Goal: Task Accomplishment & Management: Use online tool/utility

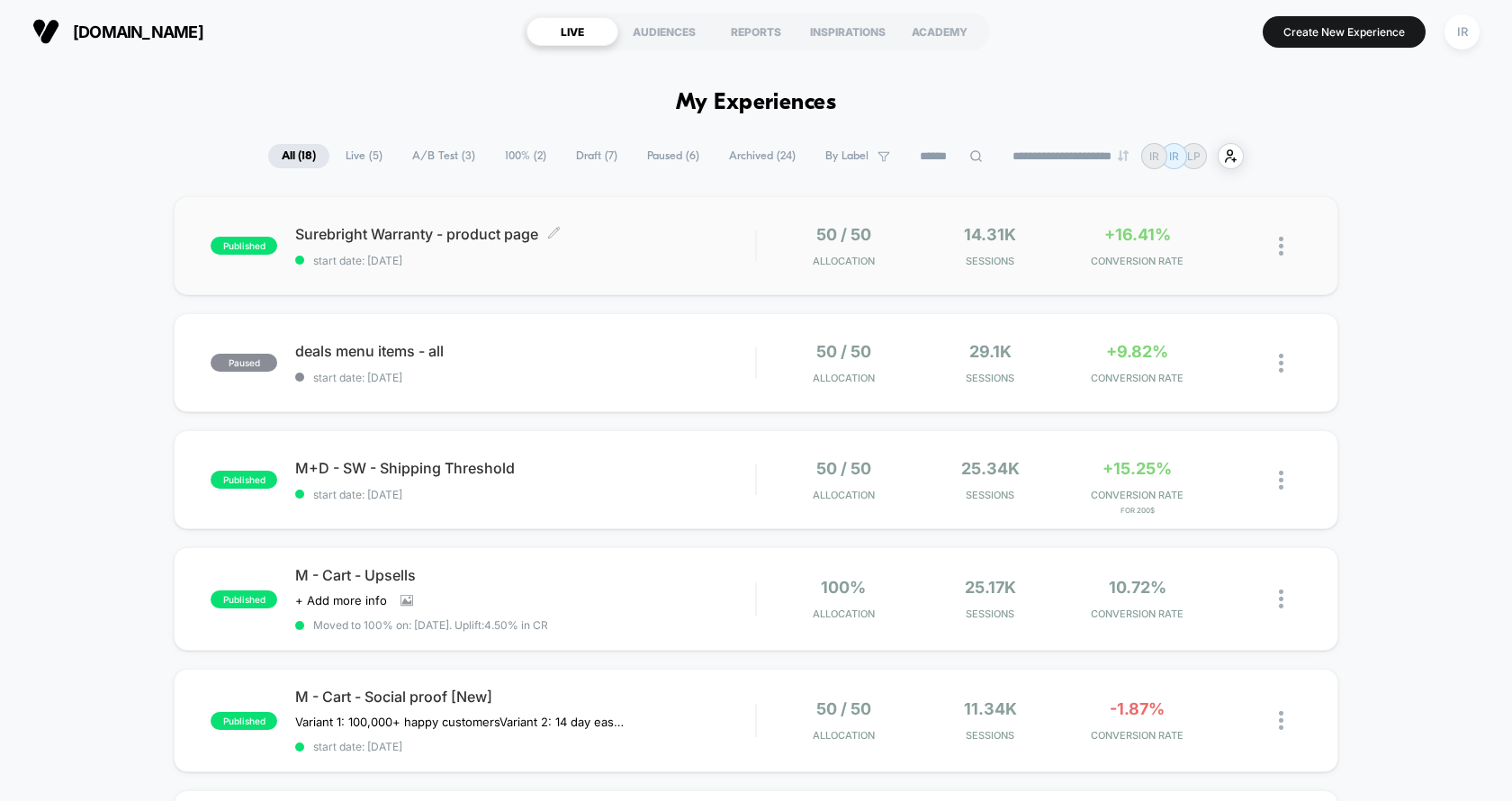
drag, startPoint x: 825, startPoint y: 302, endPoint x: 557, endPoint y: 277, distance: 269.2
click at [557, 277] on div "published Surebright Warranty - product page start date: [DATE] 50 / 50 Allocat…" at bounding box center [756, 246] width 1165 height 99
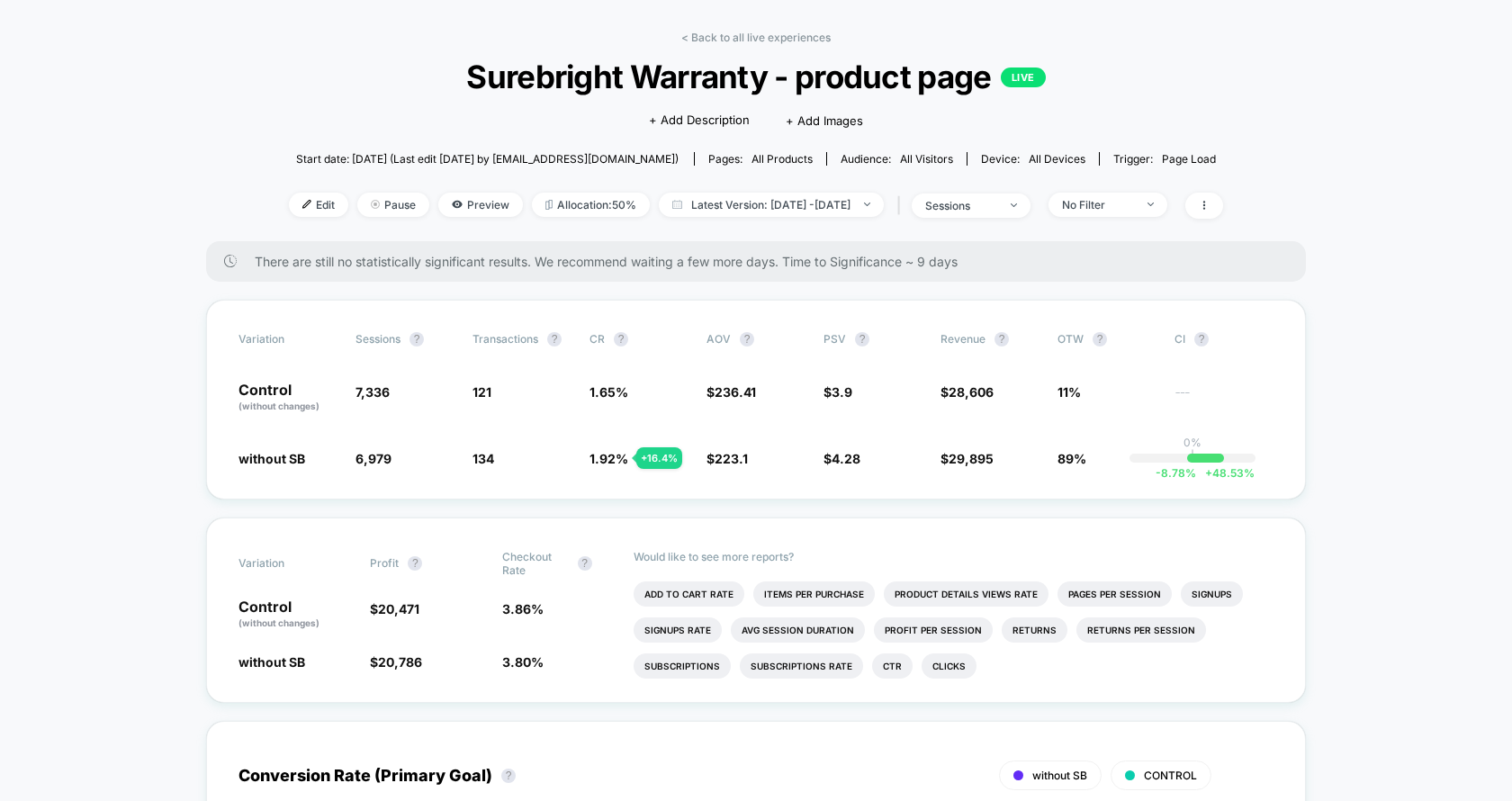
scroll to position [84, 0]
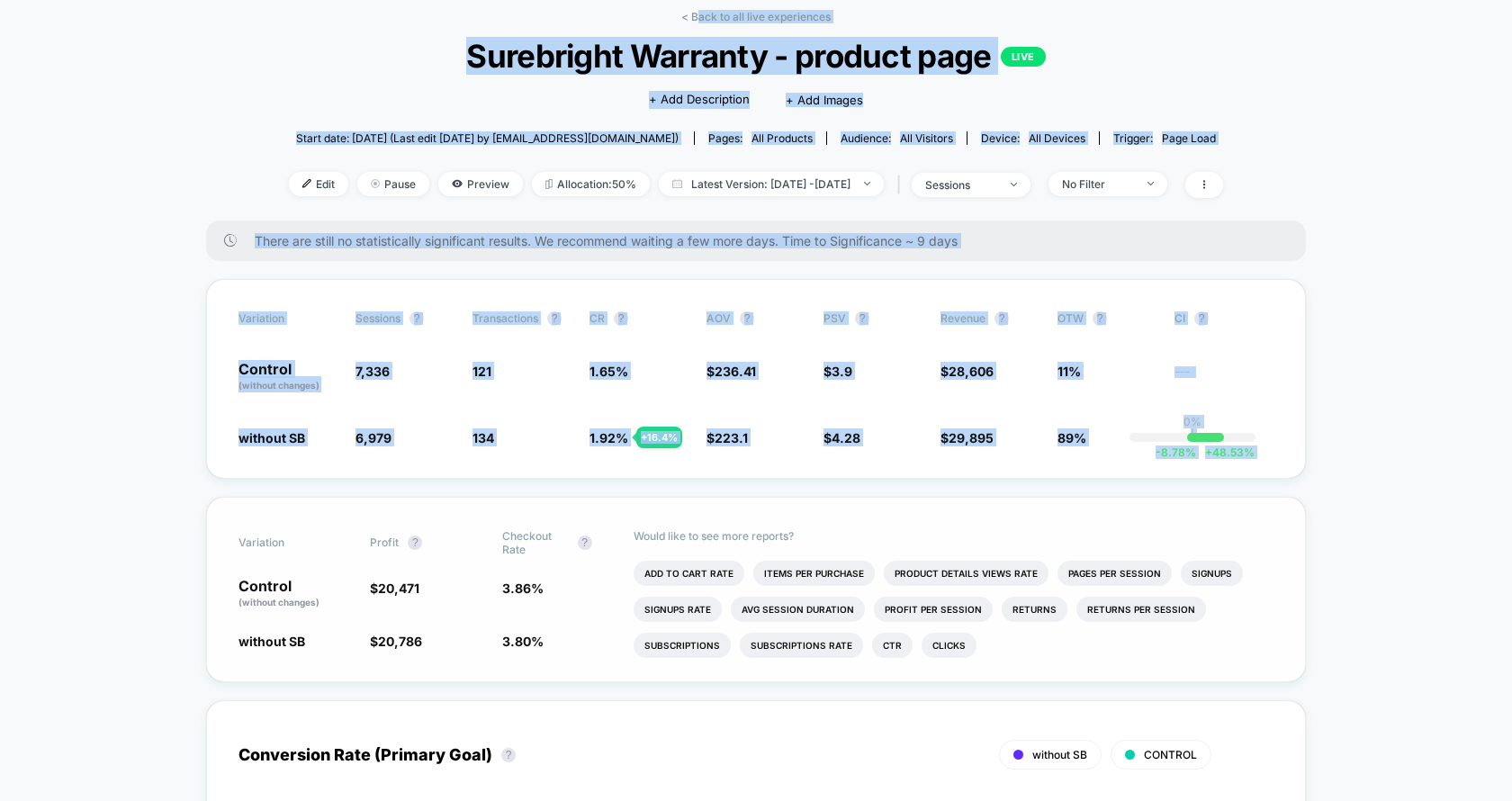
drag, startPoint x: 696, startPoint y: 21, endPoint x: 230, endPoint y: 523, distance: 685.0
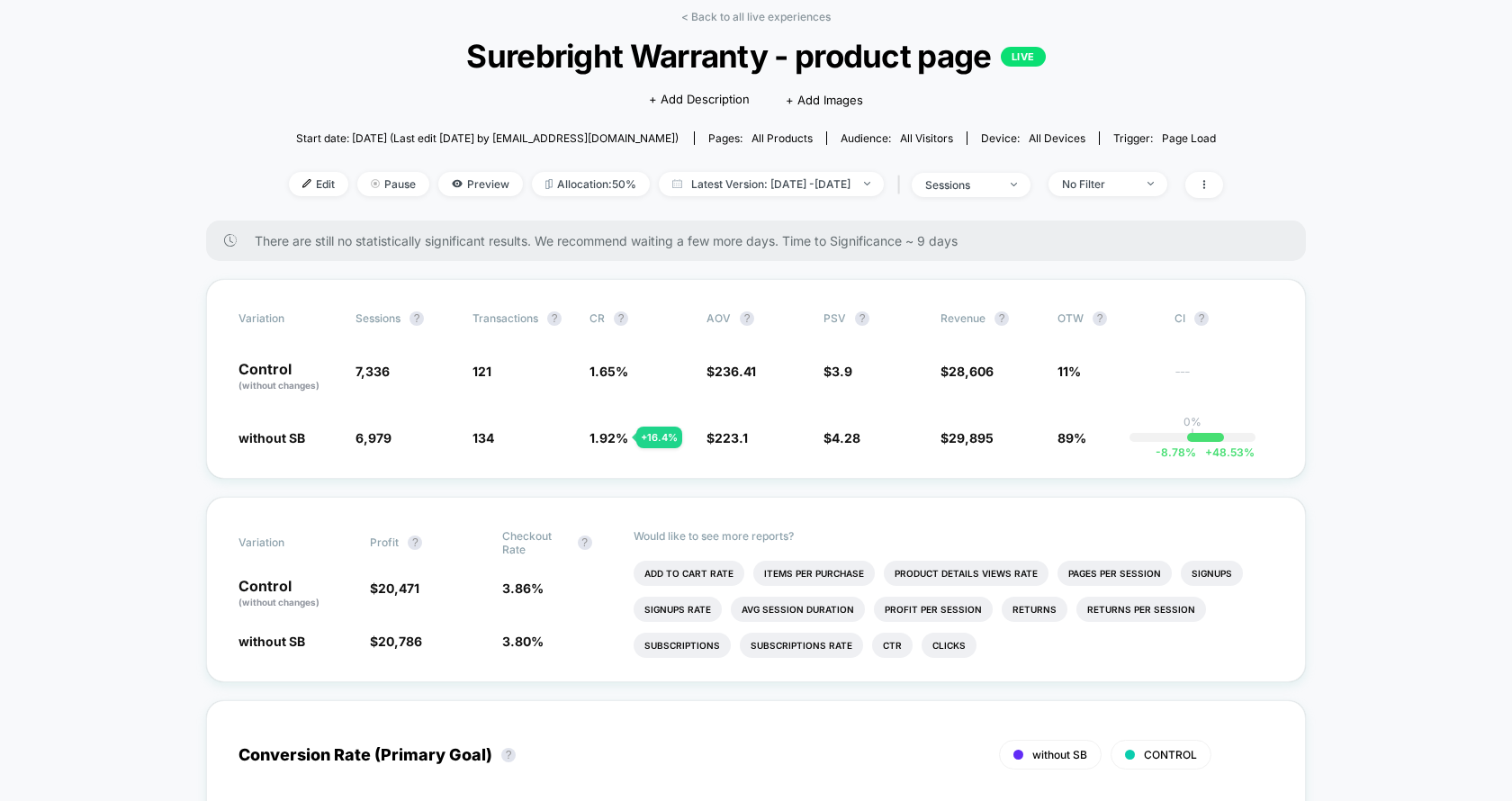
click at [723, 574] on li "Add To Cart Rate" at bounding box center [689, 573] width 111 height 26
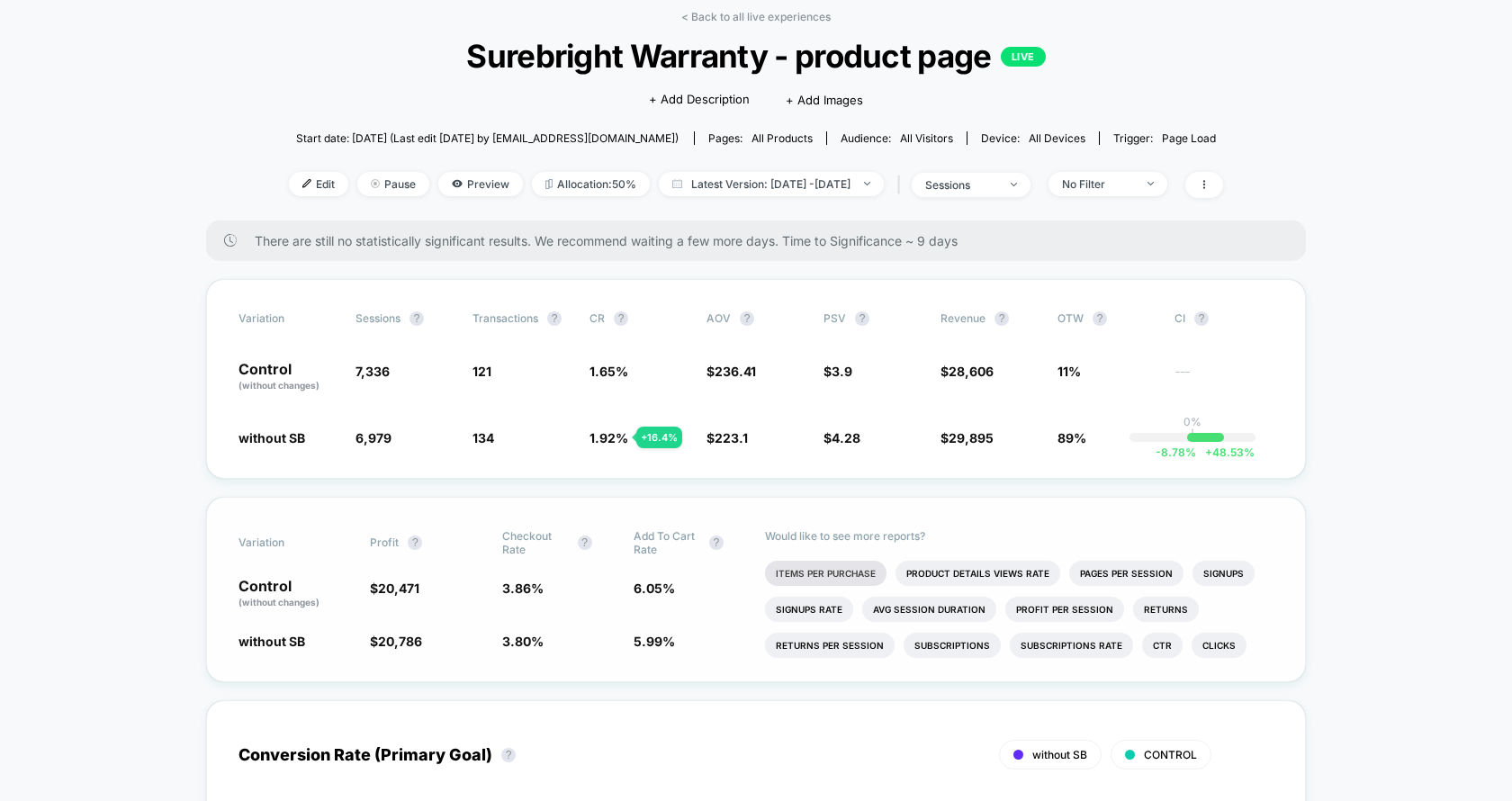
click at [780, 570] on li "Items Per Purchase" at bounding box center [825, 573] width 121 height 26
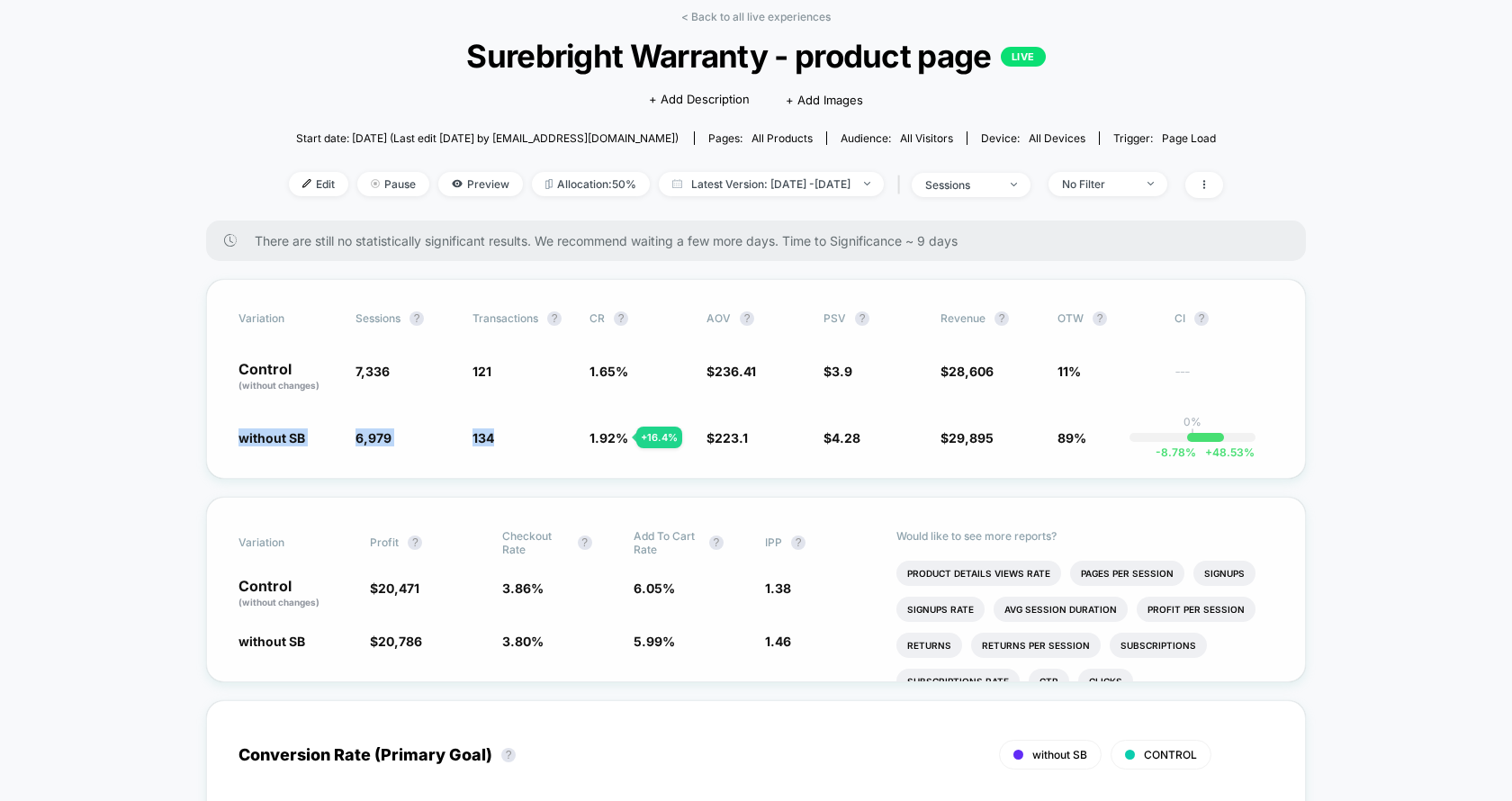
drag, startPoint x: 224, startPoint y: 442, endPoint x: 494, endPoint y: 436, distance: 270.1
click at [494, 437] on div "Variation Sessions ? Transactions ? CR ? AOV ? PSV ? Revenue ? OTW ? CI ? Contr…" at bounding box center [756, 379] width 1099 height 199
click at [471, 195] on div "Edit Pause Preview Allocation: 50% Latest Version: [DATE] - [DATE] | sessions N…" at bounding box center [756, 184] width 935 height 26
click at [471, 190] on span "Preview" at bounding box center [481, 183] width 85 height 25
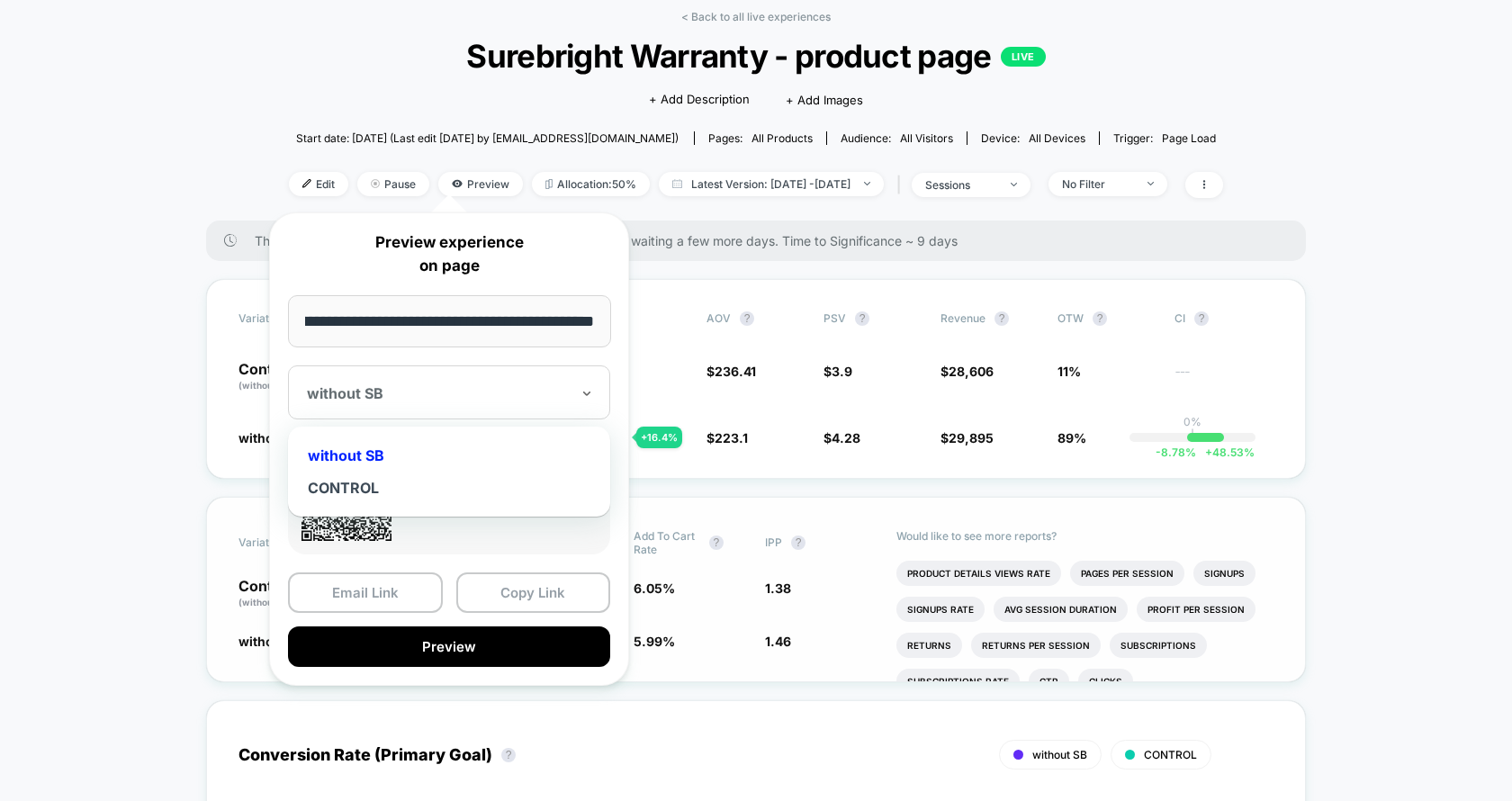
scroll to position [0, 0]
click at [495, 373] on div "without SB" at bounding box center [449, 392] width 322 height 54
click at [429, 489] on div "CONTROL" at bounding box center [449, 487] width 304 height 33
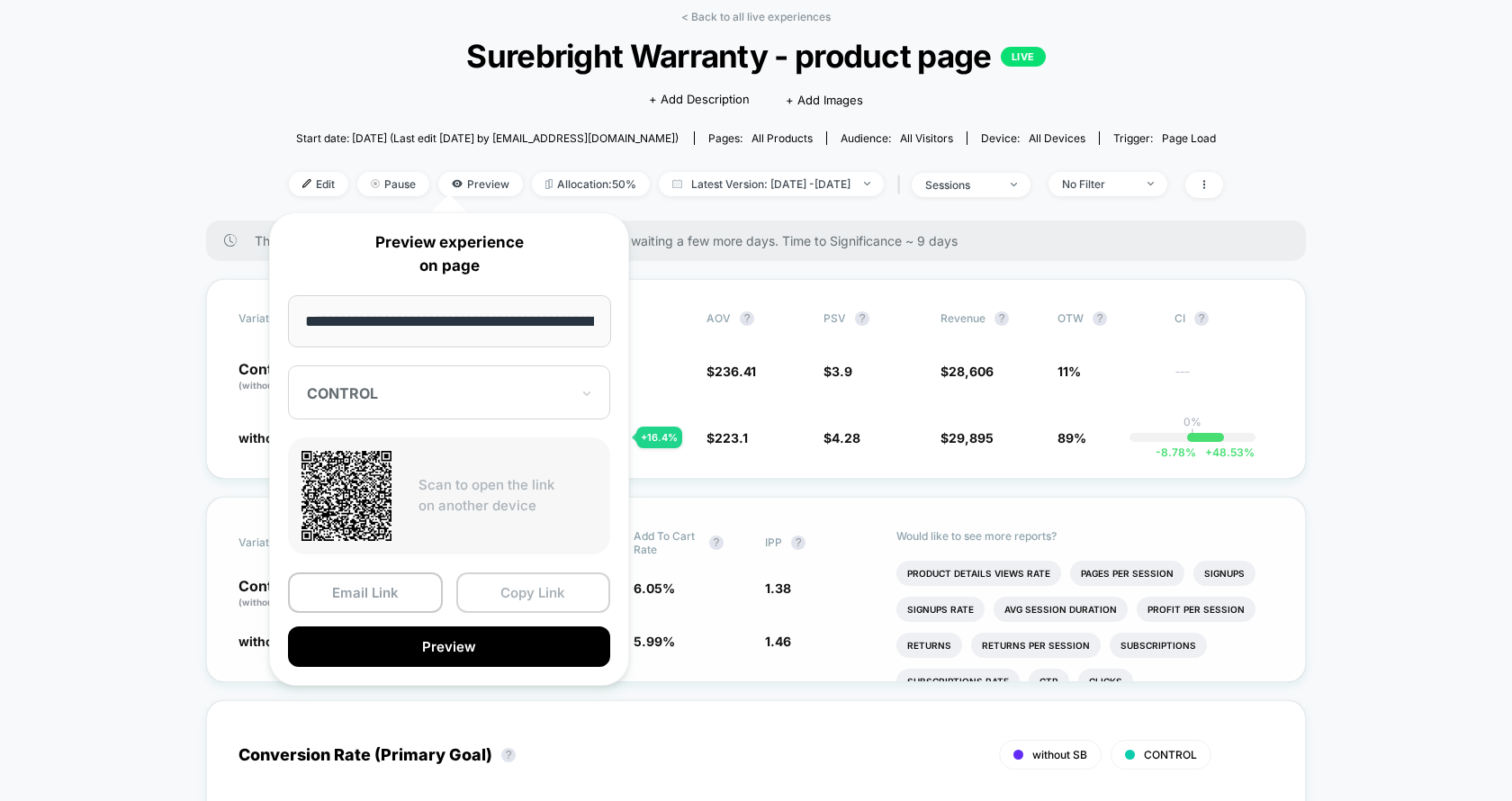
click at [467, 581] on button "Copy Link" at bounding box center [533, 592] width 155 height 40
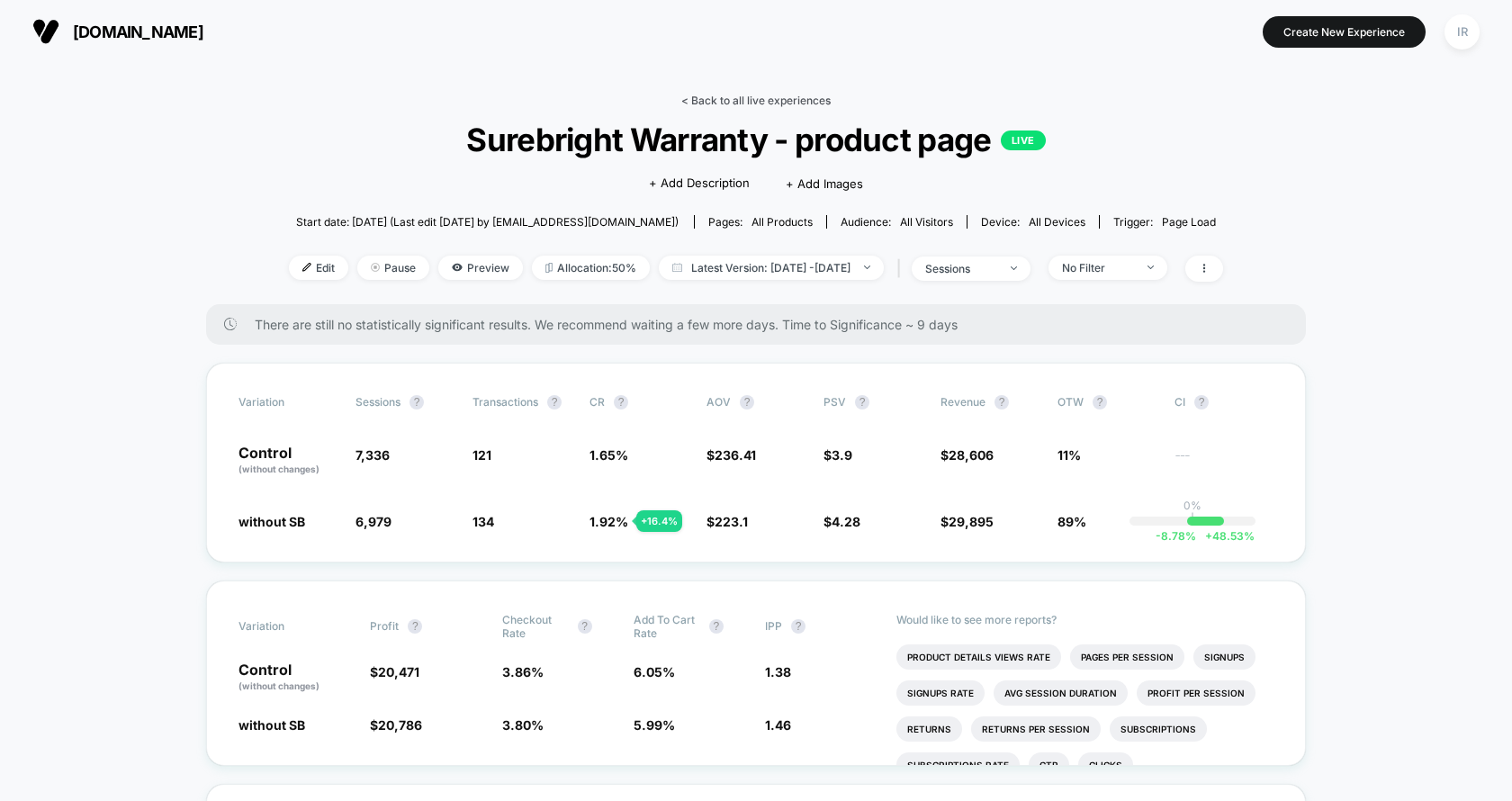
click at [778, 103] on link "< Back to all live experiences" at bounding box center [755, 101] width 149 height 14
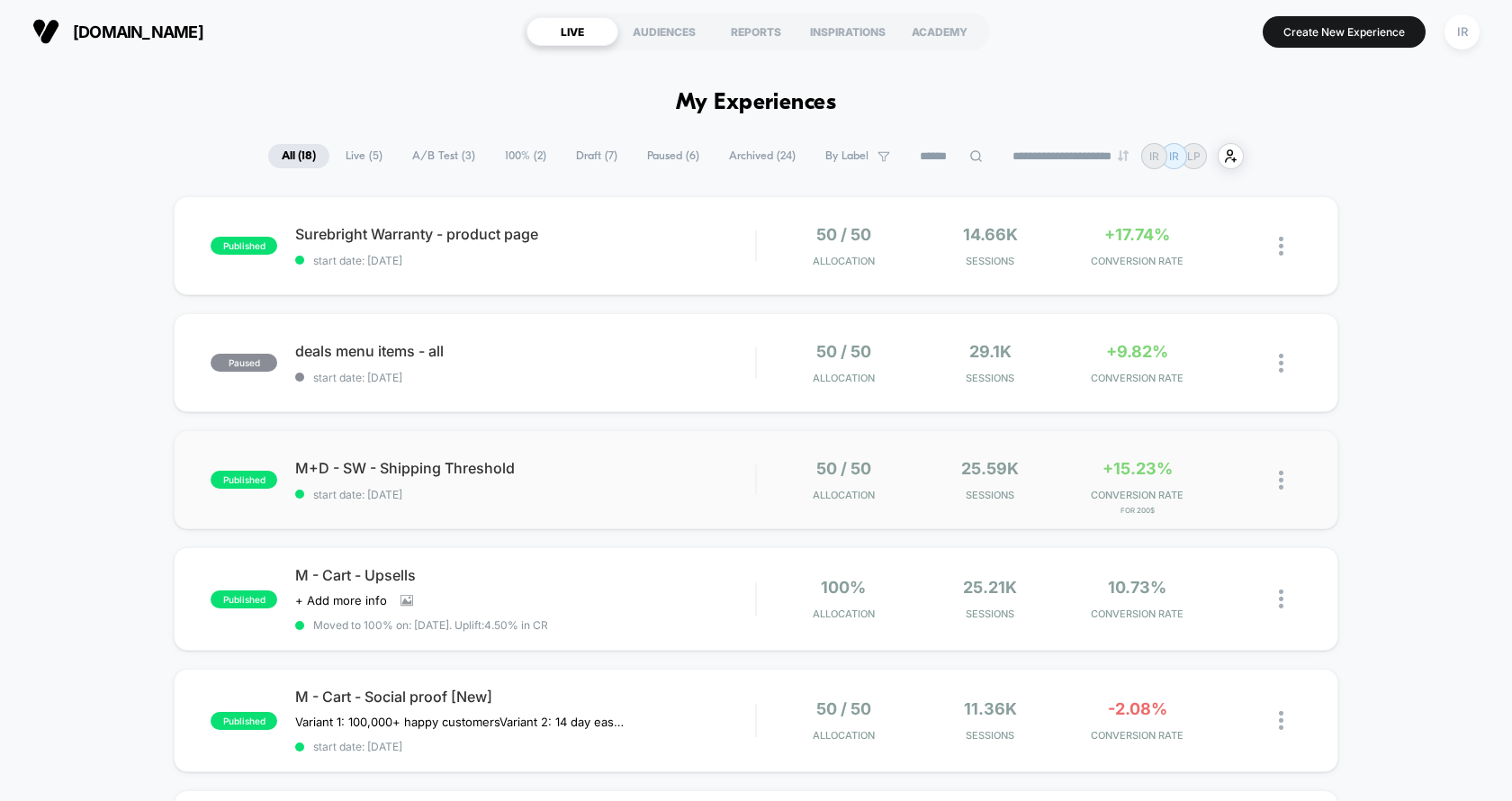
click at [728, 502] on div "published M+D - SW - Shipping Threshold start date: [DATE] 50 / 50 Allocation 2…" at bounding box center [756, 479] width 1165 height 99
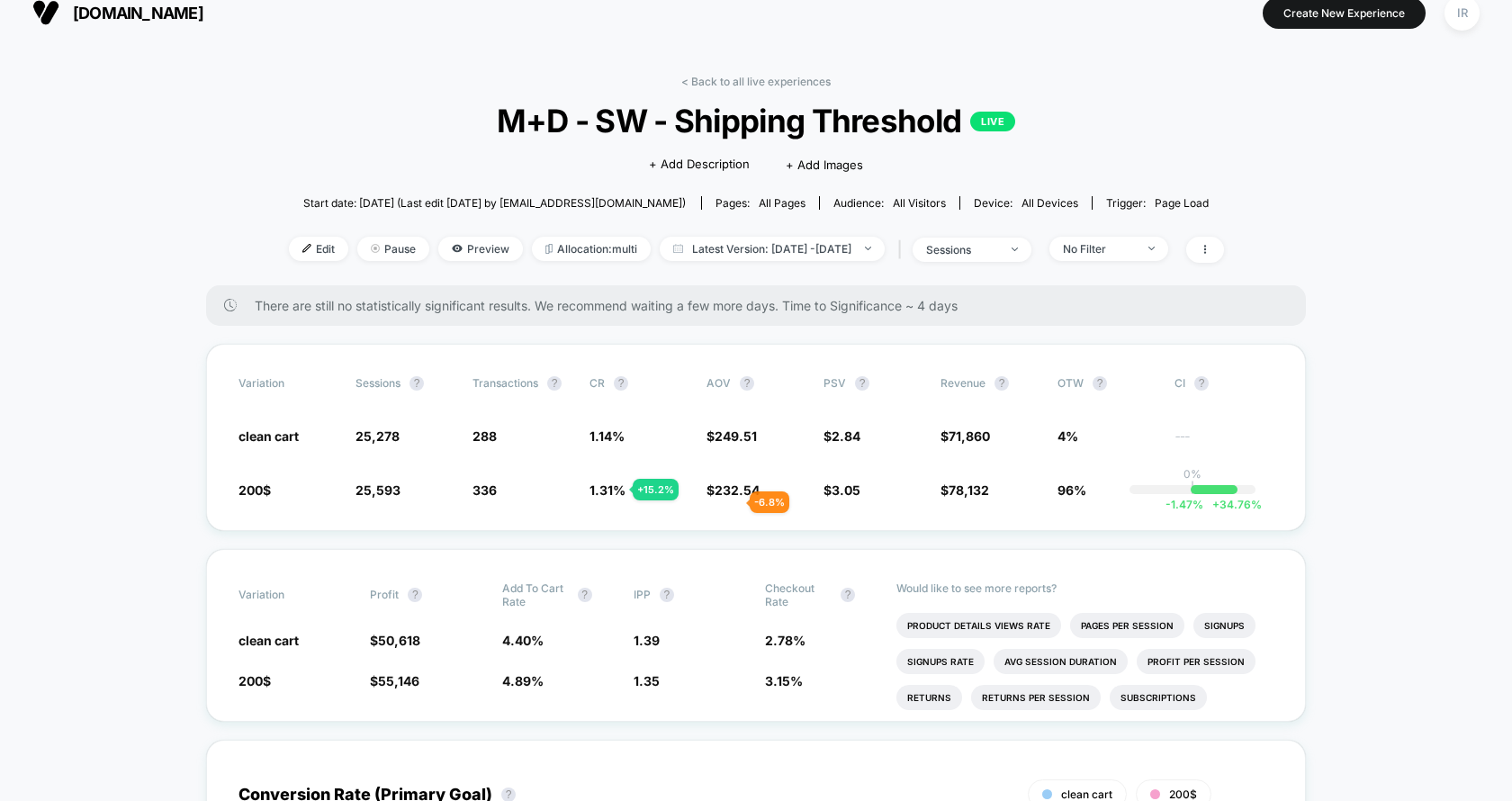
scroll to position [21, 0]
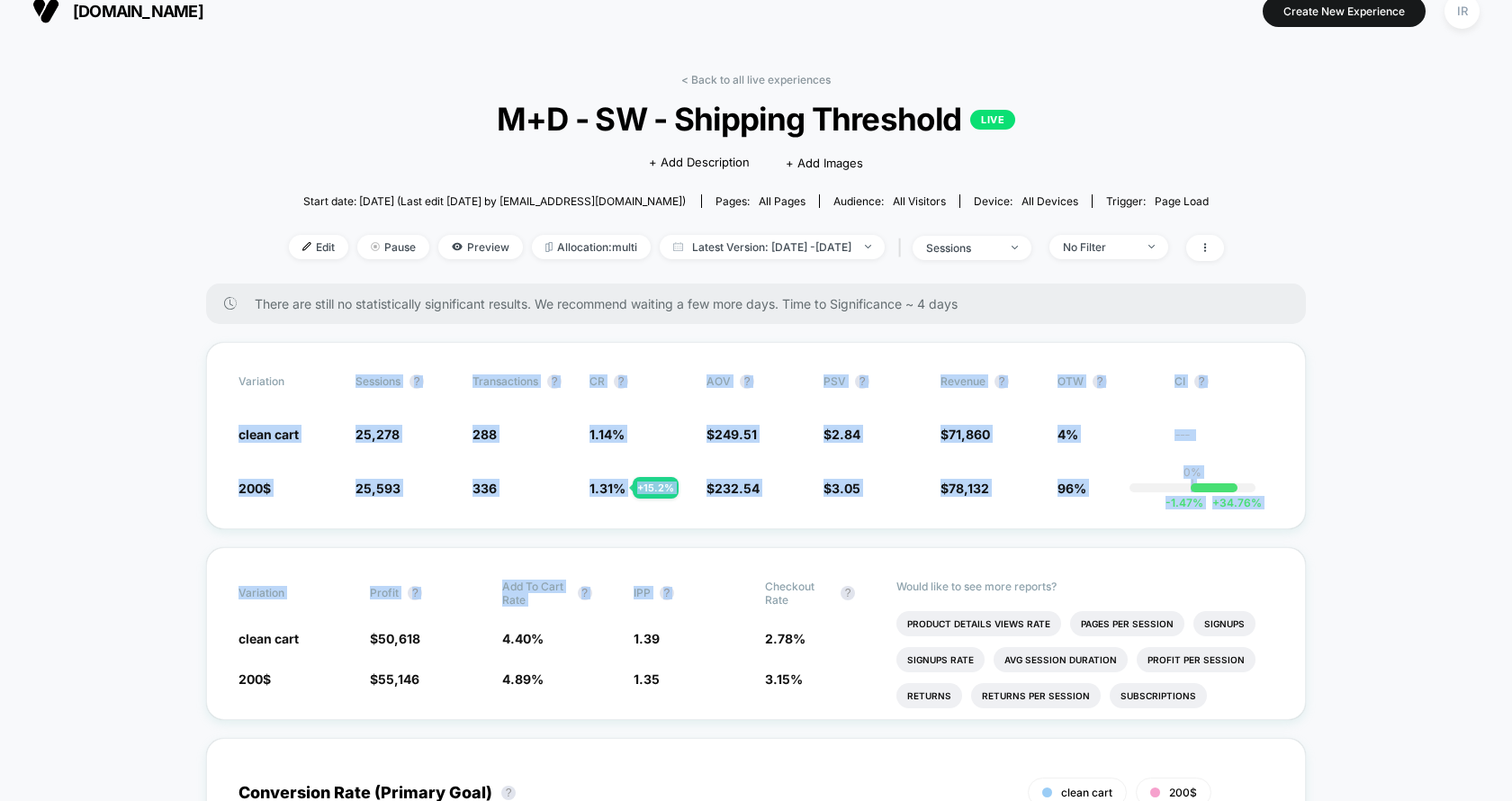
drag, startPoint x: 222, startPoint y: 400, endPoint x: 832, endPoint y: 542, distance: 626.3
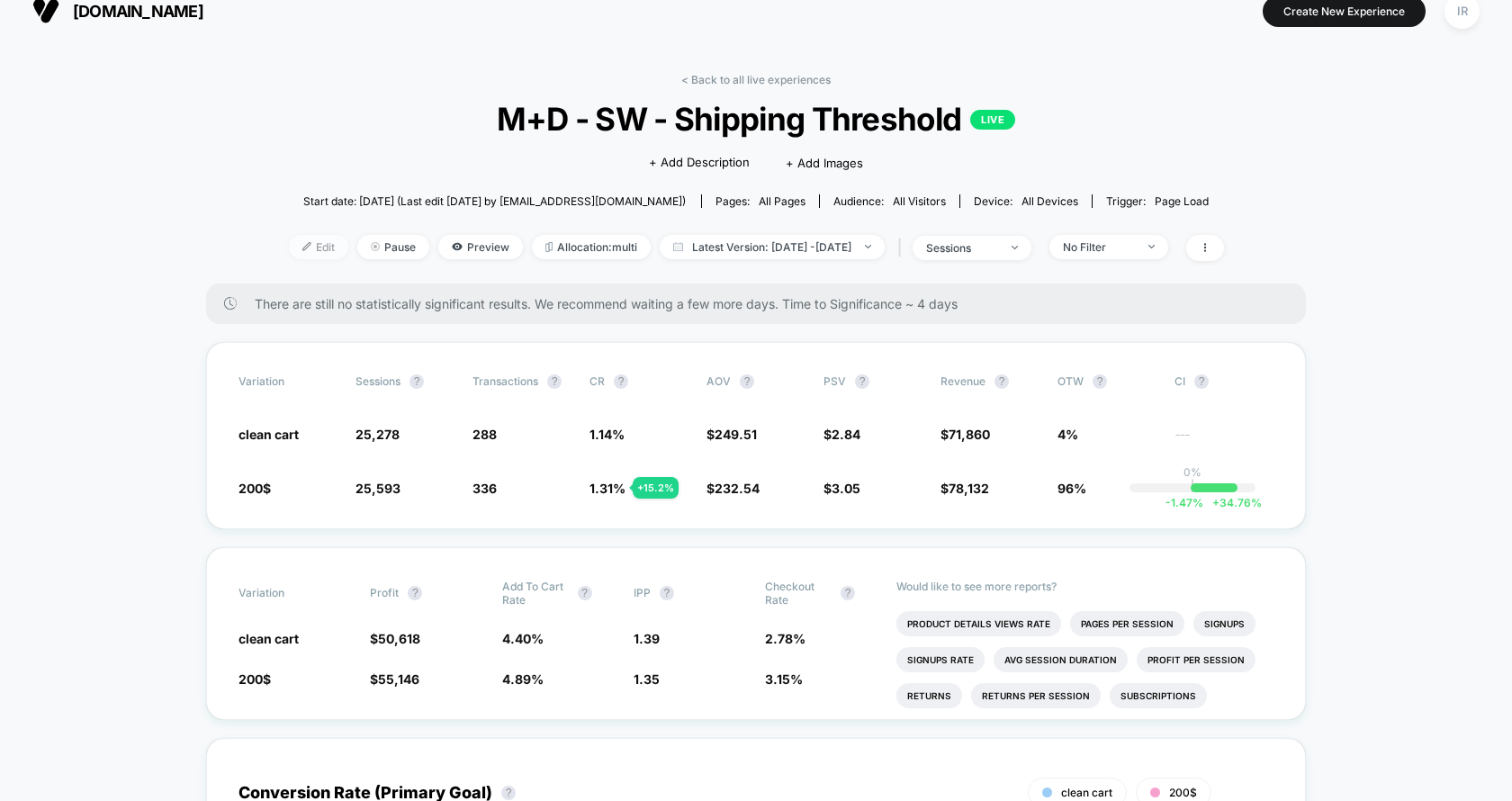
click at [293, 248] on span "Edit" at bounding box center [319, 247] width 59 height 25
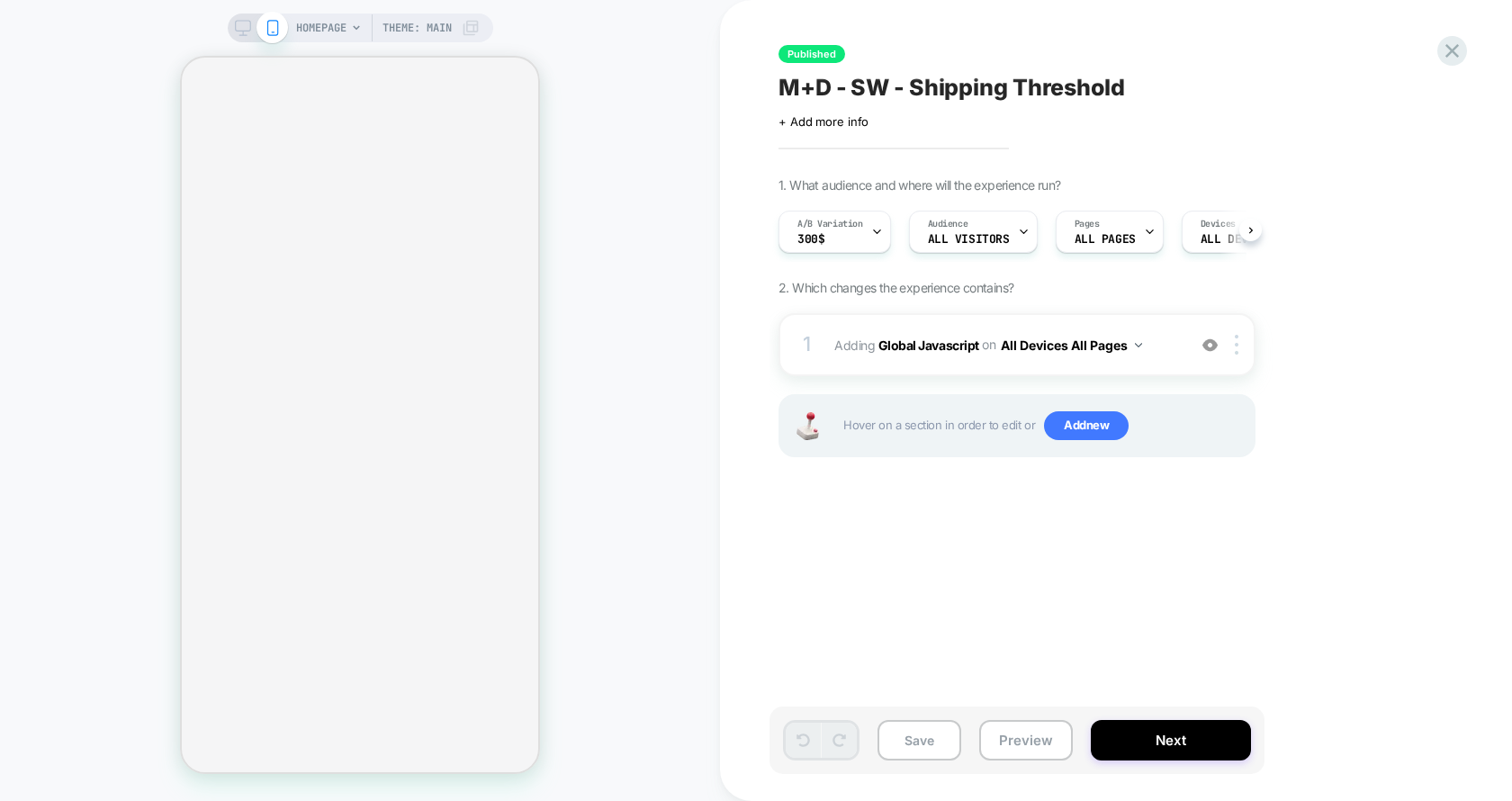
scroll to position [0, 1]
click at [929, 359] on div "1 Adding Global Javascript on All Devices All Pages Add Before Add After Target…" at bounding box center [1017, 344] width 477 height 63
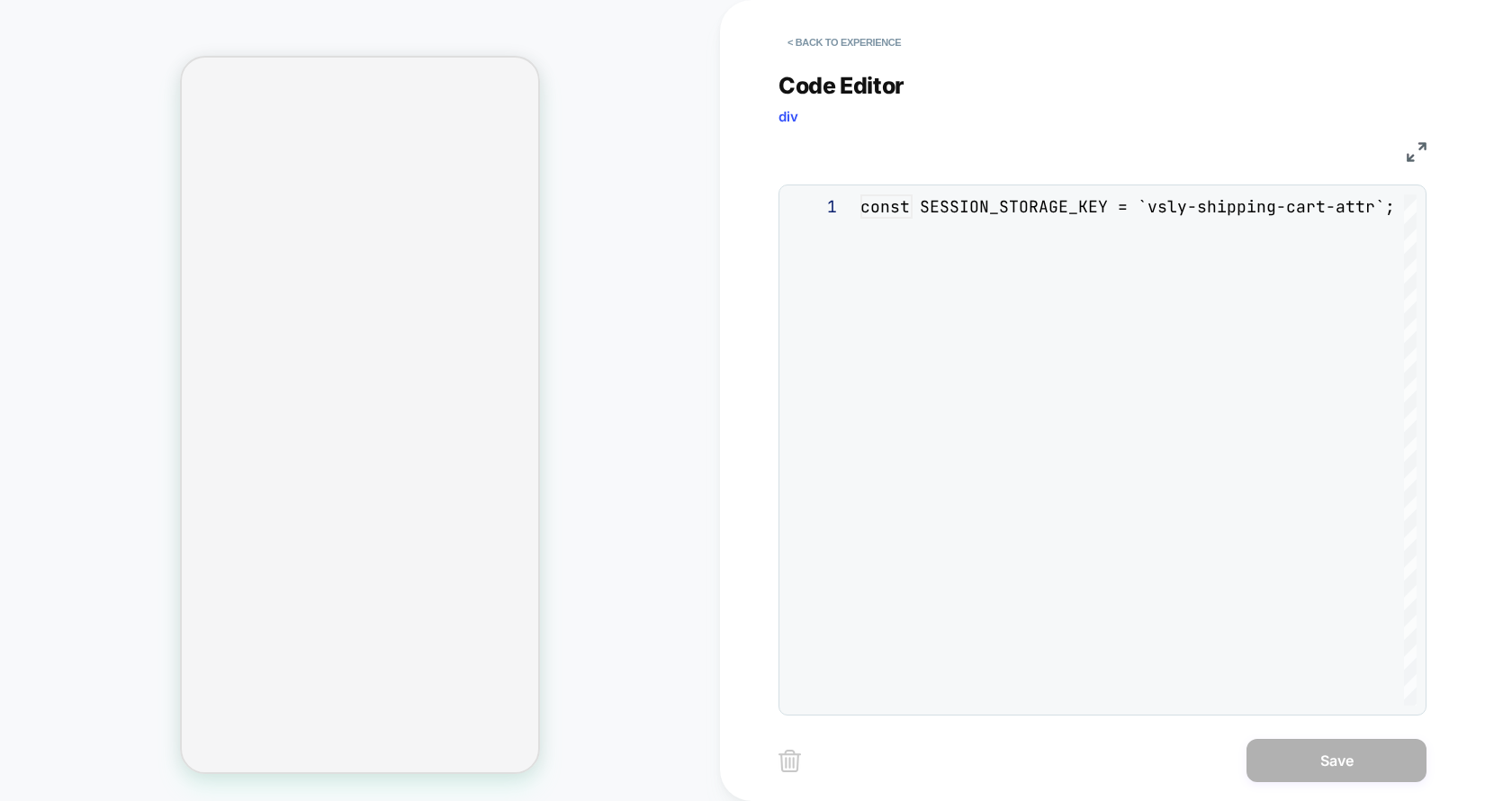
scroll to position [243, 0]
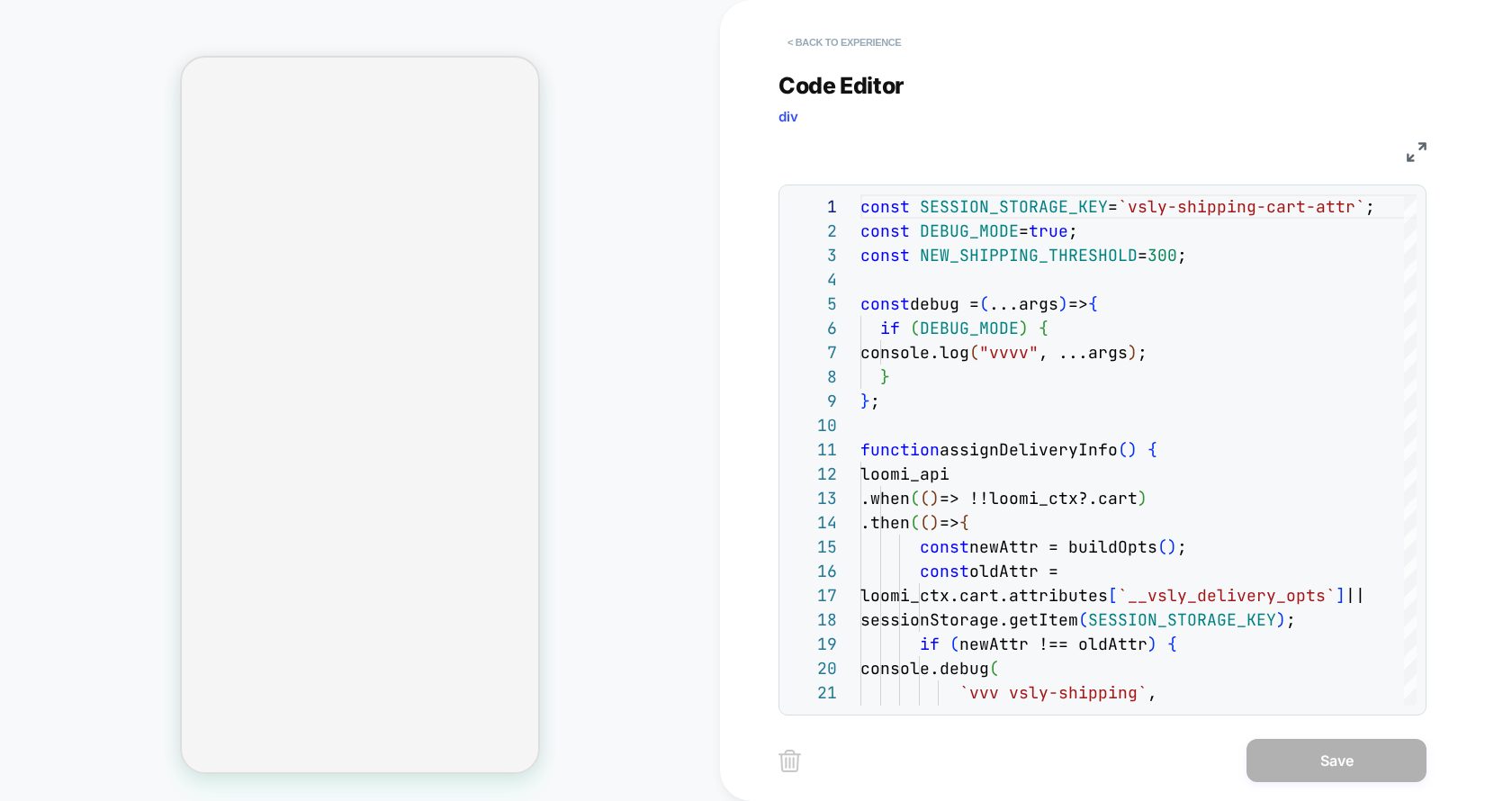
click at [830, 44] on button "< Back to experience" at bounding box center [844, 41] width 131 height 29
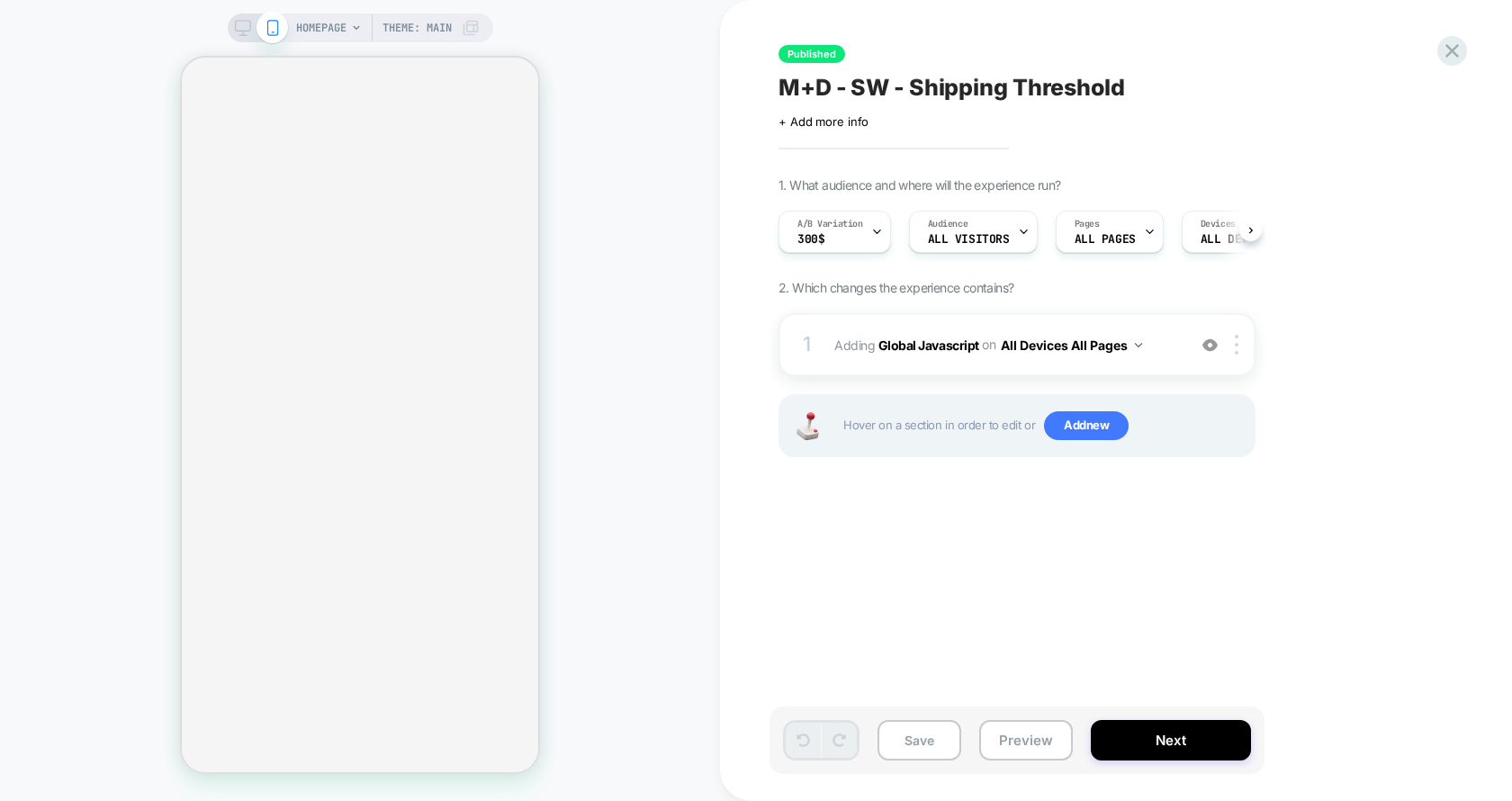
scroll to position [0, 1]
click at [1129, 739] on button "Next" at bounding box center [1171, 740] width 160 height 40
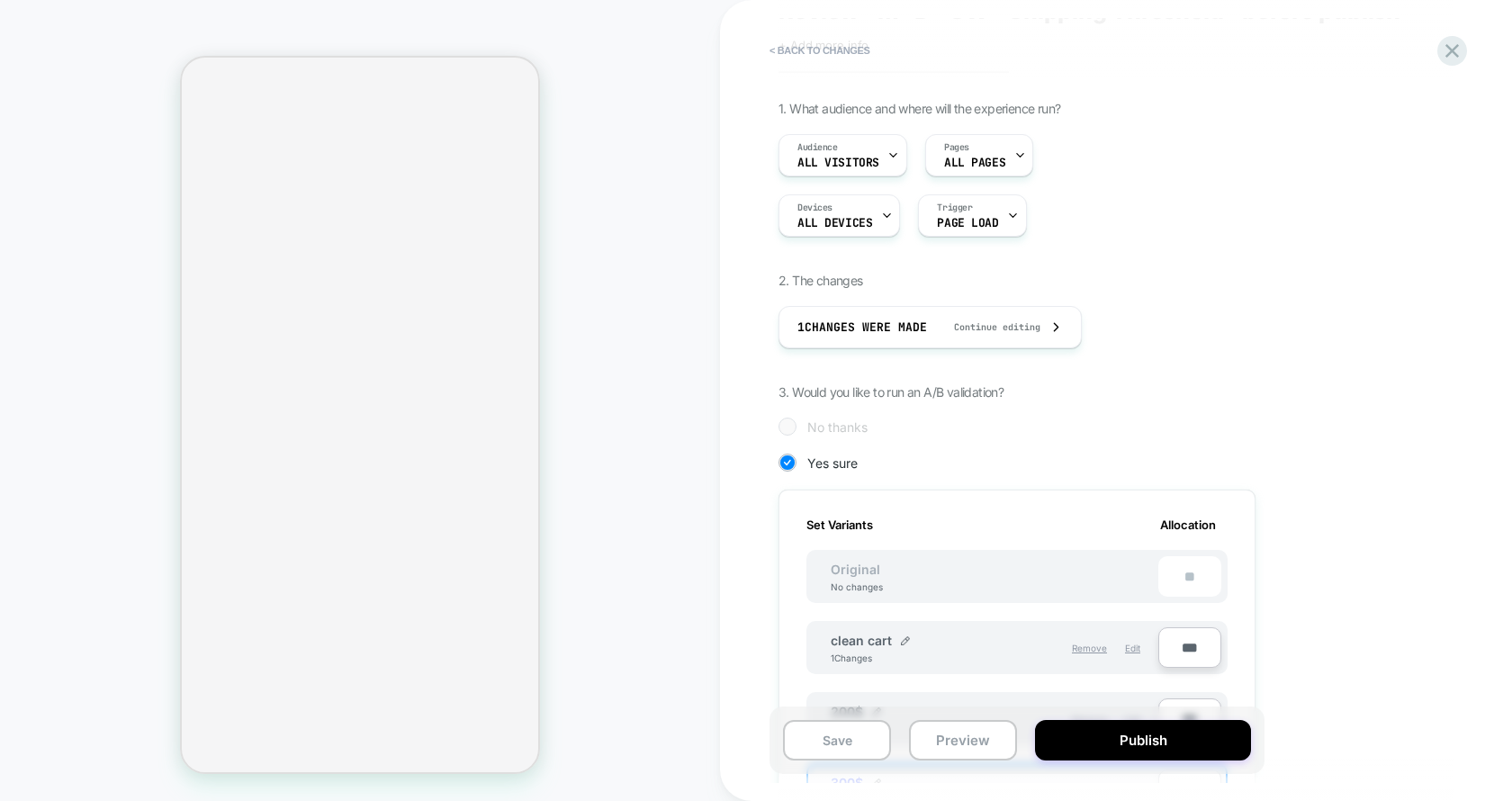
scroll to position [417, 0]
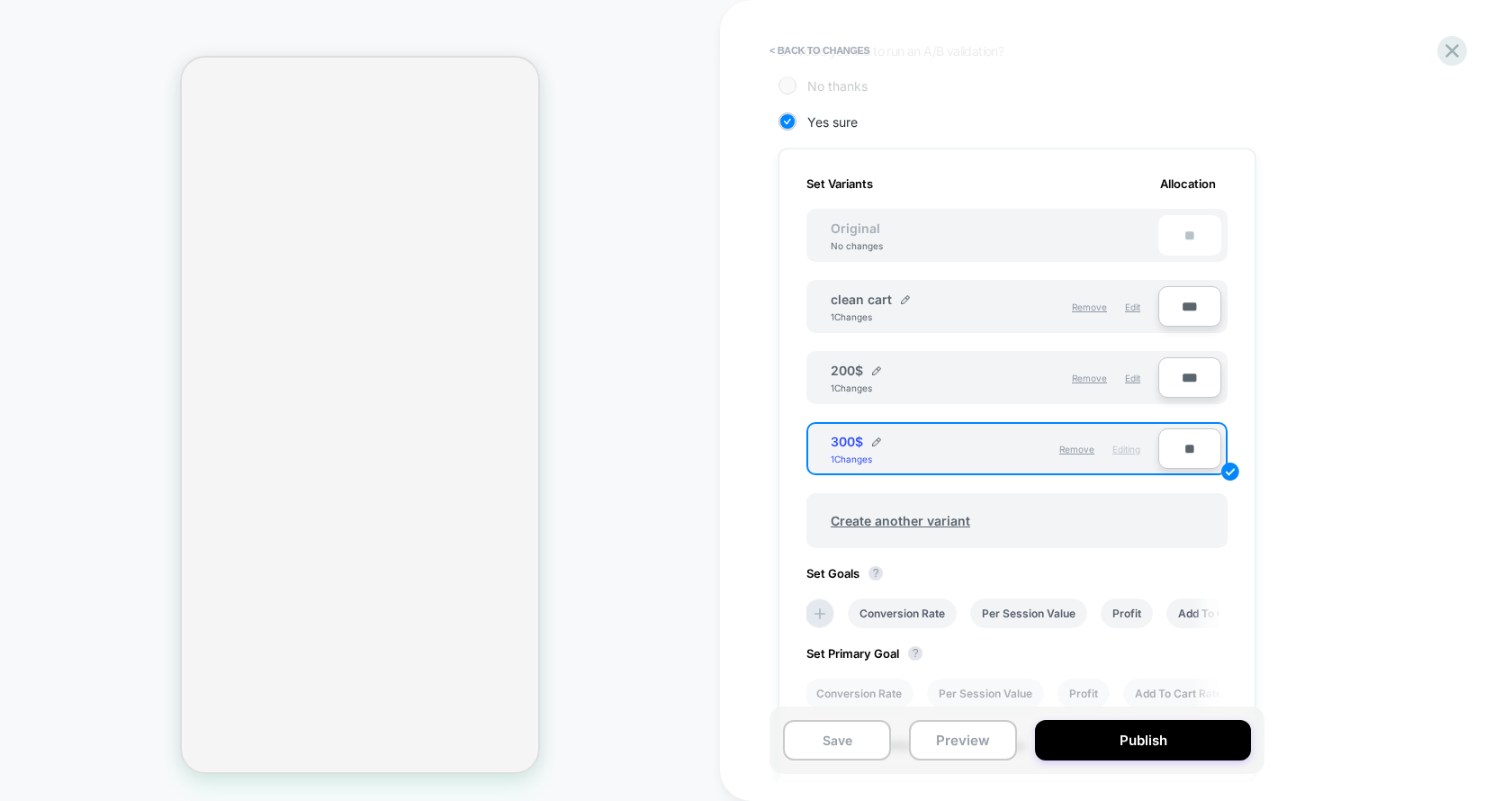
click at [900, 302] on div "clean cart 1 Changes" at bounding box center [913, 306] width 164 height 31
click at [904, 297] on img at bounding box center [905, 299] width 9 height 9
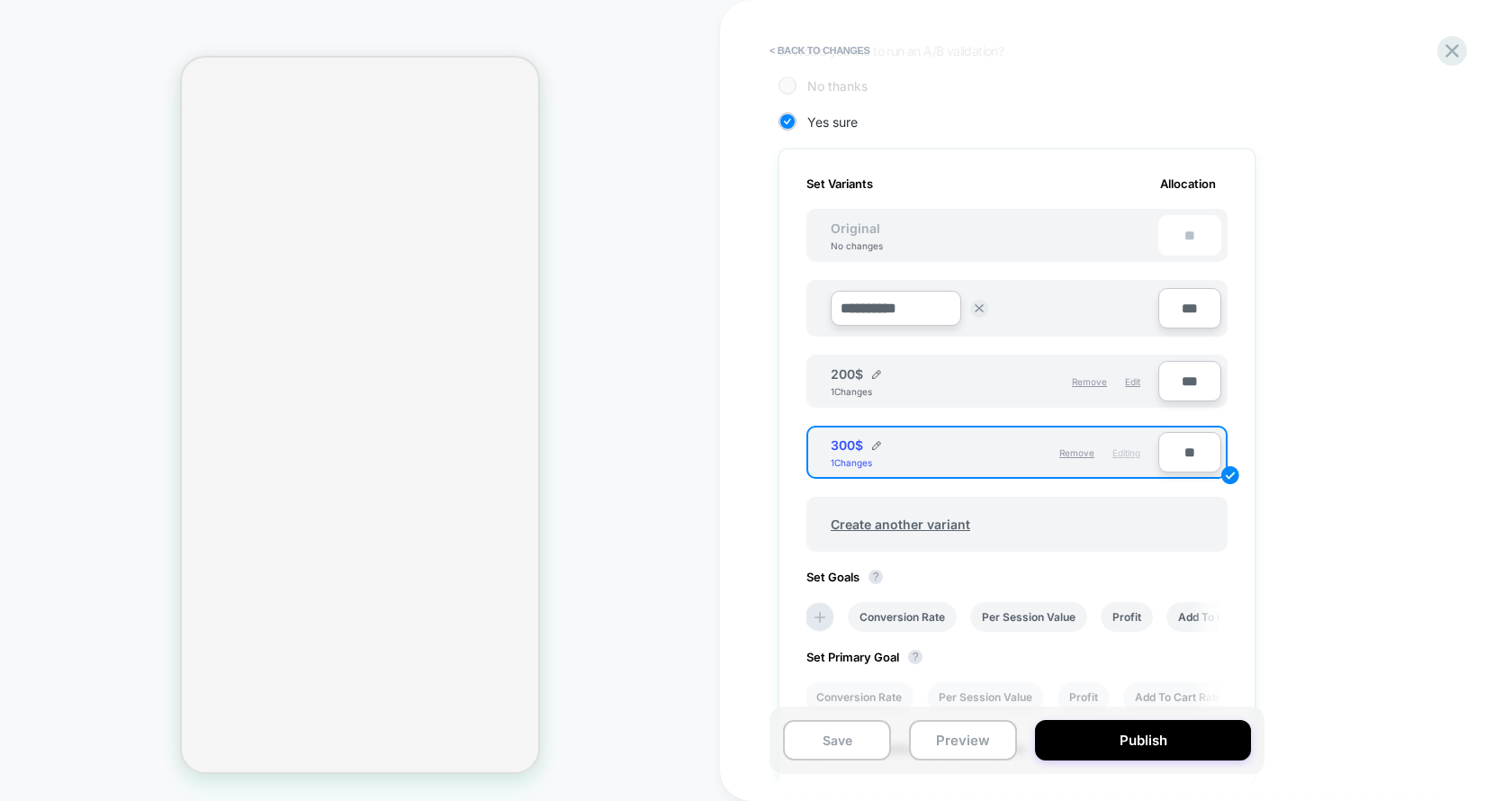
click at [885, 305] on input "**********" at bounding box center [896, 309] width 130 height 36
type input "*"
click at [873, 310] on input "**********" at bounding box center [896, 309] width 130 height 36
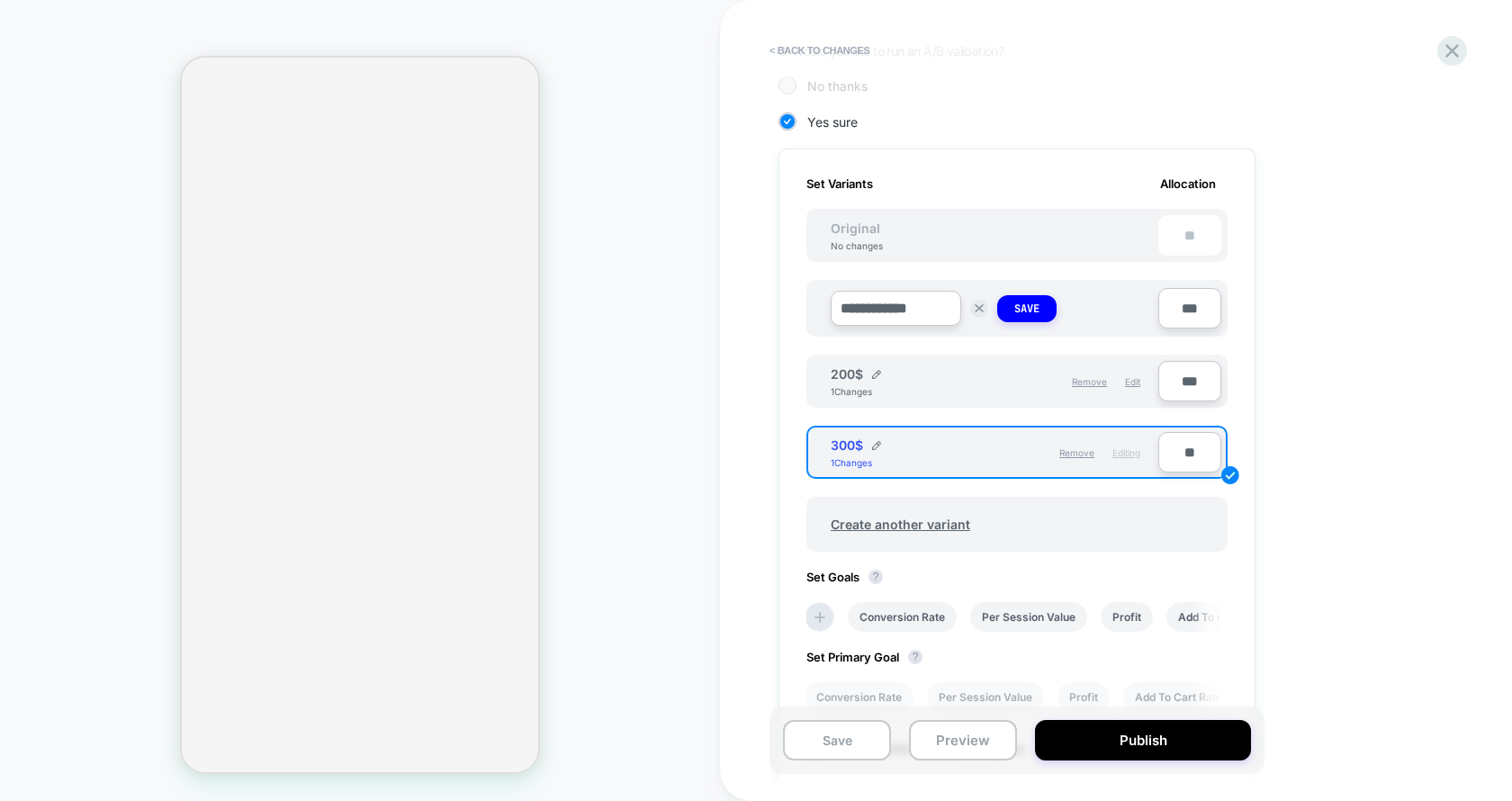
click at [918, 307] on input "**********" at bounding box center [896, 309] width 130 height 36
click at [909, 306] on input "**********" at bounding box center [896, 309] width 130 height 36
click at [934, 313] on input "**********" at bounding box center [896, 309] width 130 height 36
type input "**********"
click at [1033, 311] on strong "Save" at bounding box center [1027, 308] width 26 height 15
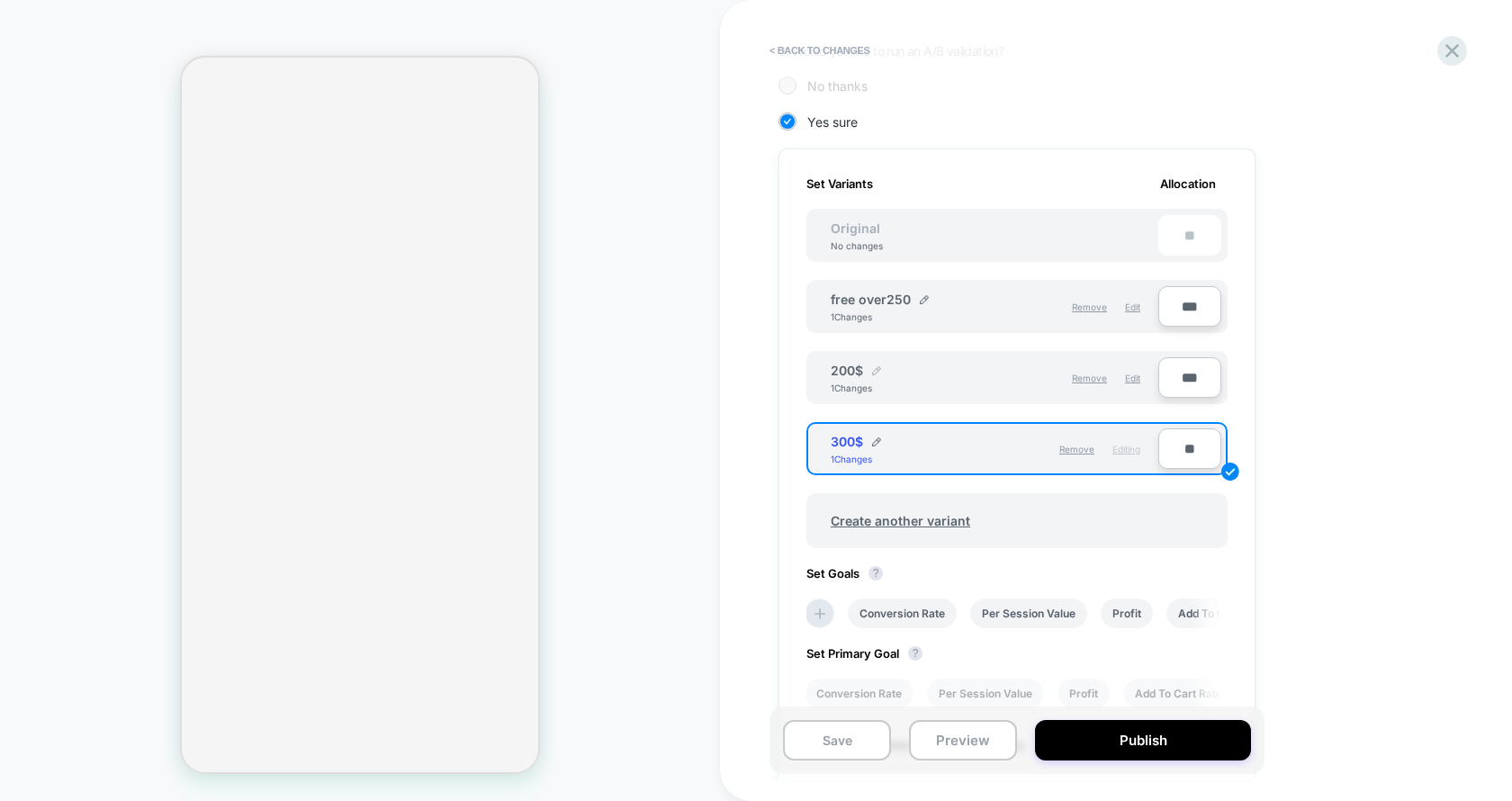
click at [875, 373] on div "200$" at bounding box center [856, 371] width 50 height 16
click at [875, 369] on img at bounding box center [876, 370] width 9 height 9
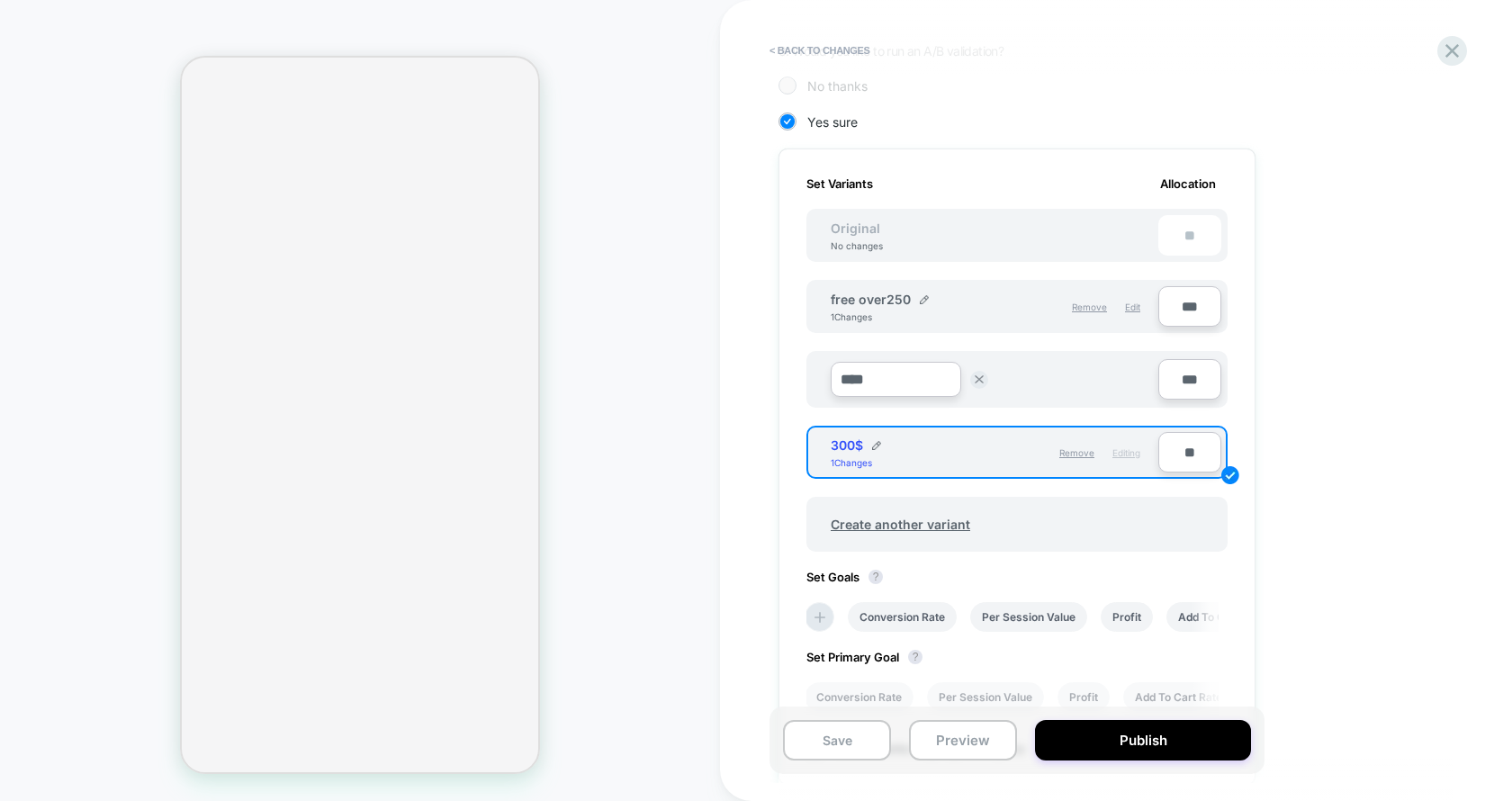
click at [862, 377] on input "****" at bounding box center [896, 380] width 130 height 36
click at [835, 377] on input "****" at bounding box center [896, 380] width 130 height 36
click at [941, 373] on input "**********" at bounding box center [896, 380] width 130 height 36
click at [898, 377] on input "**********" at bounding box center [896, 380] width 130 height 36
click at [931, 372] on input "**********" at bounding box center [896, 380] width 130 height 36
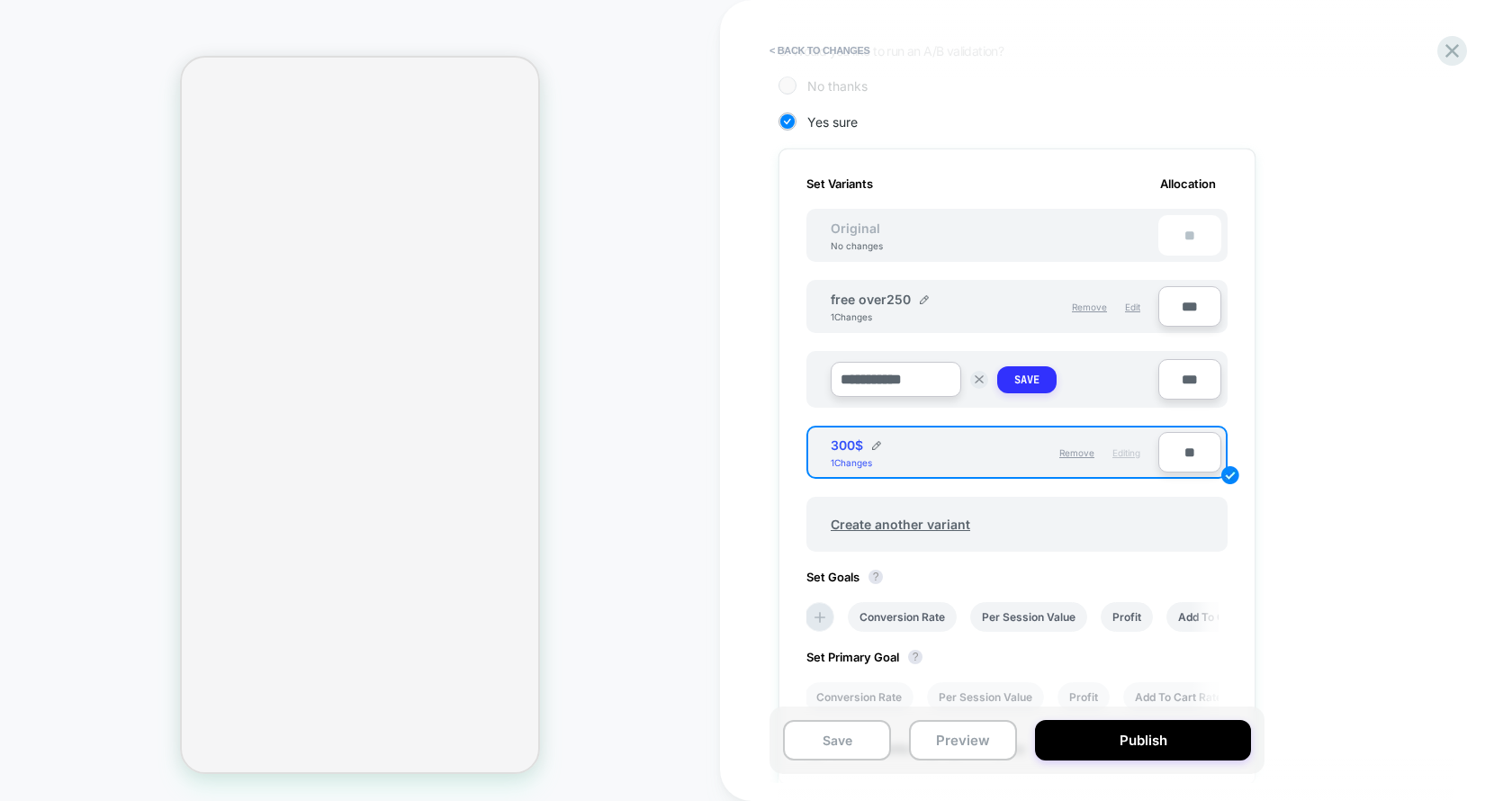
type input "**********"
click at [1029, 373] on strong "Save" at bounding box center [1027, 380] width 26 height 15
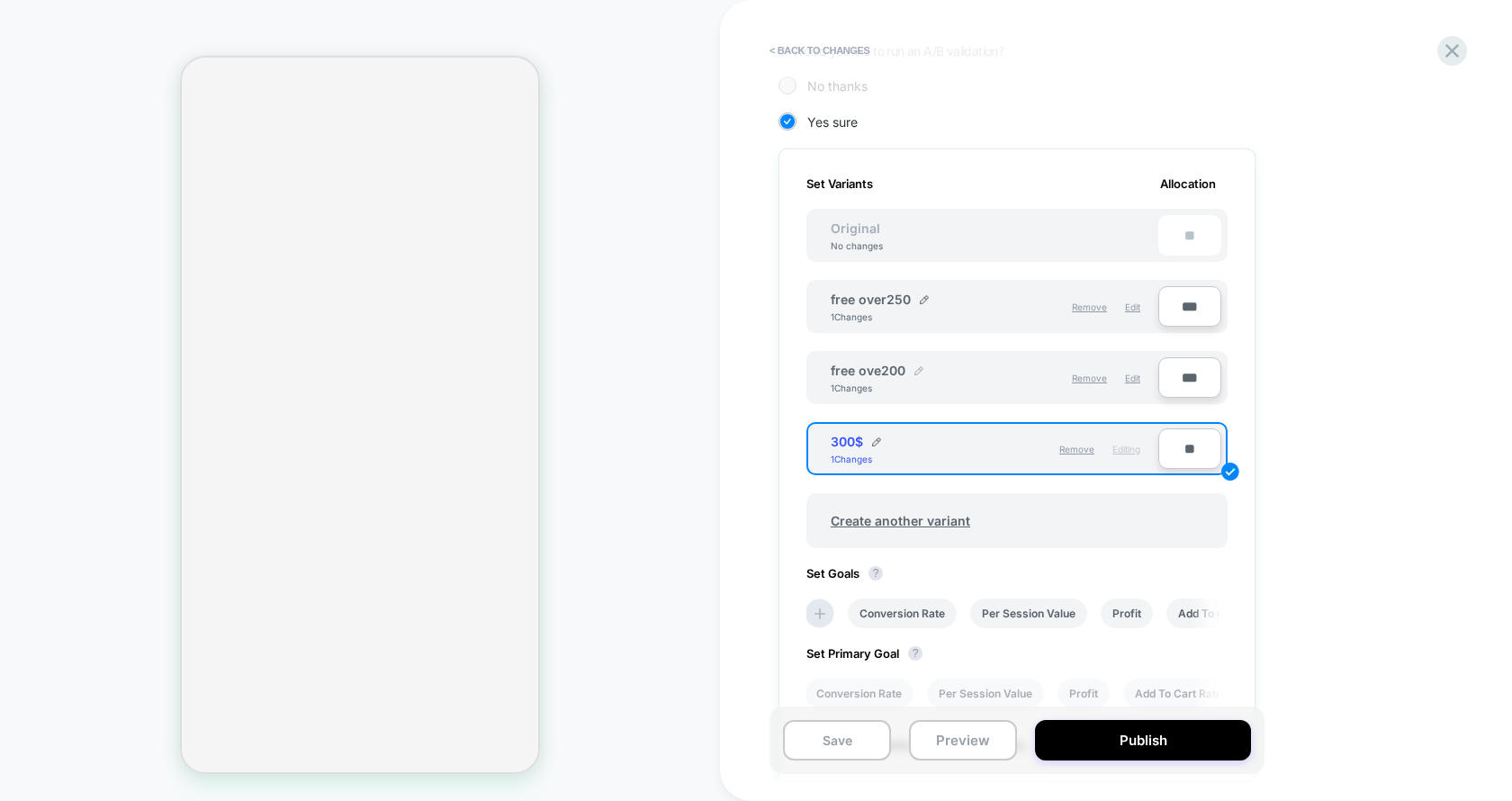
click at [918, 373] on div at bounding box center [919, 371] width 9 height 11
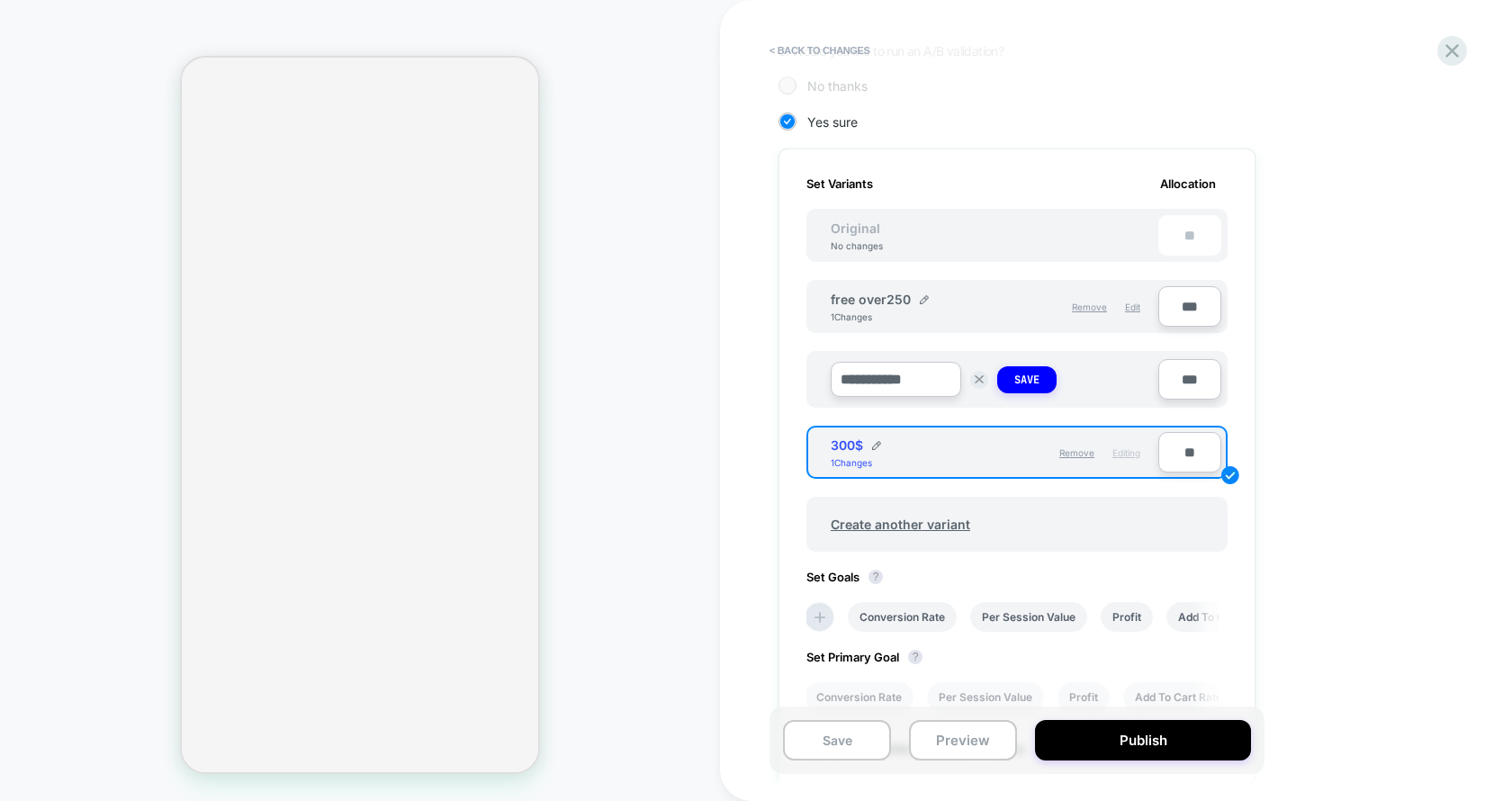
click at [892, 379] on input "**********" at bounding box center [896, 380] width 130 height 36
click at [893, 379] on input "**********" at bounding box center [896, 380] width 130 height 36
click at [896, 379] on input "**********" at bounding box center [896, 380] width 130 height 36
type input "**********"
click at [1007, 383] on button "Save" at bounding box center [1026, 379] width 59 height 27
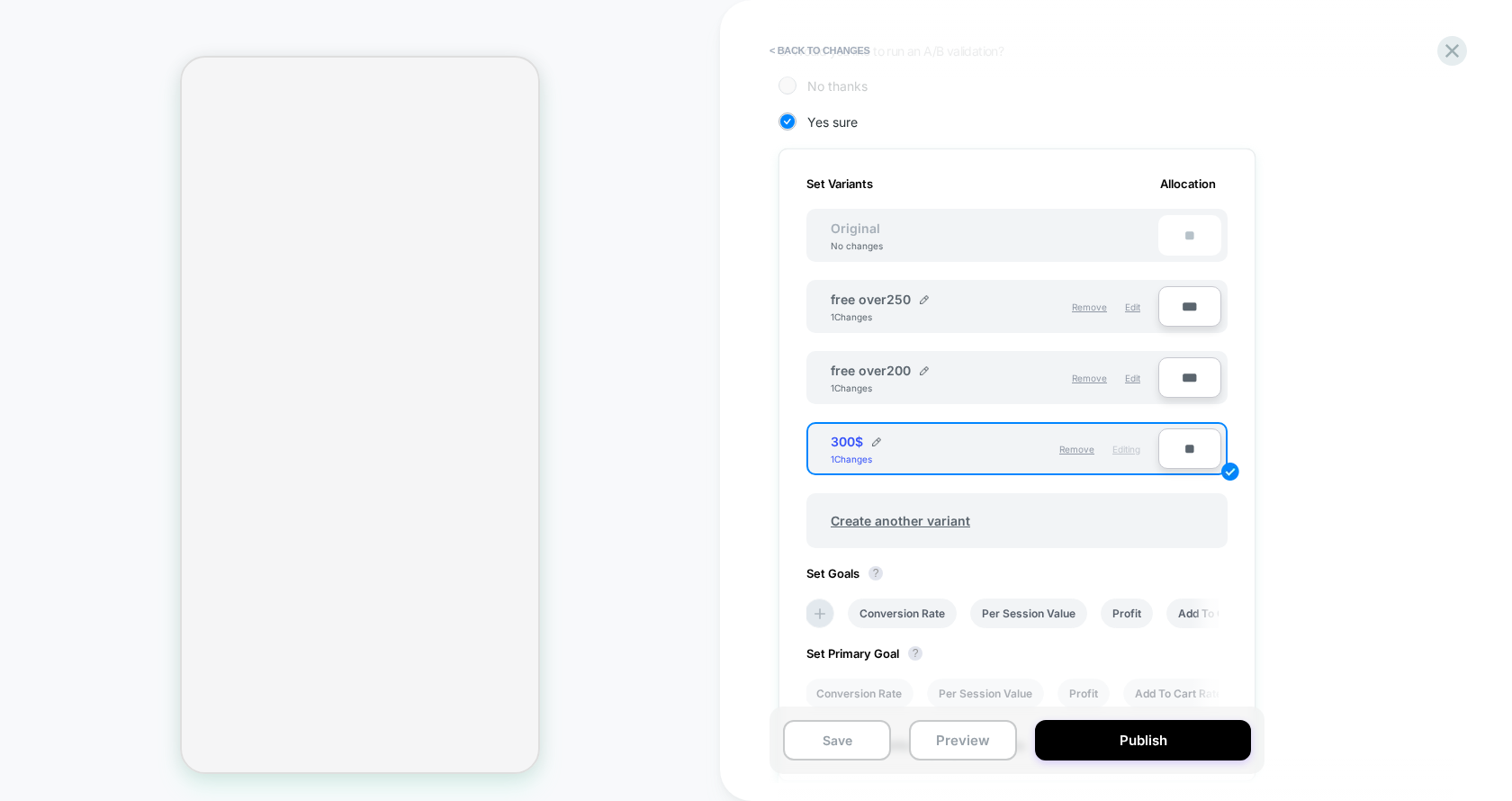
drag, startPoint x: 1090, startPoint y: 738, endPoint x: 766, endPoint y: 730, distance: 324.1
click at [766, 730] on div "< Back to changes Review " M+D - SW - Shipping Threshold " before publish Click…" at bounding box center [1116, 400] width 792 height 801
click at [797, 730] on button "Save" at bounding box center [836, 740] width 108 height 40
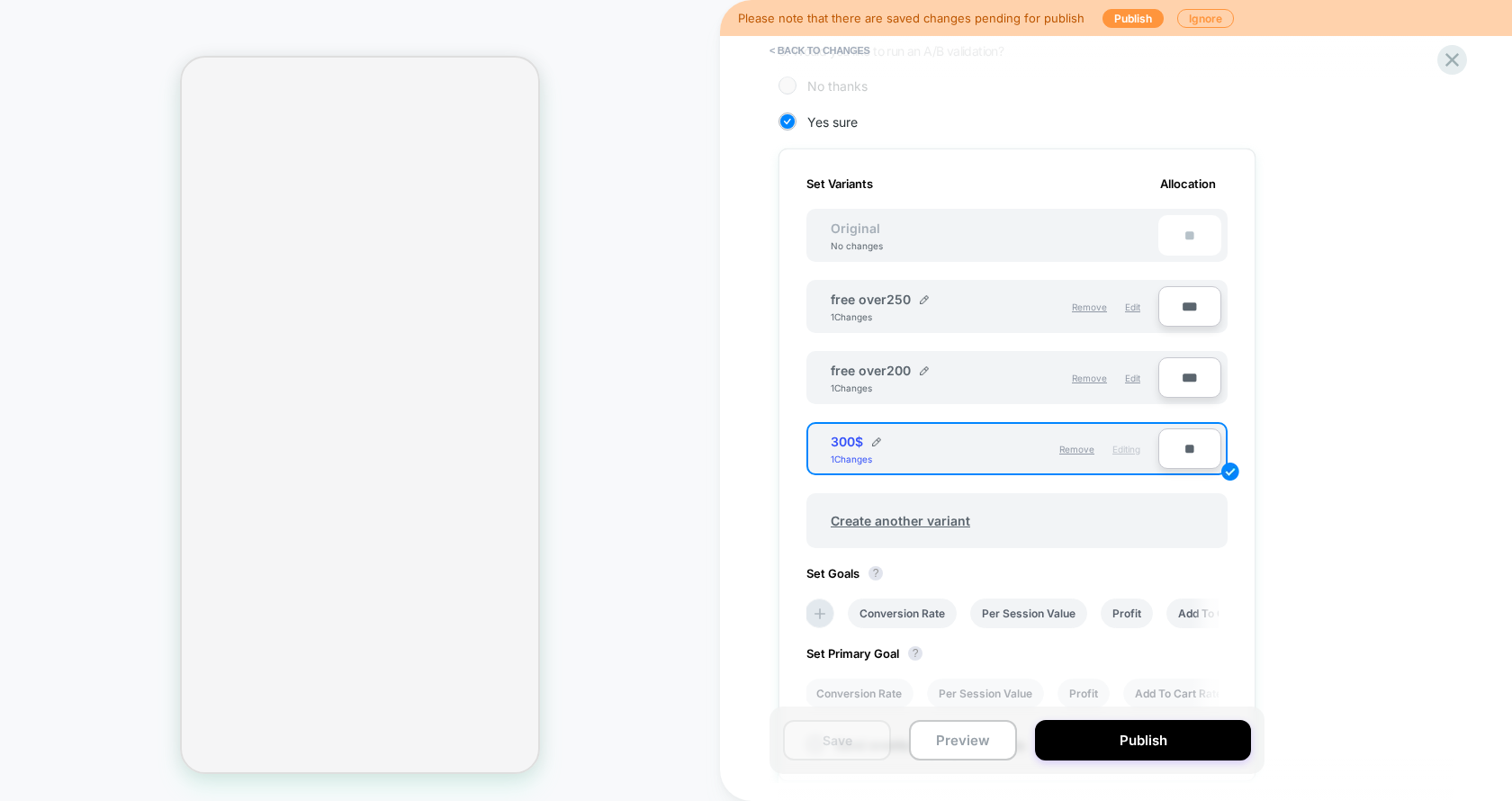
click at [1129, 8] on div "Please note that there are saved changes pending for publish Publish Ignore" at bounding box center [1116, 18] width 792 height 36
click at [1128, 13] on button "Publish" at bounding box center [1133, 18] width 61 height 19
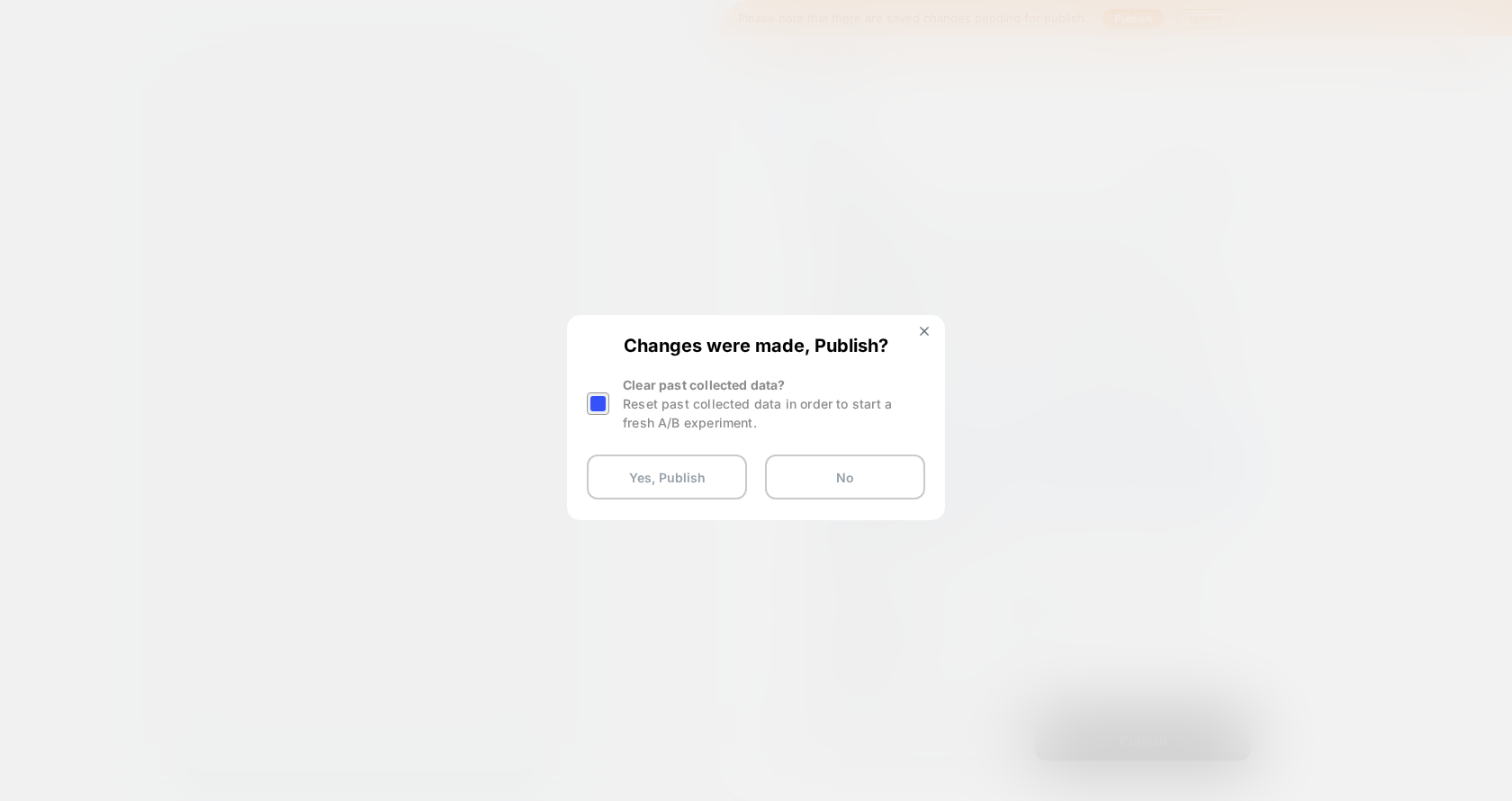
click at [639, 401] on div "Reset past collected data in order to start a fresh A/B experiment." at bounding box center [774, 412] width 302 height 37
click at [603, 405] on div at bounding box center [598, 403] width 23 height 23
click at [620, 476] on button "Yes, Publish" at bounding box center [667, 477] width 160 height 45
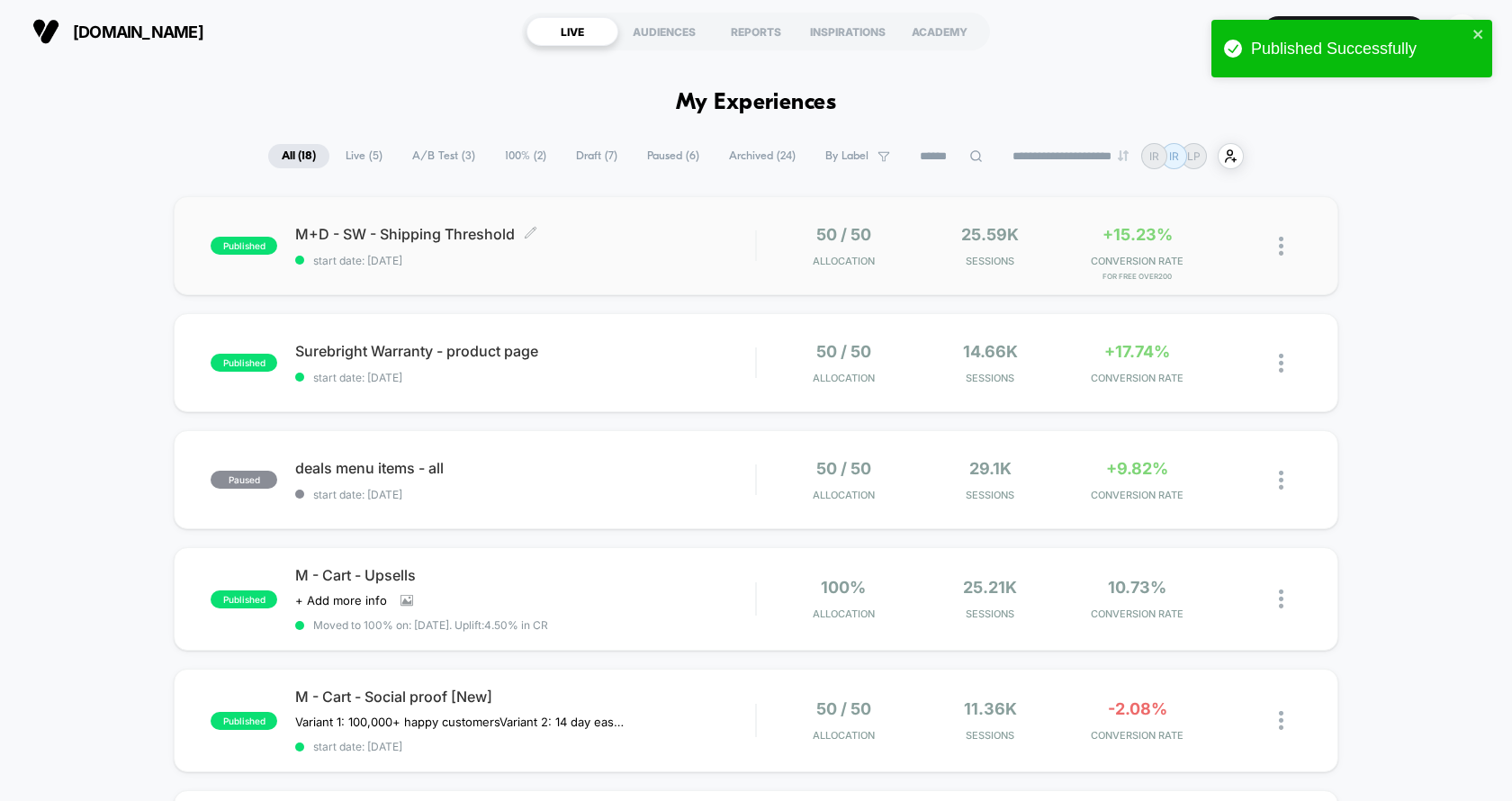
click at [648, 254] on span "start date: [DATE]" at bounding box center [525, 260] width 460 height 14
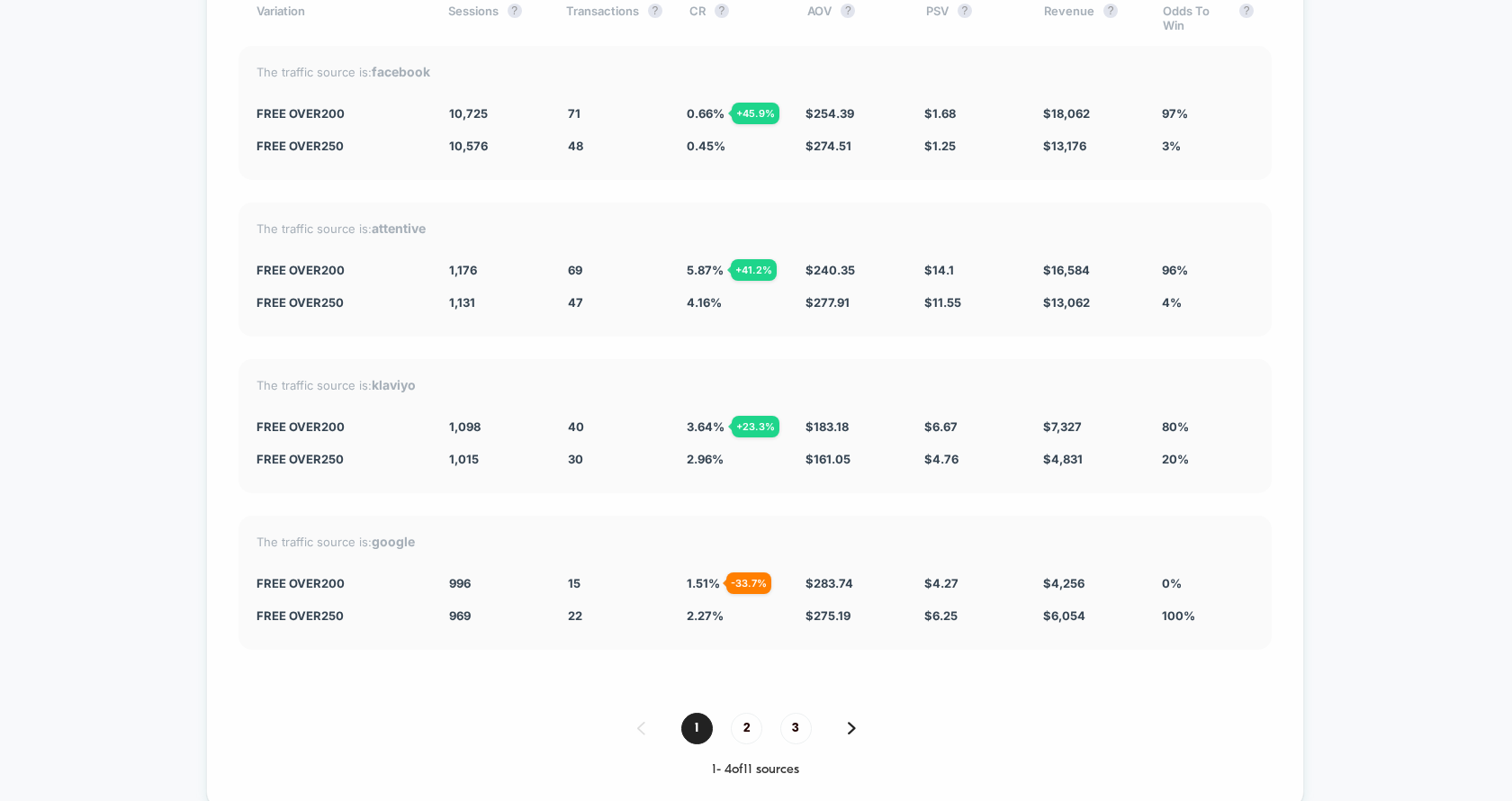
scroll to position [4706, 0]
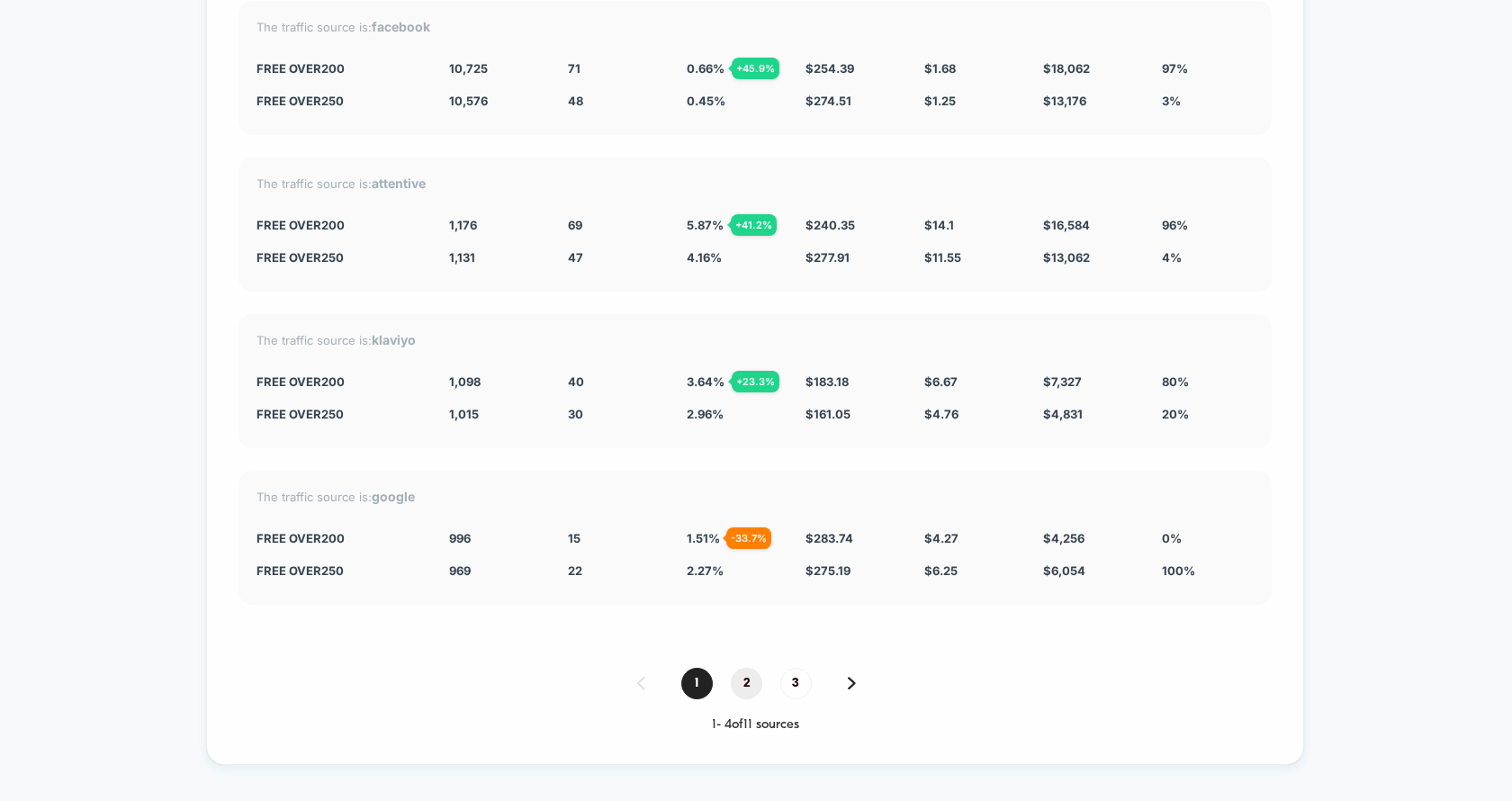
click at [761, 668] on span "2" at bounding box center [746, 684] width 32 height 32
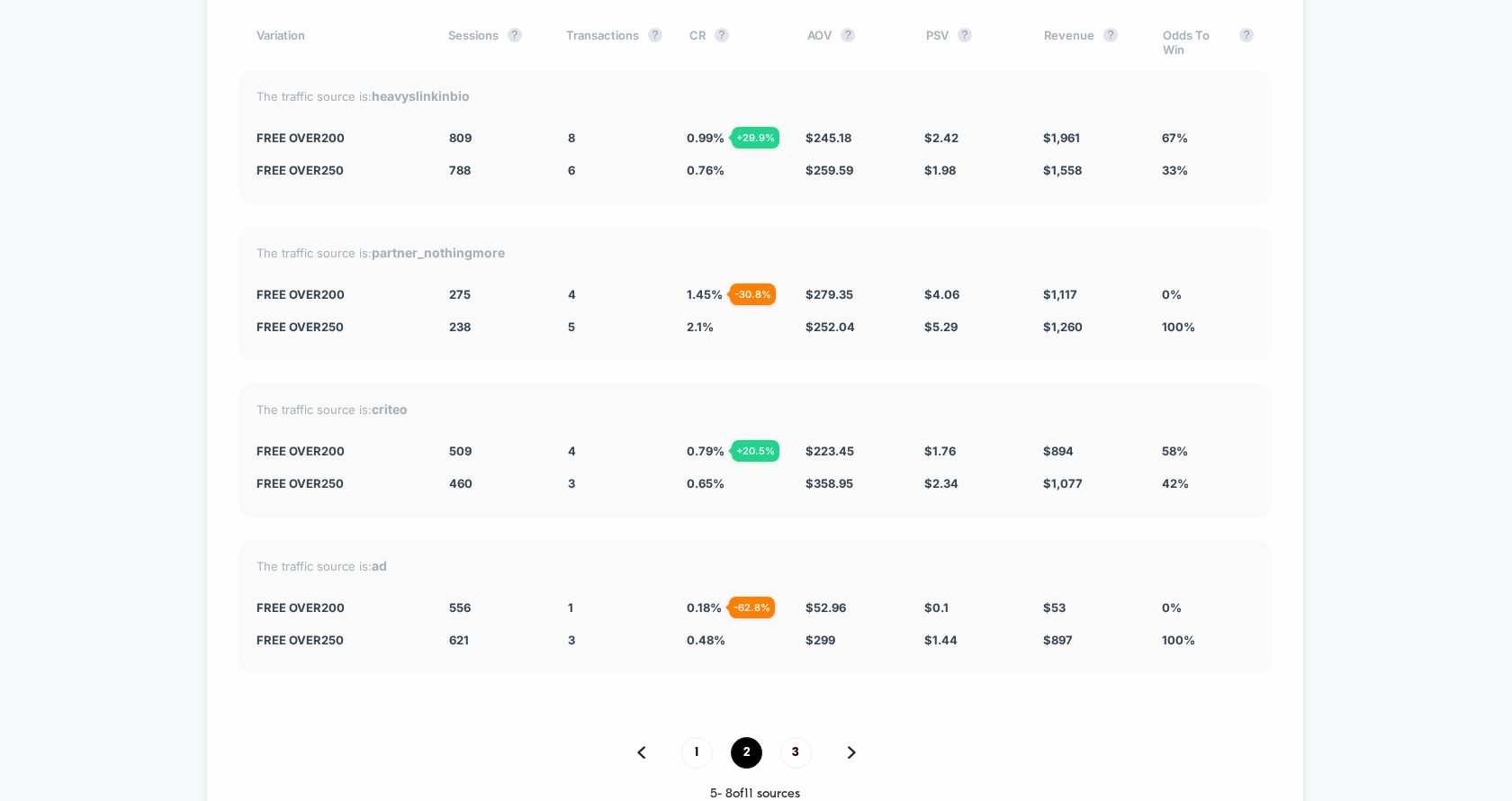
scroll to position [4635, 0]
click at [691, 739] on span "1" at bounding box center [697, 755] width 32 height 32
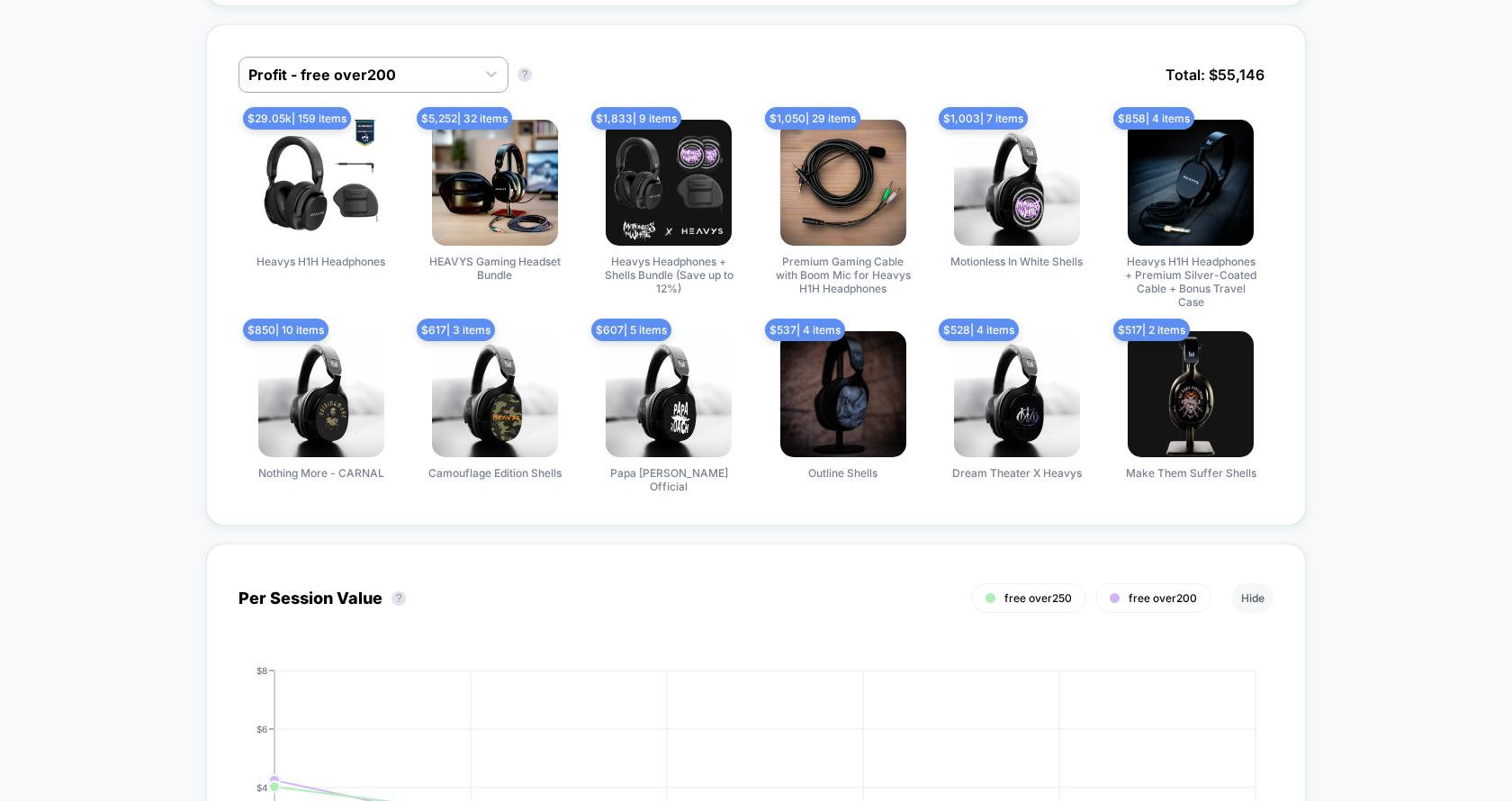
scroll to position [0, 0]
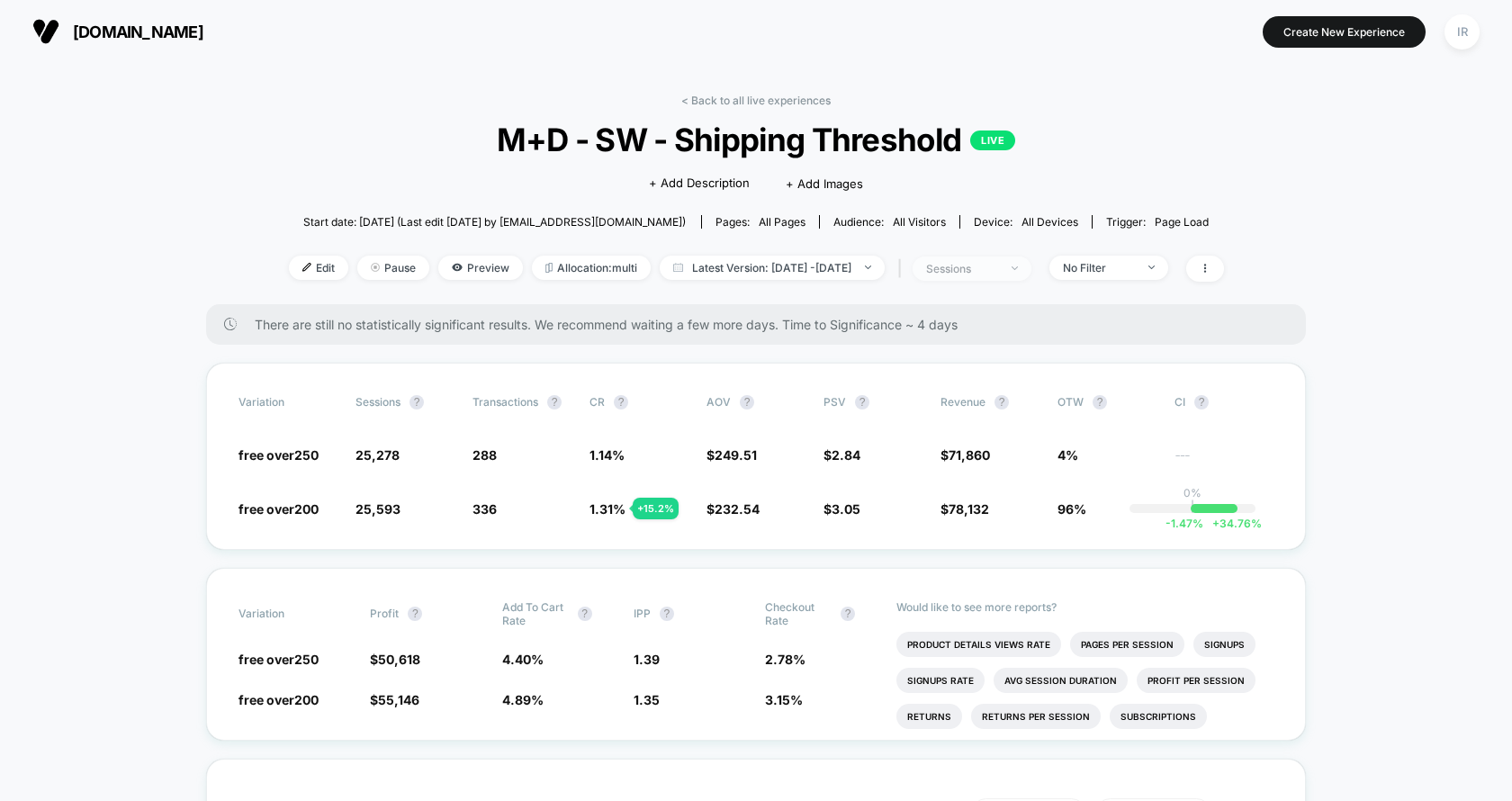
click at [1017, 257] on span "sessions" at bounding box center [972, 268] width 118 height 25
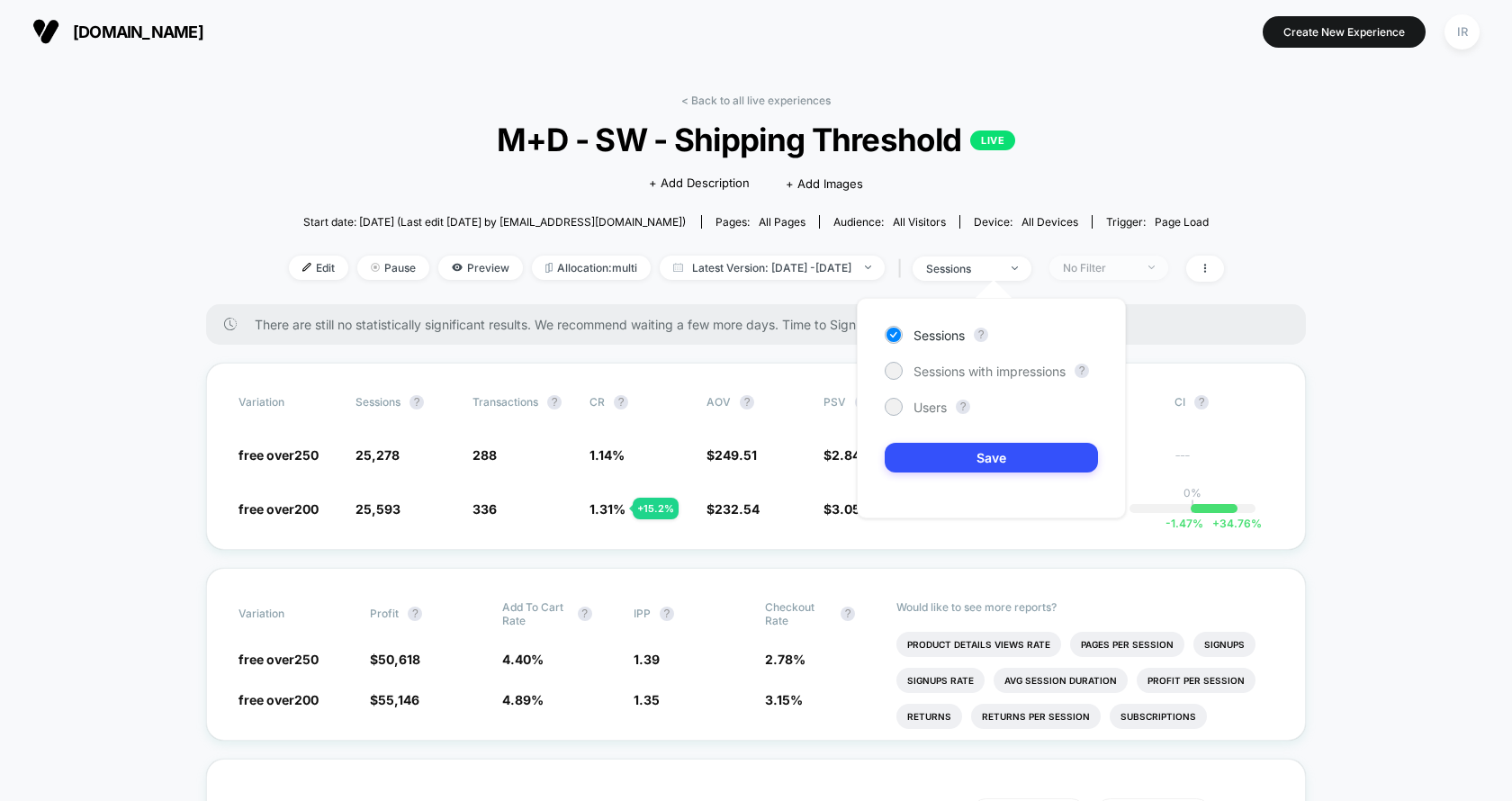
click at [1102, 273] on span "No Filter" at bounding box center [1108, 267] width 118 height 25
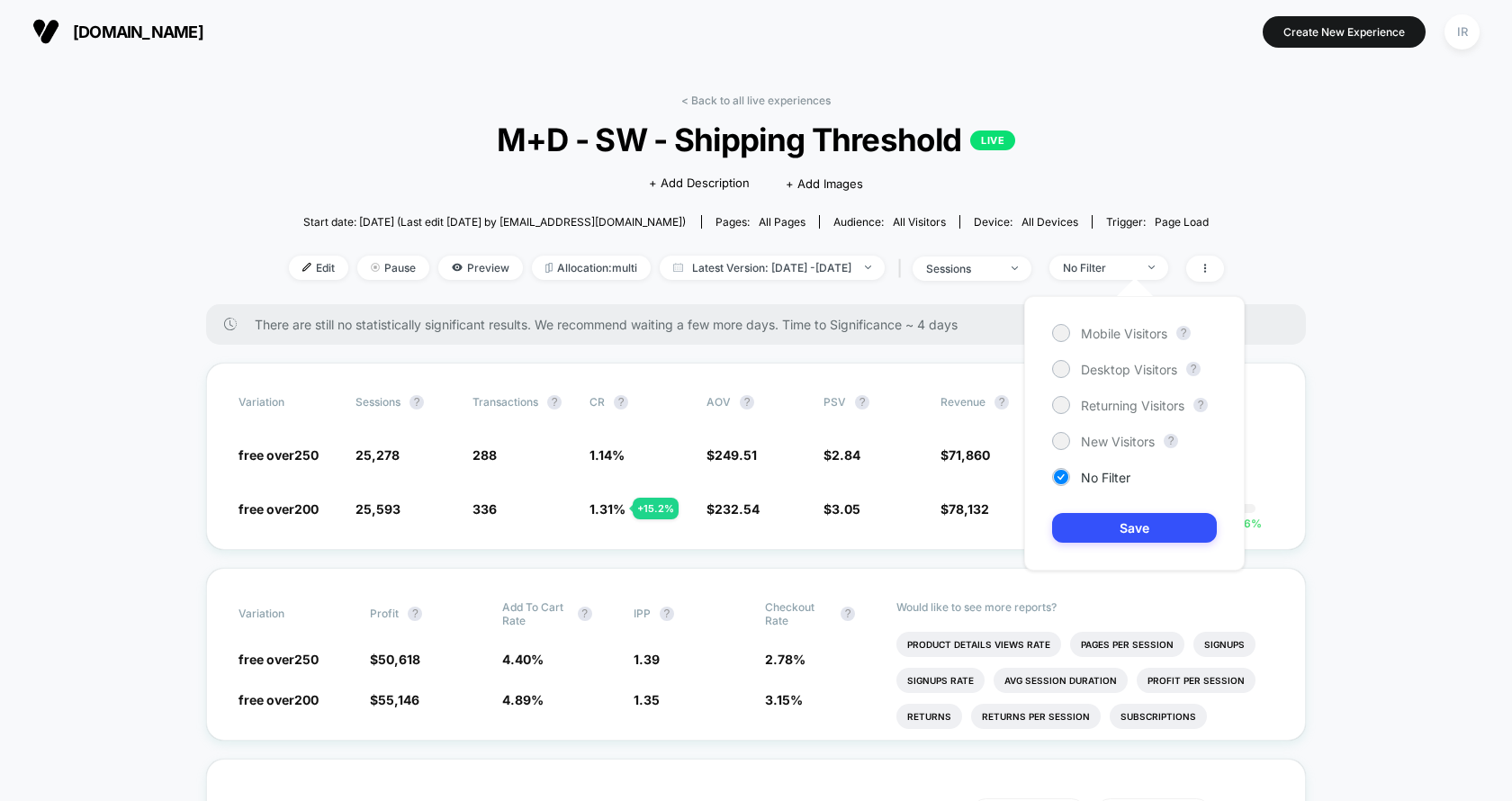
click at [1061, 342] on div "Mobile Visitors ? Desktop Visitors ? Returning Visitors ? New Visitors ? No Fil…" at bounding box center [1134, 433] width 220 height 274
click at [1061, 337] on div at bounding box center [1061, 332] width 14 height 14
click at [1068, 516] on button "Save" at bounding box center [1134, 528] width 165 height 30
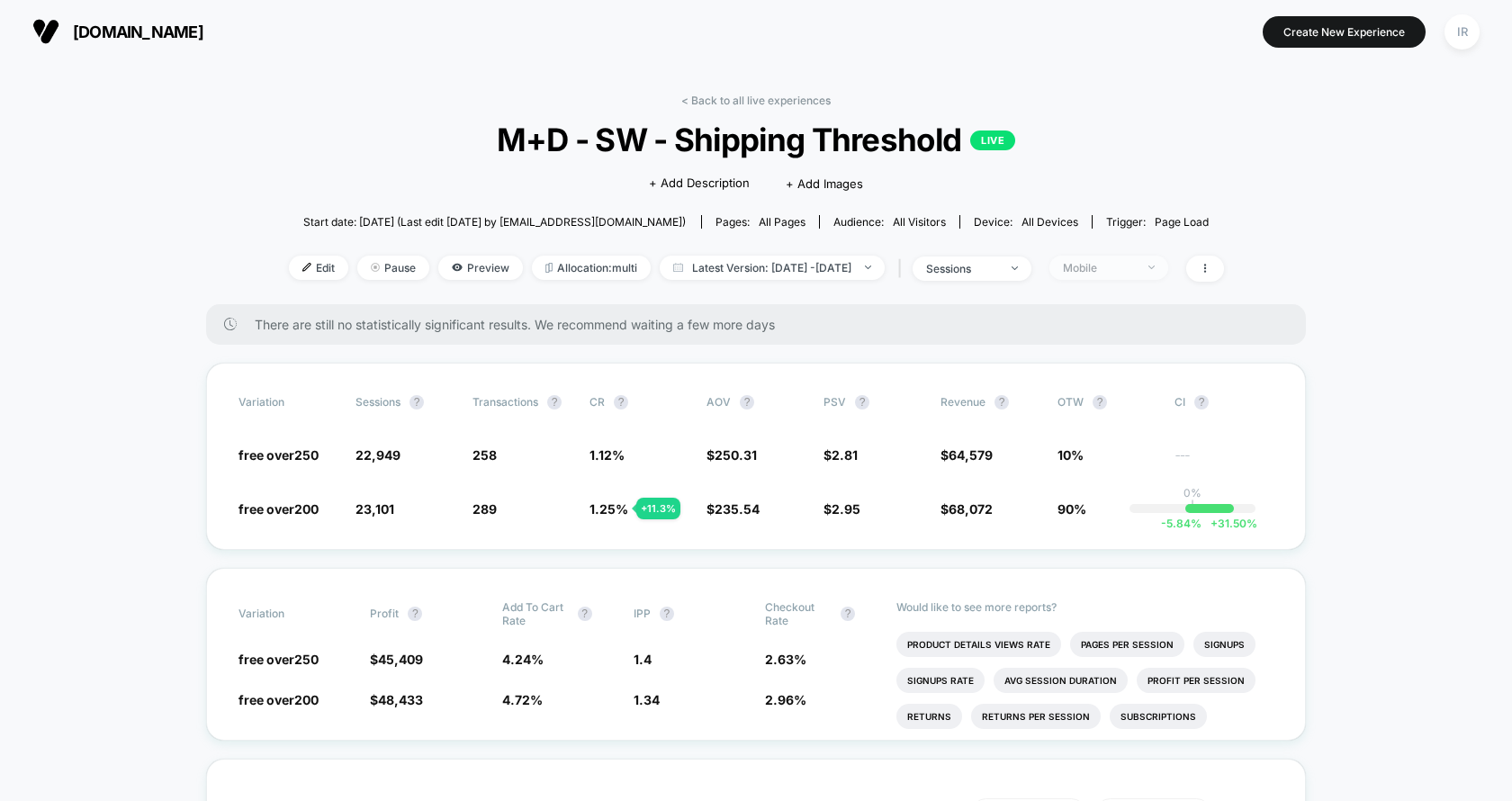
click at [1169, 261] on span "Mobile" at bounding box center [1108, 267] width 118 height 25
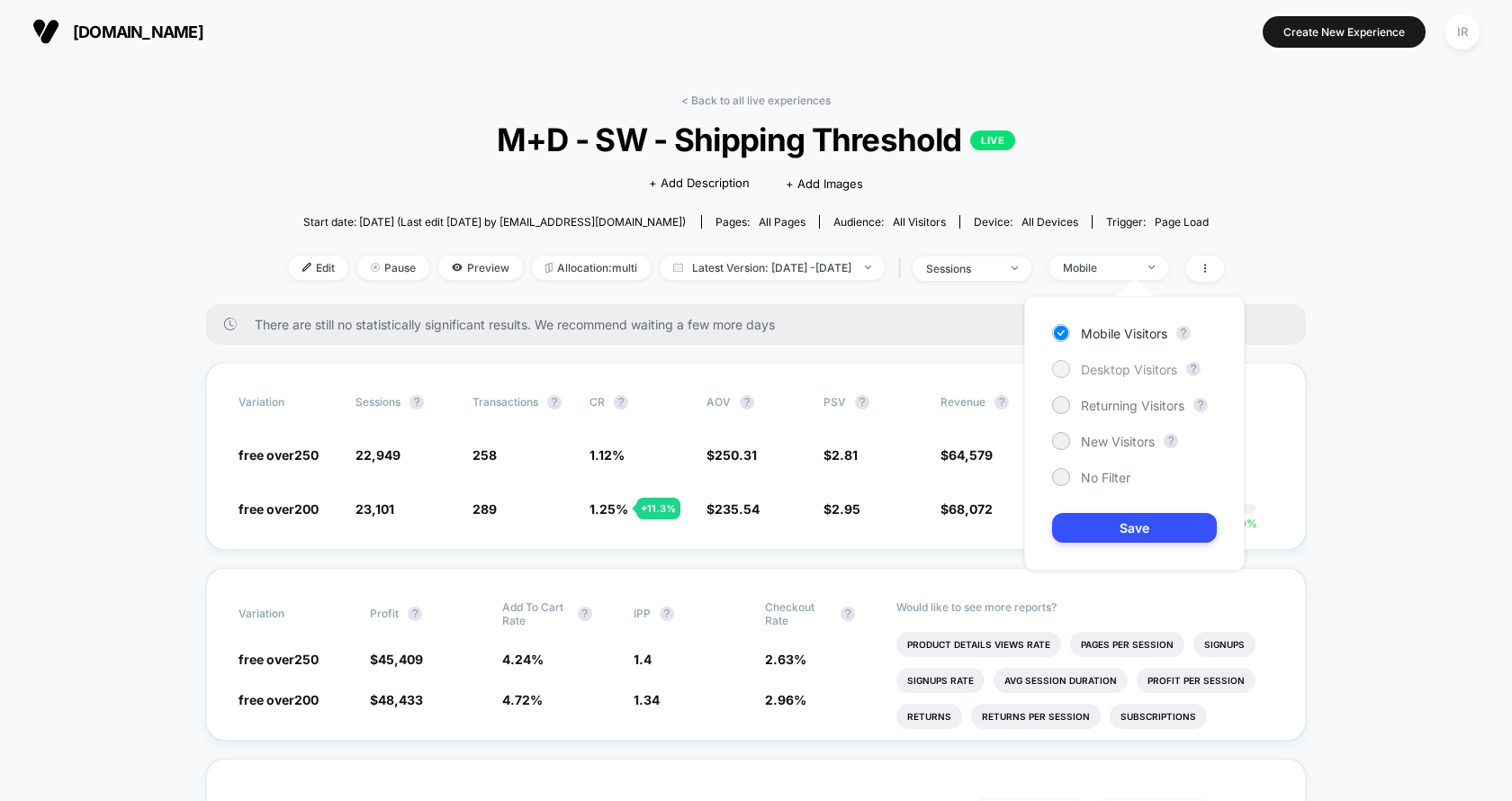
click at [1122, 374] on span "Desktop Visitors" at bounding box center [1129, 370] width 97 height 16
click at [1114, 522] on button "Save" at bounding box center [1134, 528] width 165 height 30
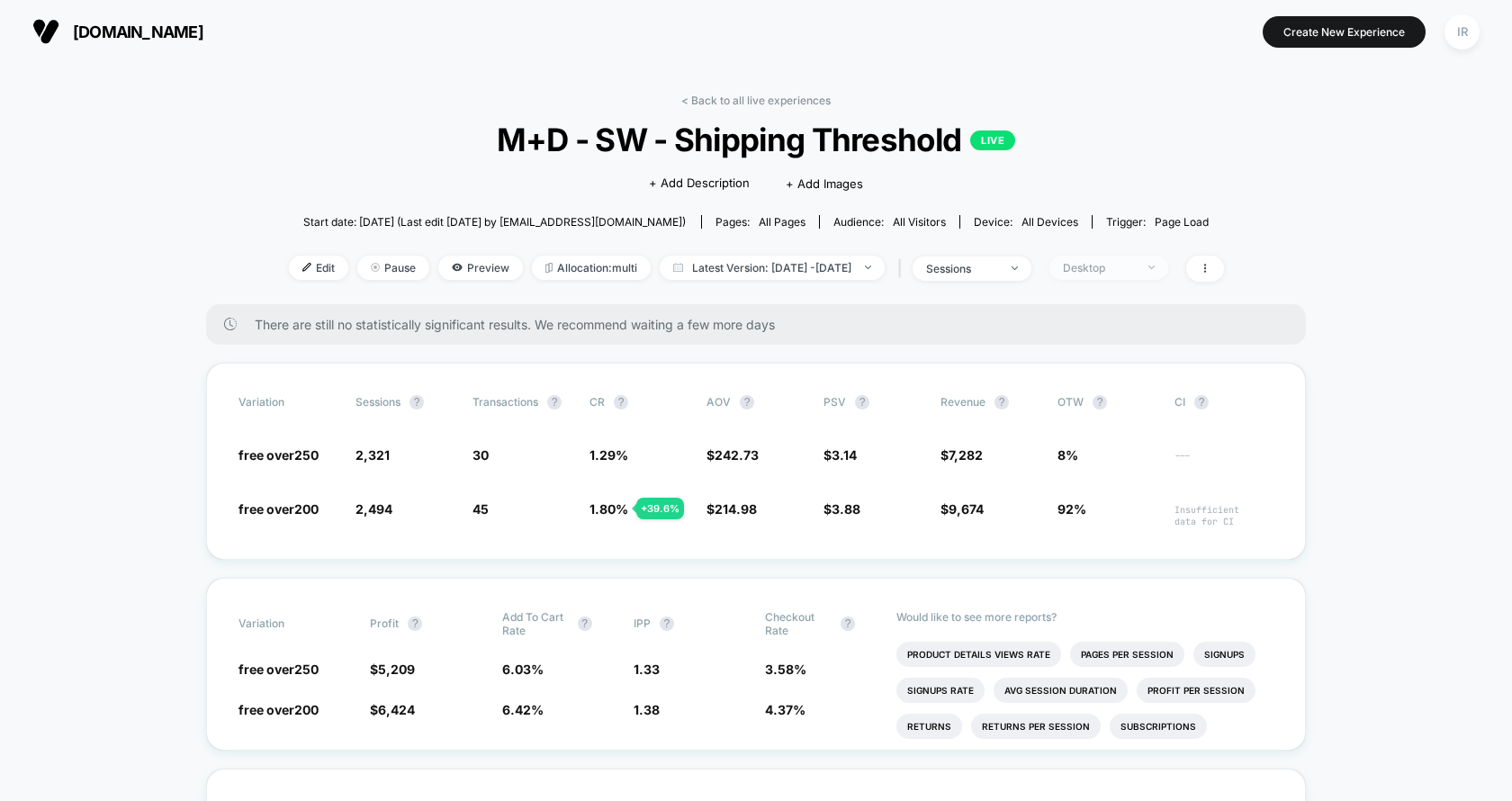
click at [1148, 258] on span "Desktop" at bounding box center [1108, 267] width 118 height 25
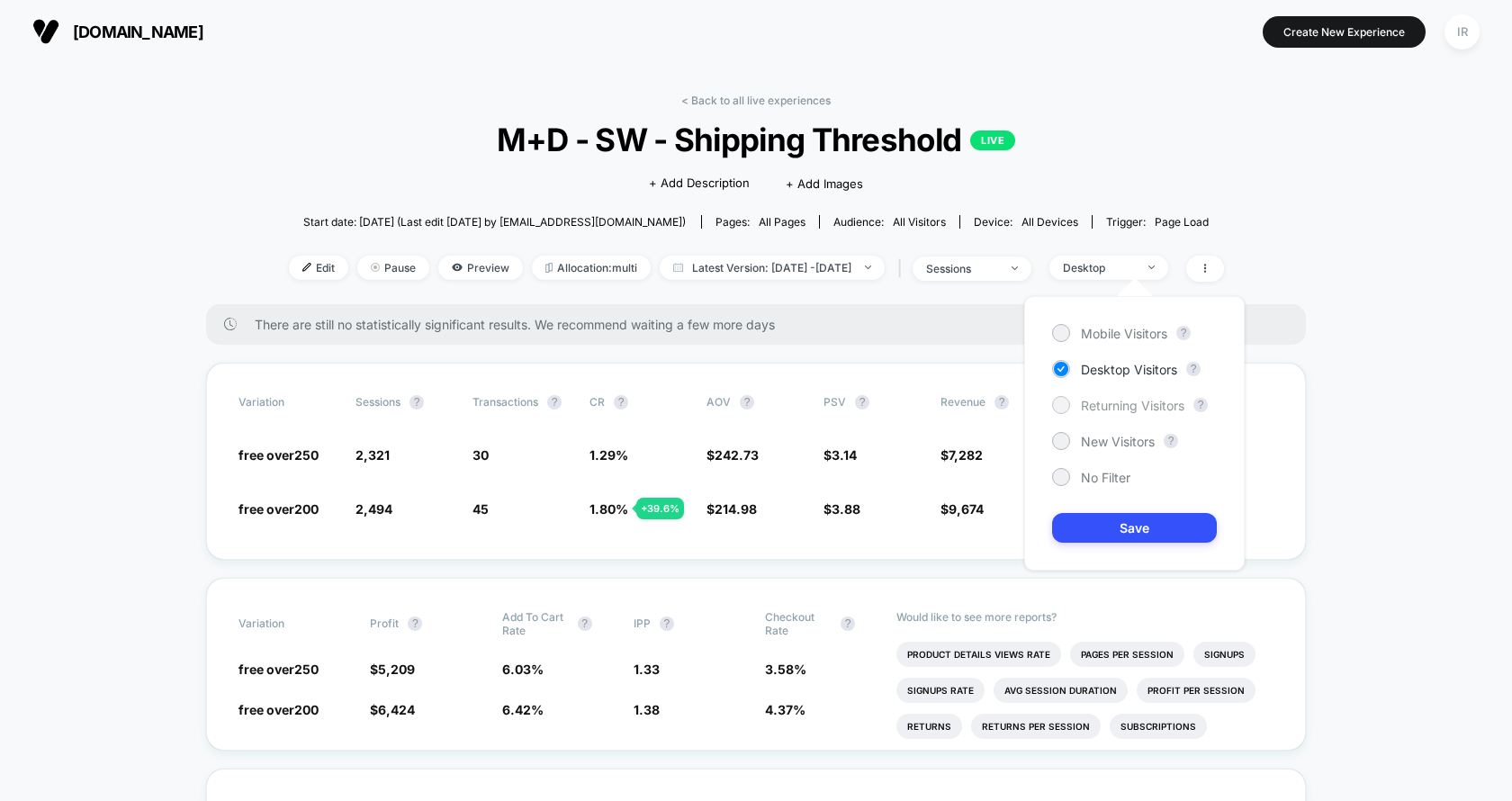
drag, startPoint x: 1089, startPoint y: 324, endPoint x: 1087, endPoint y: 402, distance: 78.0
click at [1088, 403] on div "Mobile Visitors ? Desktop Visitors ? Returning Visitors ? New Visitors ? No Fil…" at bounding box center [1134, 433] width 220 height 274
click at [1087, 402] on span "Returning Visitors" at bounding box center [1132, 405] width 104 height 16
click at [1088, 522] on button "Save" at bounding box center [1134, 528] width 165 height 30
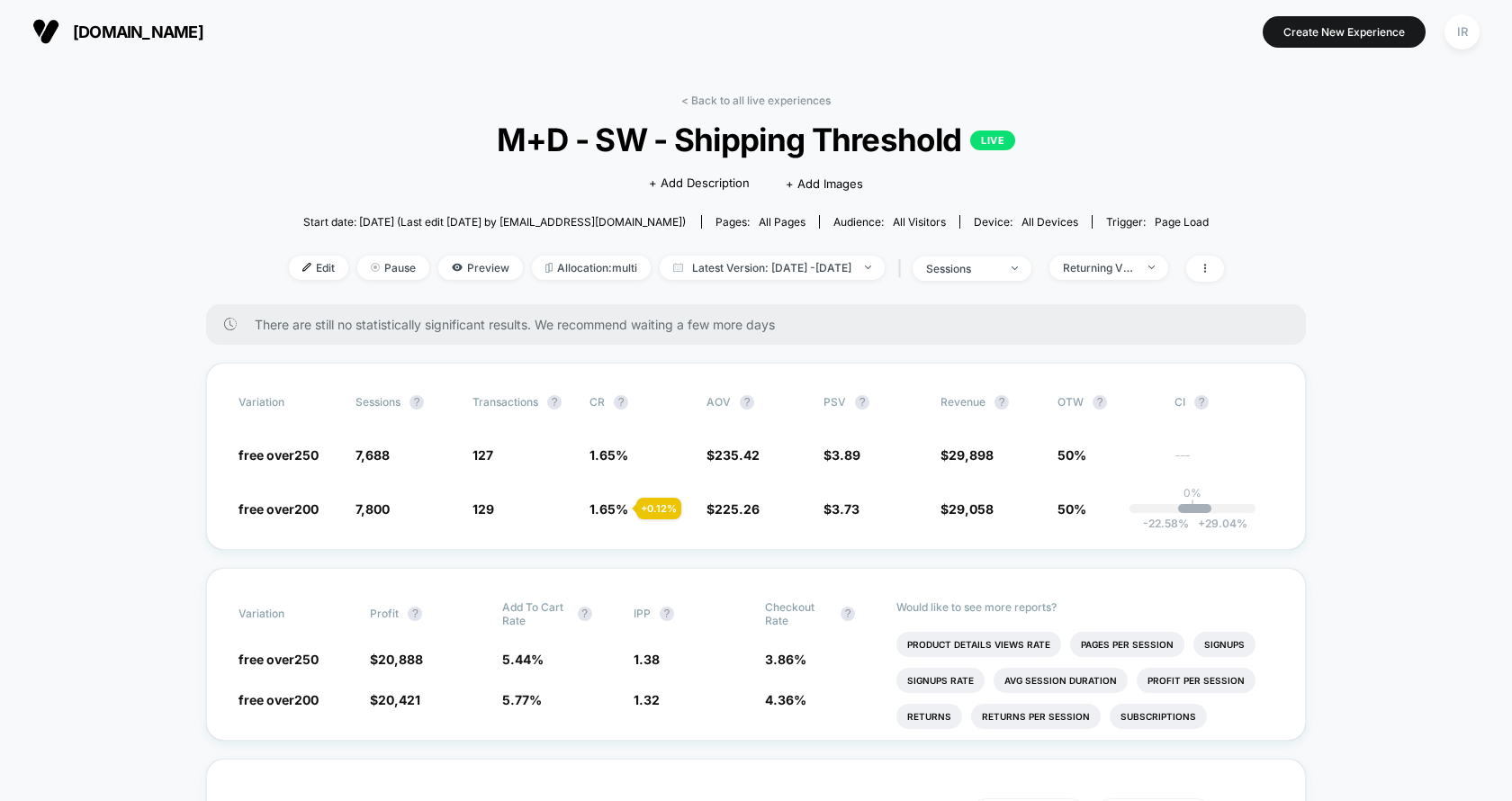
click at [1147, 251] on div "< Back to all live experiences M+D - SW - Shipping Threshold LIVE Click to edit…" at bounding box center [756, 198] width 935 height 210
click at [1132, 243] on div "< Back to all live experiences M+D - SW - Shipping Threshold LIVE Click to edit…" at bounding box center [756, 198] width 935 height 210
click at [1124, 267] on div "Returning Visitors" at bounding box center [1098, 267] width 72 height 14
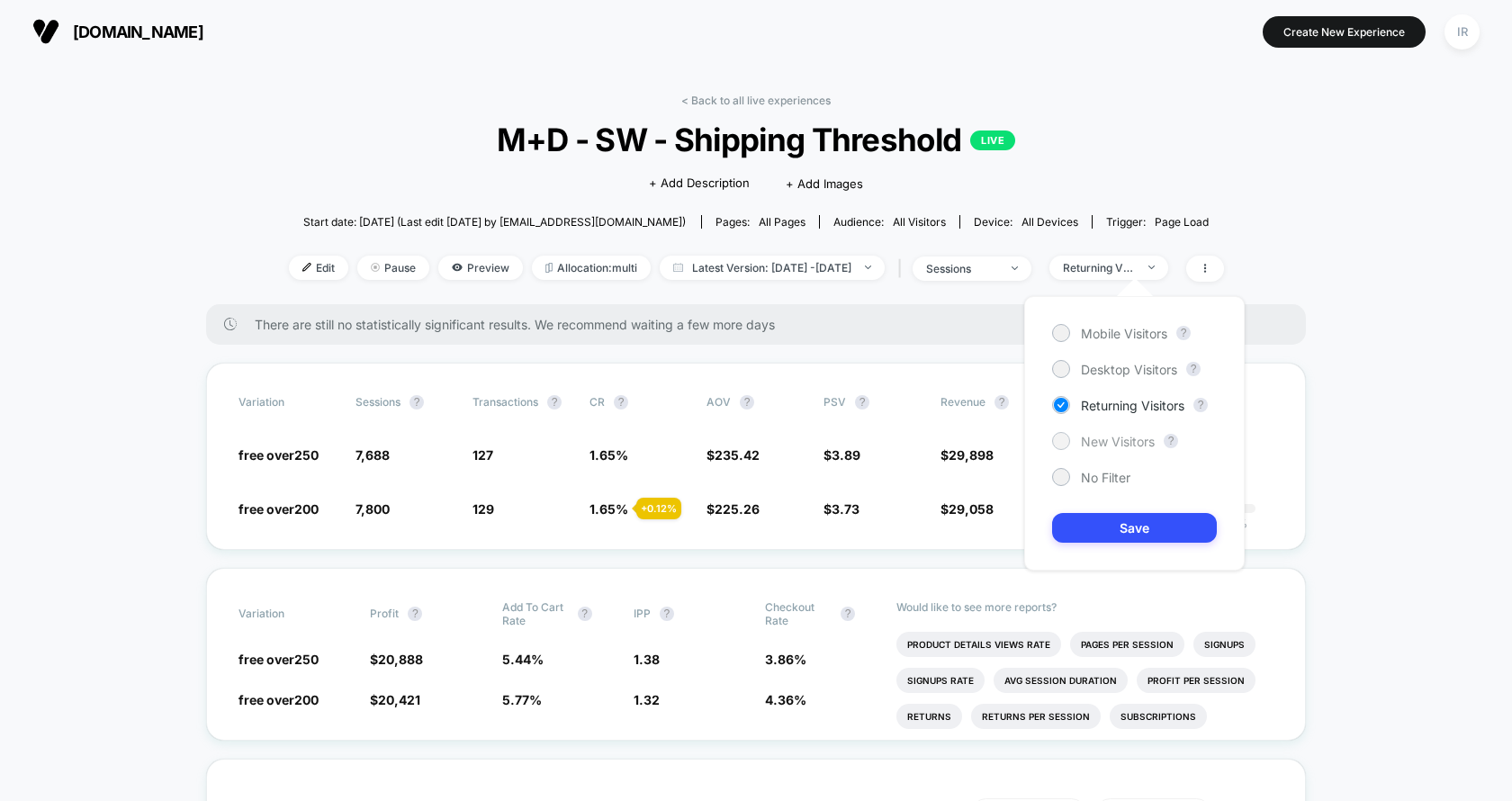
click at [1088, 449] on div "New Visitors" at bounding box center [1103, 441] width 103 height 18
click at [1088, 500] on div "Mobile Visitors ? Desktop Visitors ? Returning Visitors ? New Visitors ? No Fil…" at bounding box center [1134, 433] width 220 height 274
click at [1088, 526] on button "Save" at bounding box center [1134, 528] width 165 height 30
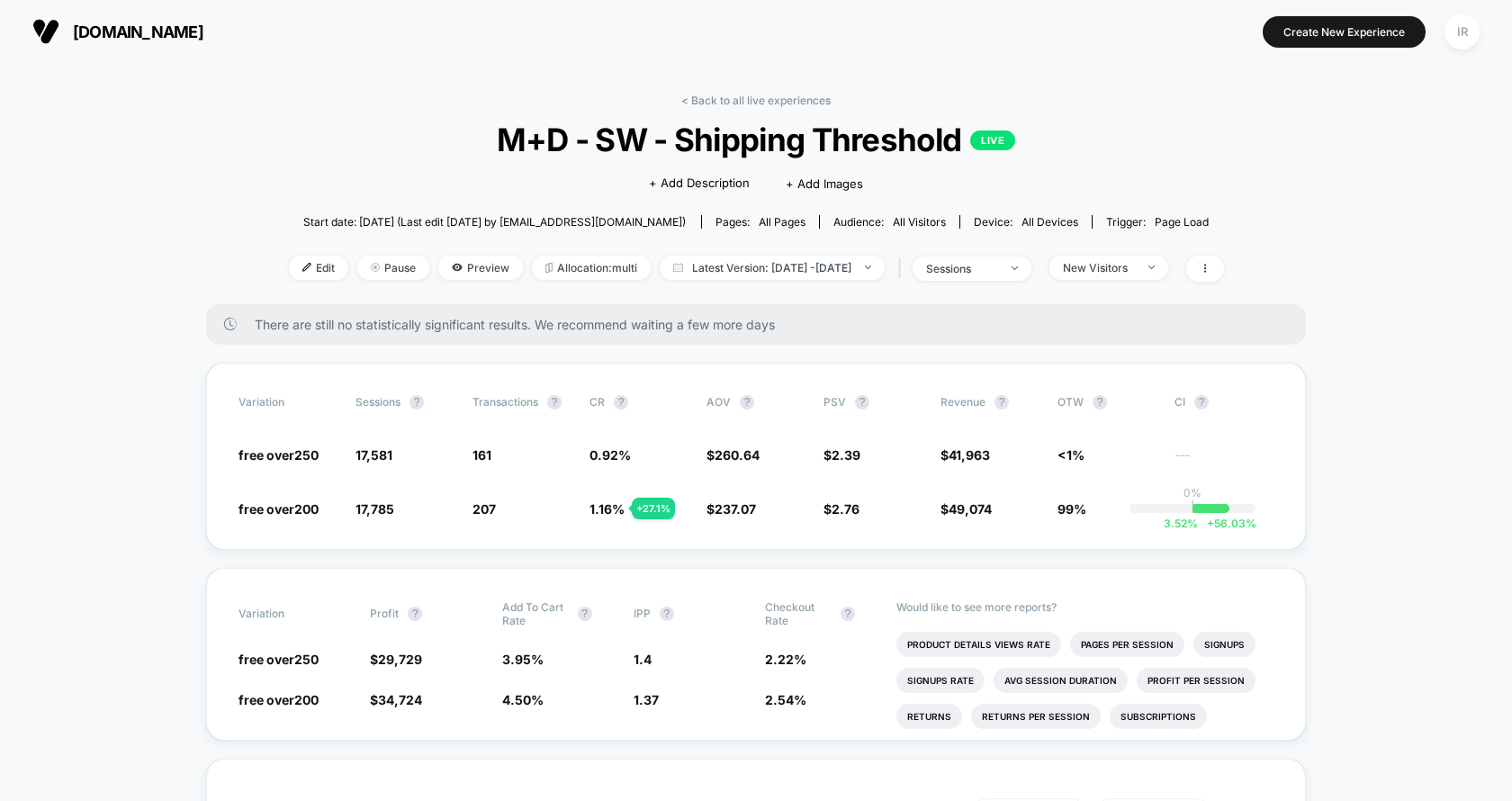
click at [853, 281] on div "< Back to all live experiences M+D - SW - Shipping Threshold LIVE Click to edit…" at bounding box center [756, 198] width 935 height 210
click at [718, 275] on span "Latest Version: [DATE] - [DATE]" at bounding box center [772, 267] width 225 height 25
select select "*"
select select "****"
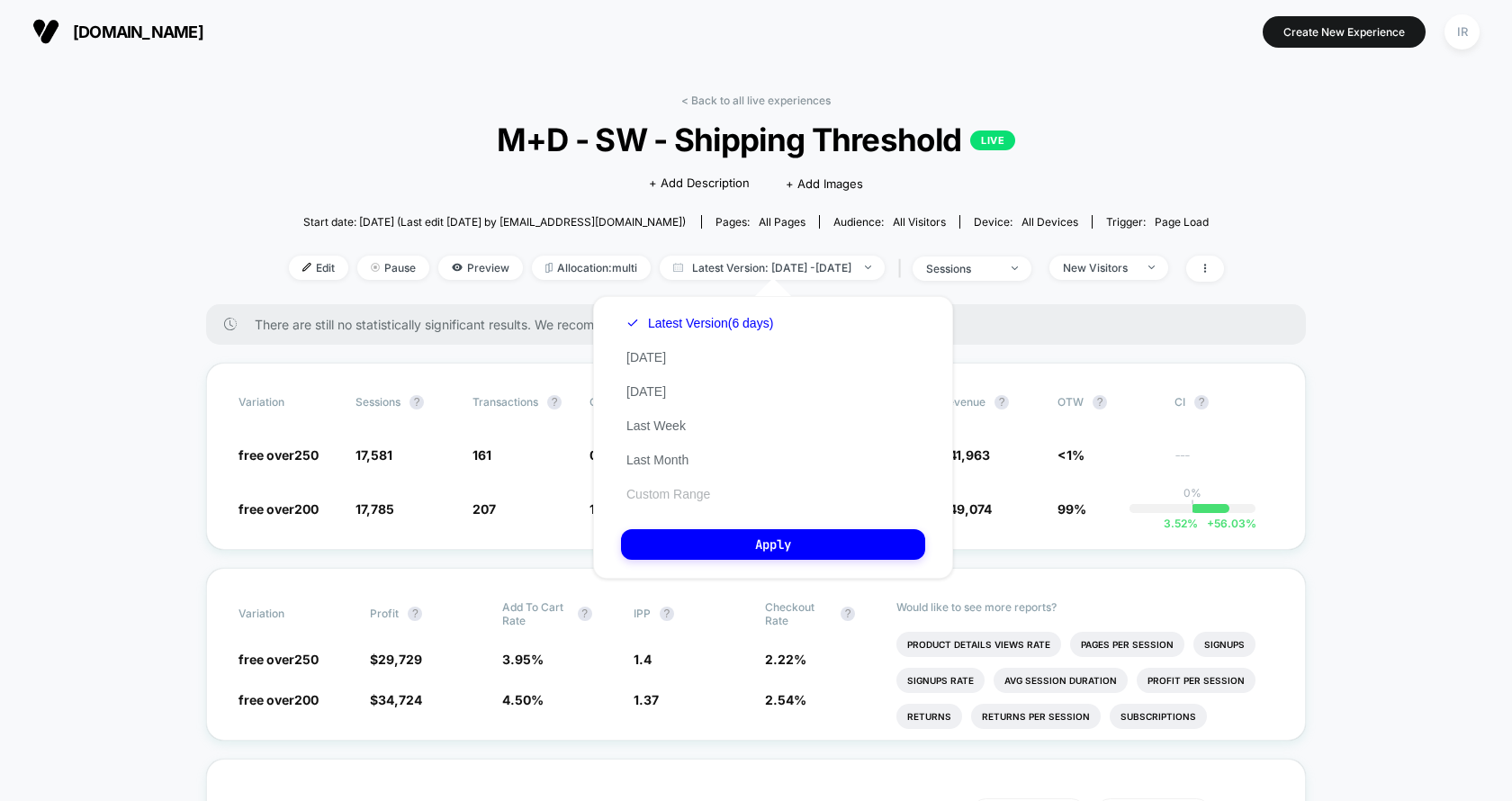
click at [686, 487] on button "Custom Range" at bounding box center [668, 493] width 95 height 16
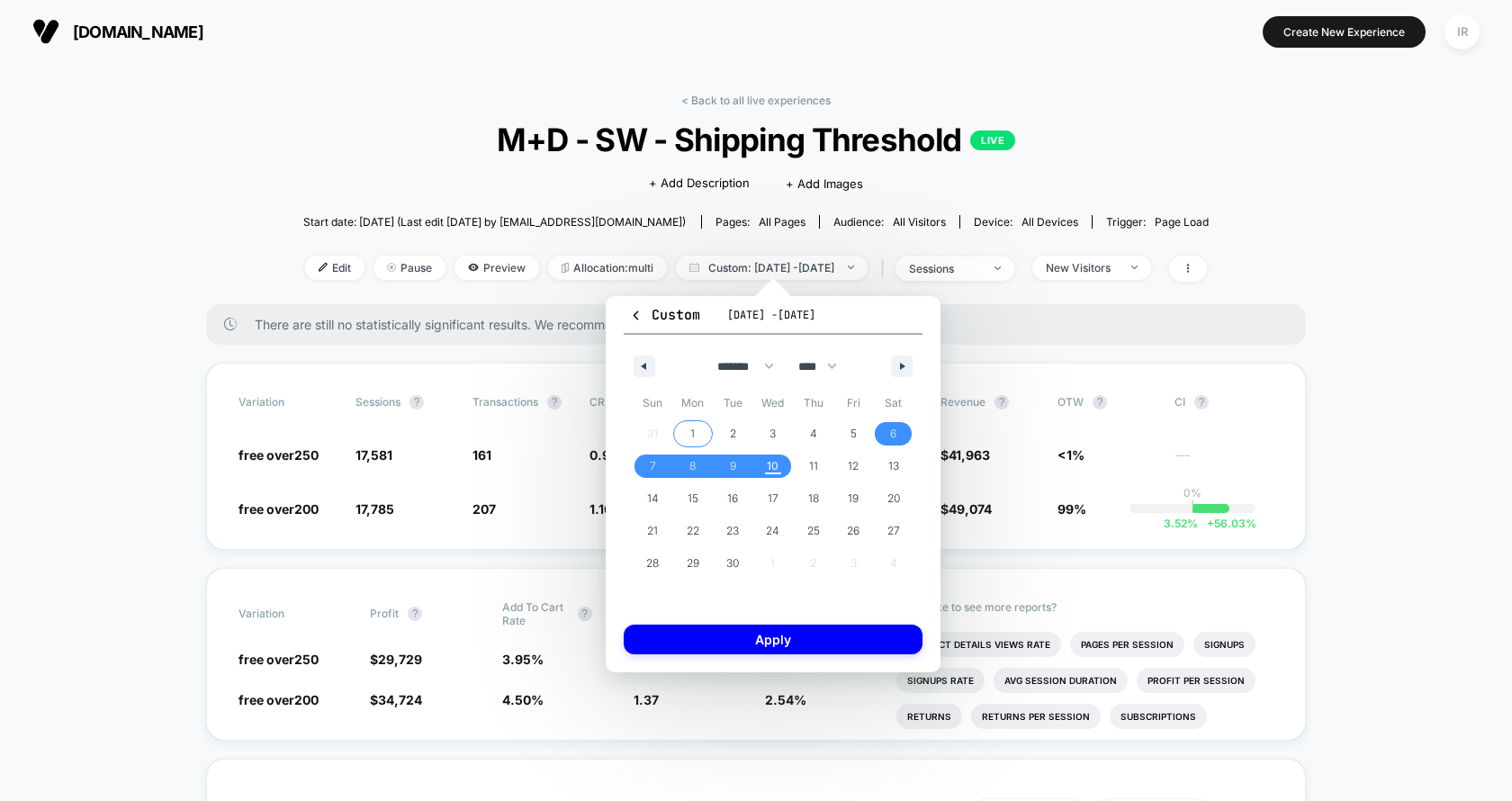
click at [701, 438] on span "1" at bounding box center [693, 434] width 40 height 24
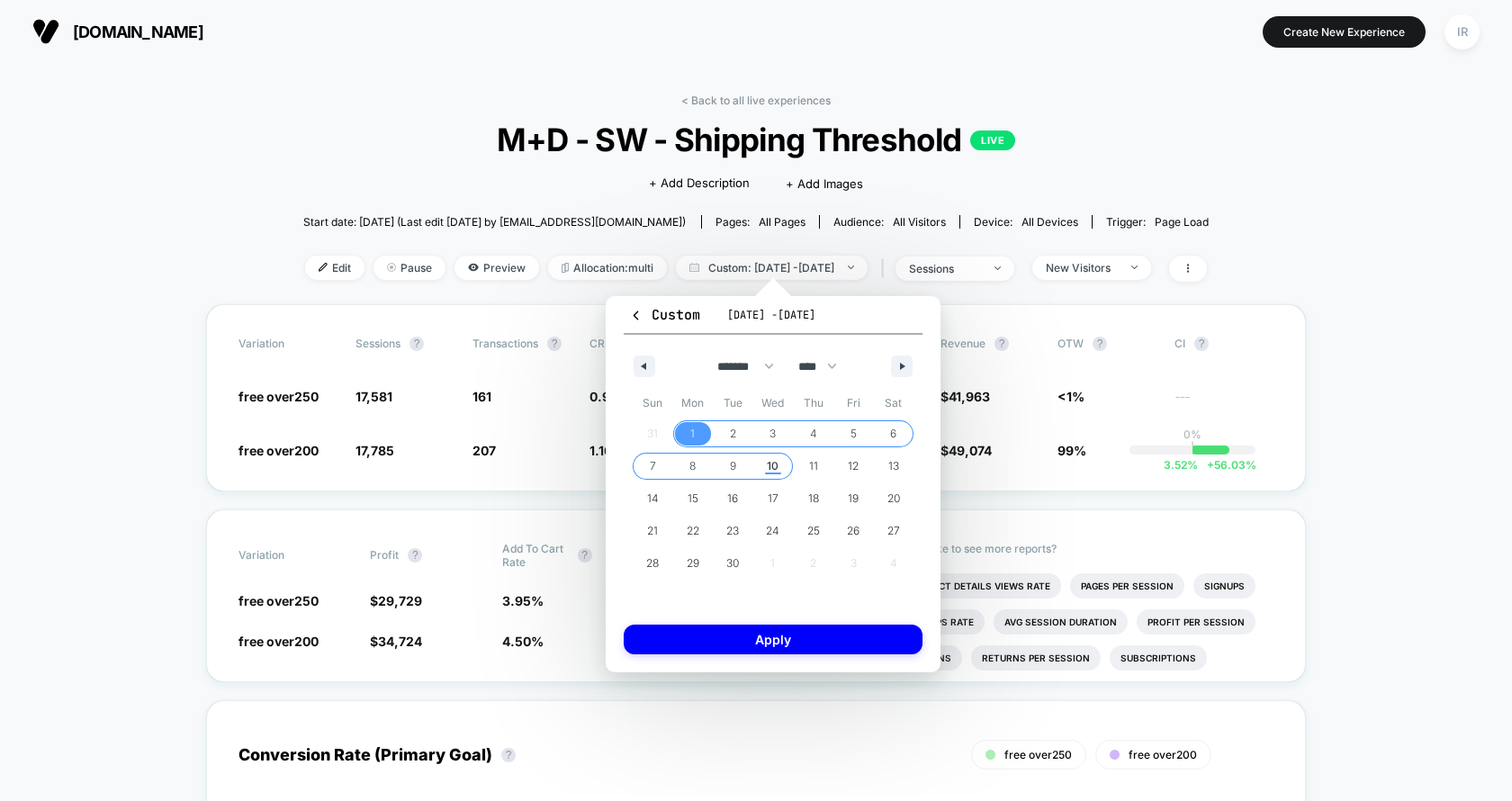
click at [772, 475] on span "10" at bounding box center [773, 466] width 12 height 33
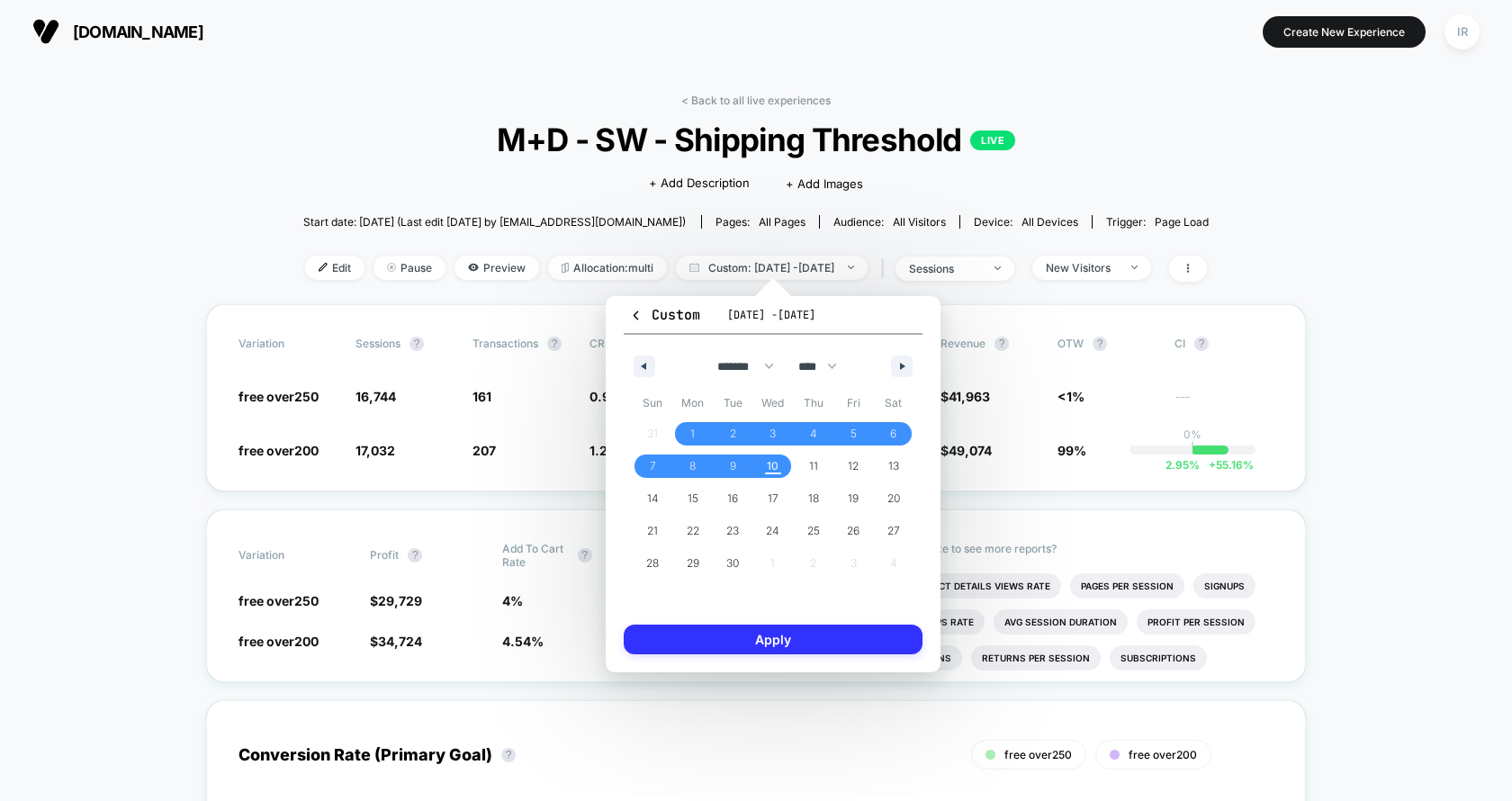
click at [798, 642] on button "Apply" at bounding box center [773, 639] width 299 height 30
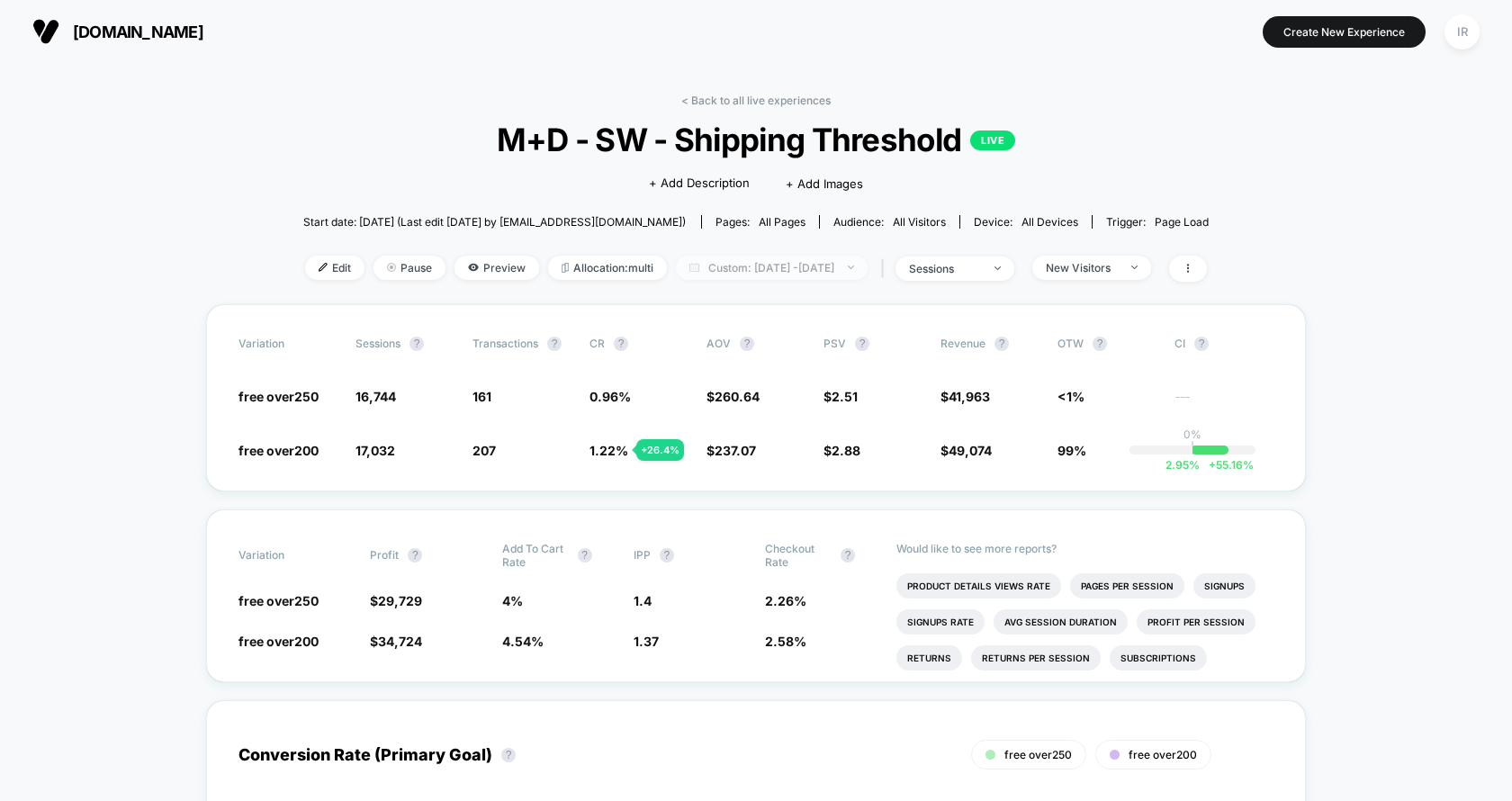
click at [812, 255] on span "Custom: [DATE] - [DATE]" at bounding box center [772, 267] width 191 height 25
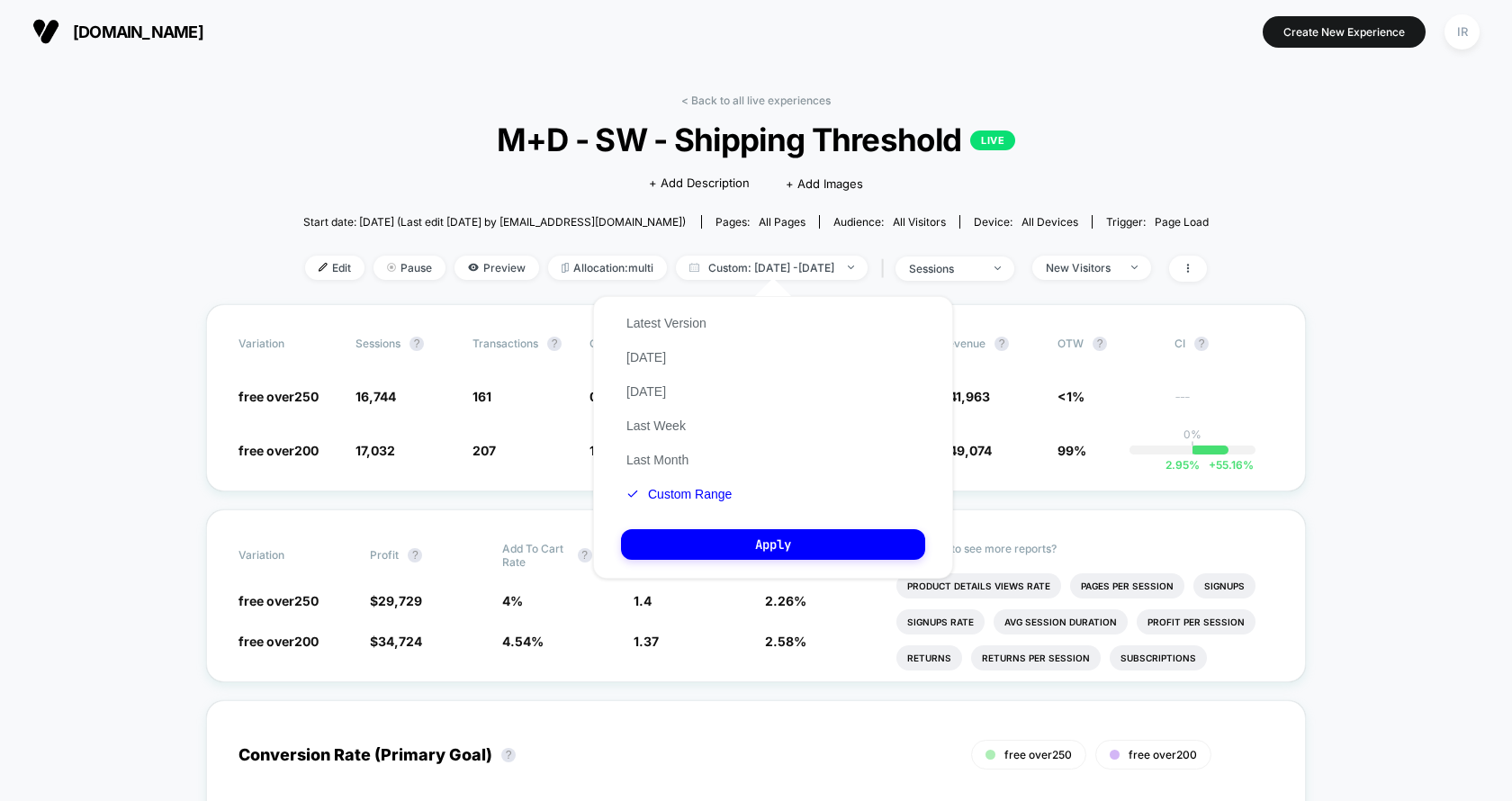
click at [712, 462] on div "Latest Version [DATE] [DATE] Last Week Last Month Custom Range" at bounding box center [679, 408] width 116 height 205
click at [656, 462] on button "Last Month" at bounding box center [657, 460] width 73 height 16
click at [678, 536] on button "Apply" at bounding box center [773, 544] width 304 height 31
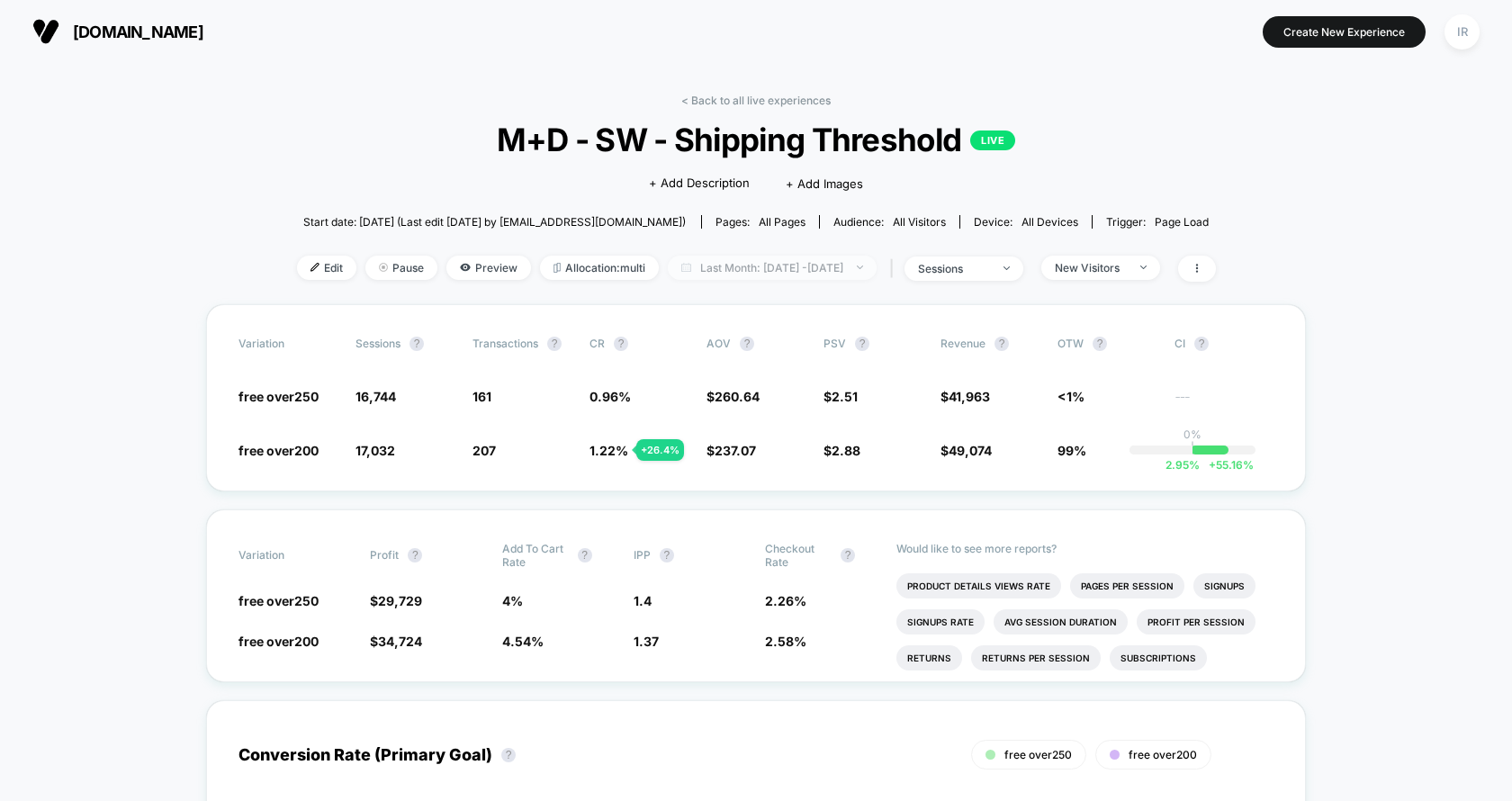
click at [775, 262] on span "Last Month: [DATE] - [DATE]" at bounding box center [773, 267] width 209 height 25
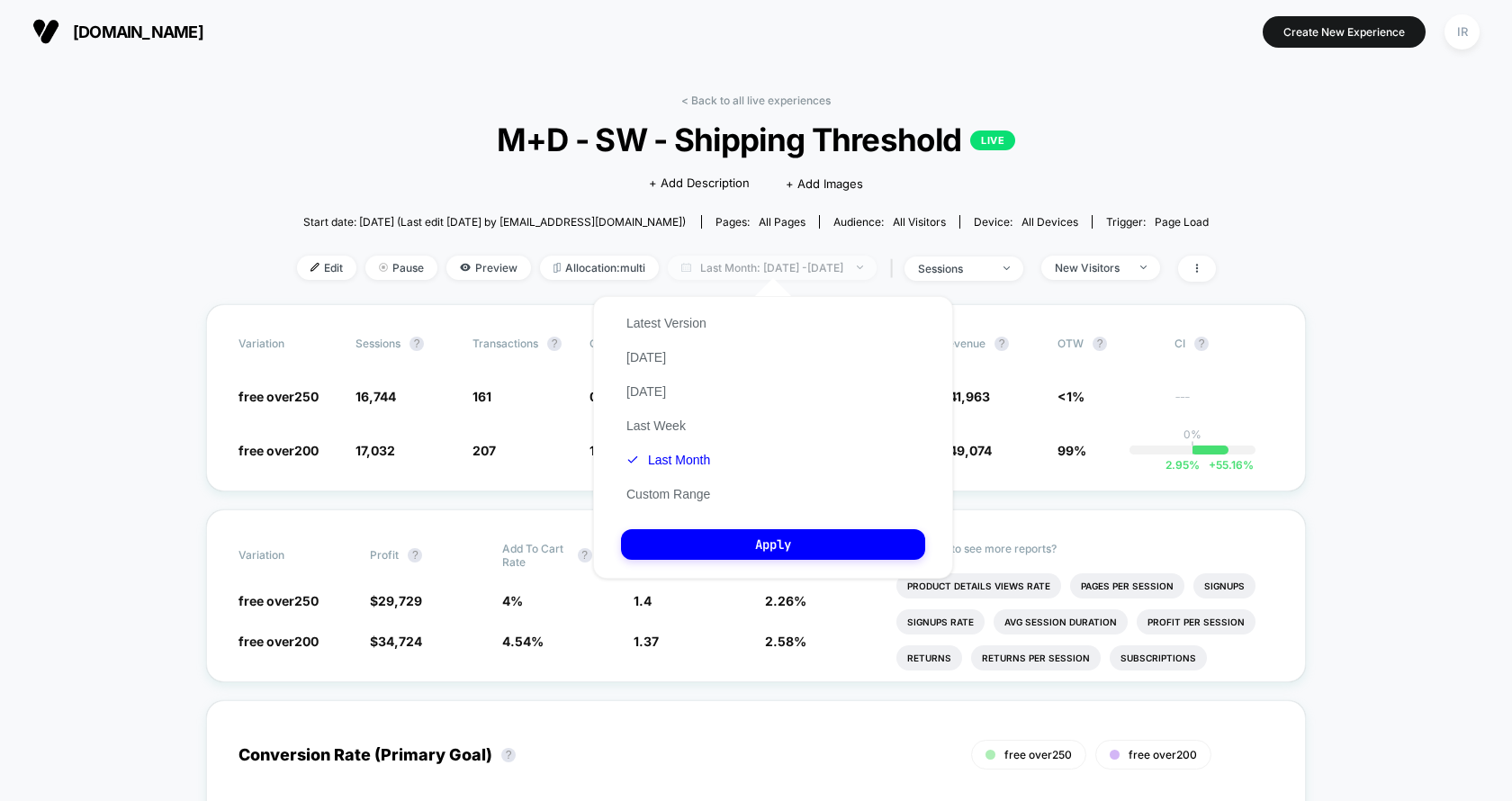
click at [775, 262] on span "Last Month: [DATE] - [DATE]" at bounding box center [773, 267] width 209 height 25
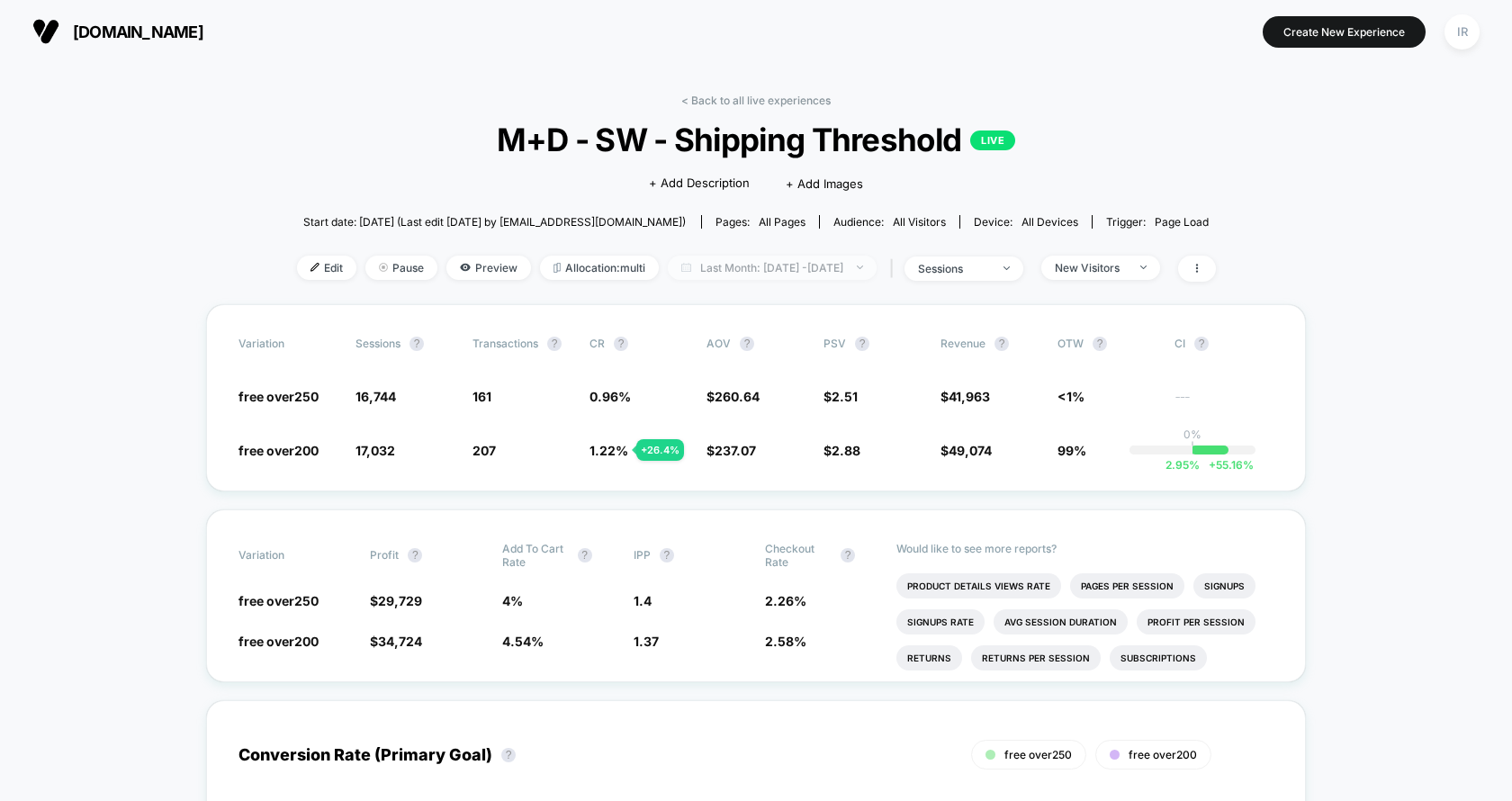
click at [775, 262] on span "Last Month: [DATE] - [DATE]" at bounding box center [773, 267] width 209 height 25
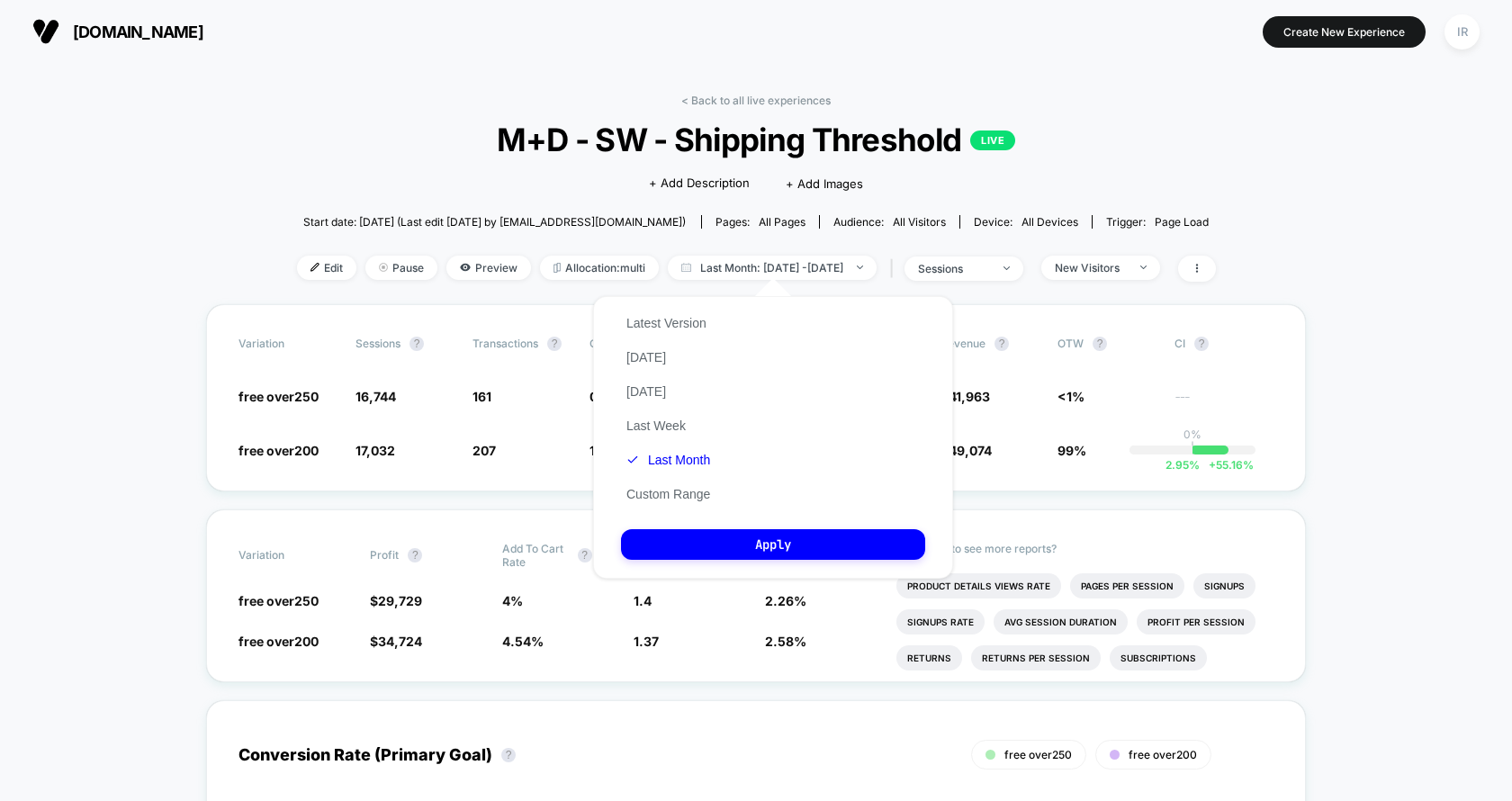
click at [685, 506] on div "Latest Version [DATE] [DATE] Last Week Last Month Custom Range" at bounding box center [668, 408] width 95 height 205
click at [685, 500] on button "Custom Range" at bounding box center [668, 493] width 95 height 16
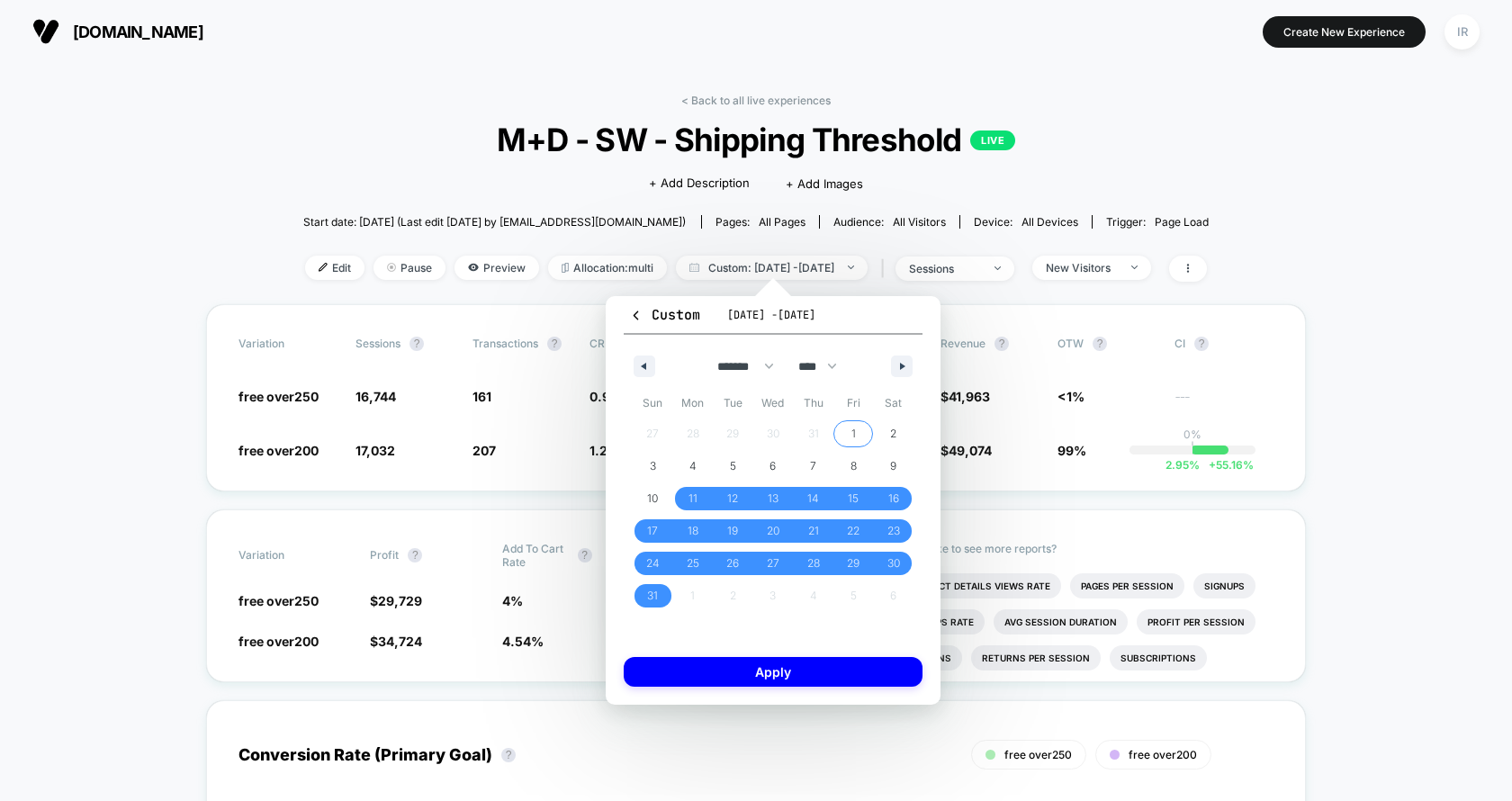
click at [864, 424] on span "1" at bounding box center [853, 434] width 40 height 24
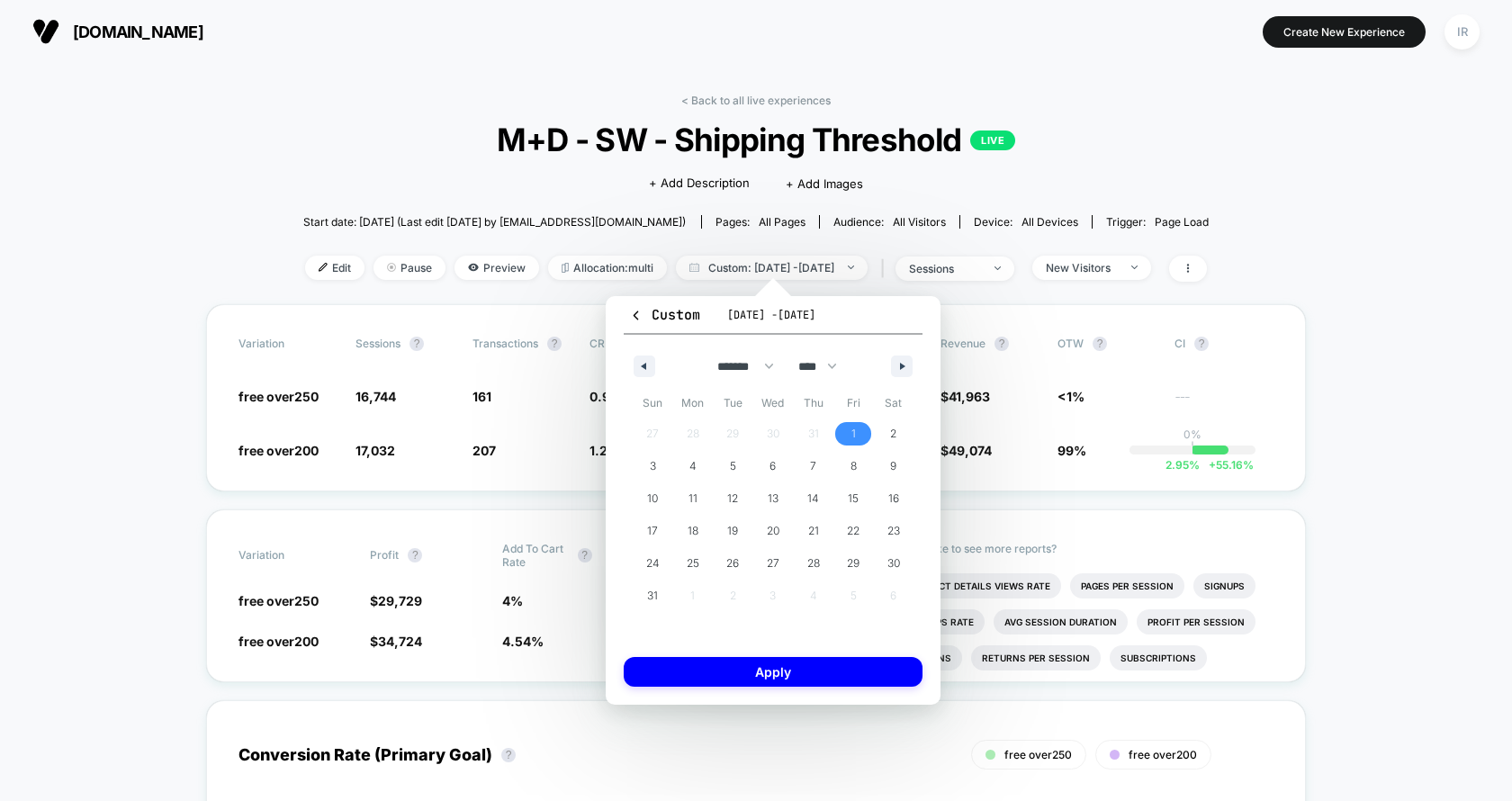
click at [905, 352] on div "******* ******** ***** ***** *** **** **** ****** ********* ******* ******** **…" at bounding box center [773, 361] width 299 height 54
click at [905, 363] on icon "button" at bounding box center [904, 366] width 9 height 7
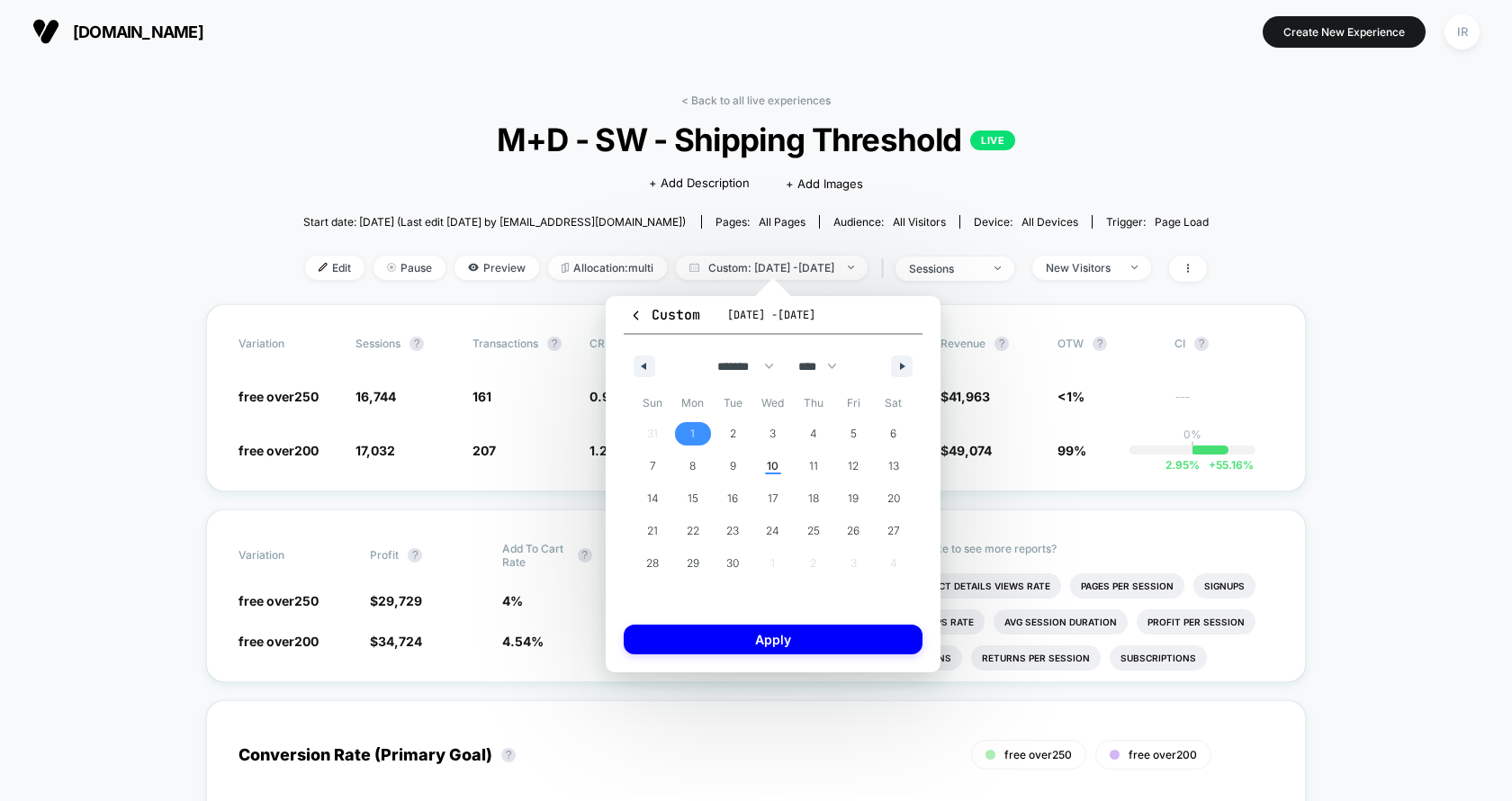
click at [702, 431] on span "1" at bounding box center [693, 434] width 40 height 24
select select "*"
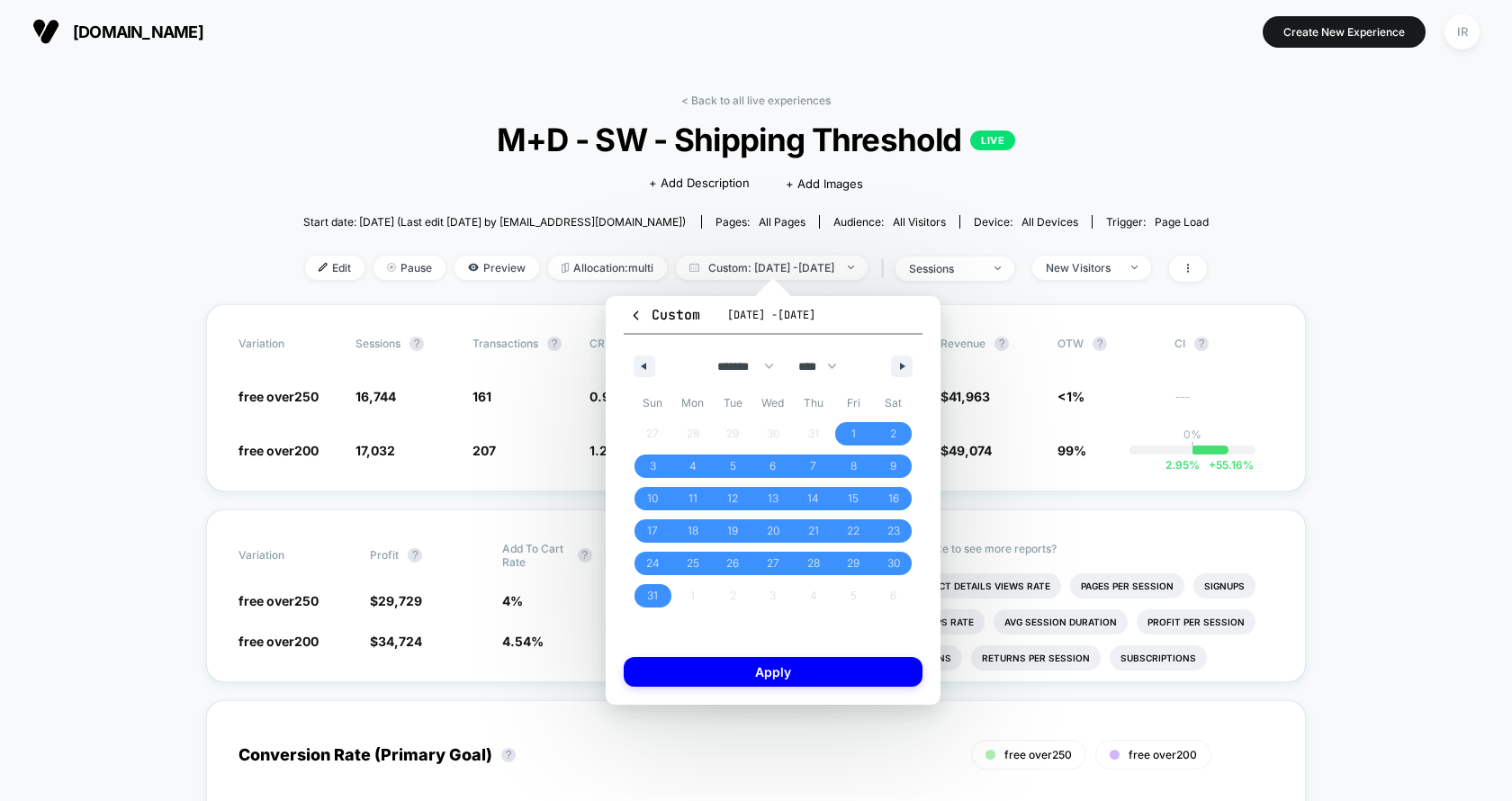
click at [592, 297] on div "Custom [DATE] - [DATE] ******* ******** ***** ***** *** **** **** ****** ******…" at bounding box center [773, 500] width 371 height 444
click at [755, 666] on button "Apply" at bounding box center [773, 672] width 299 height 30
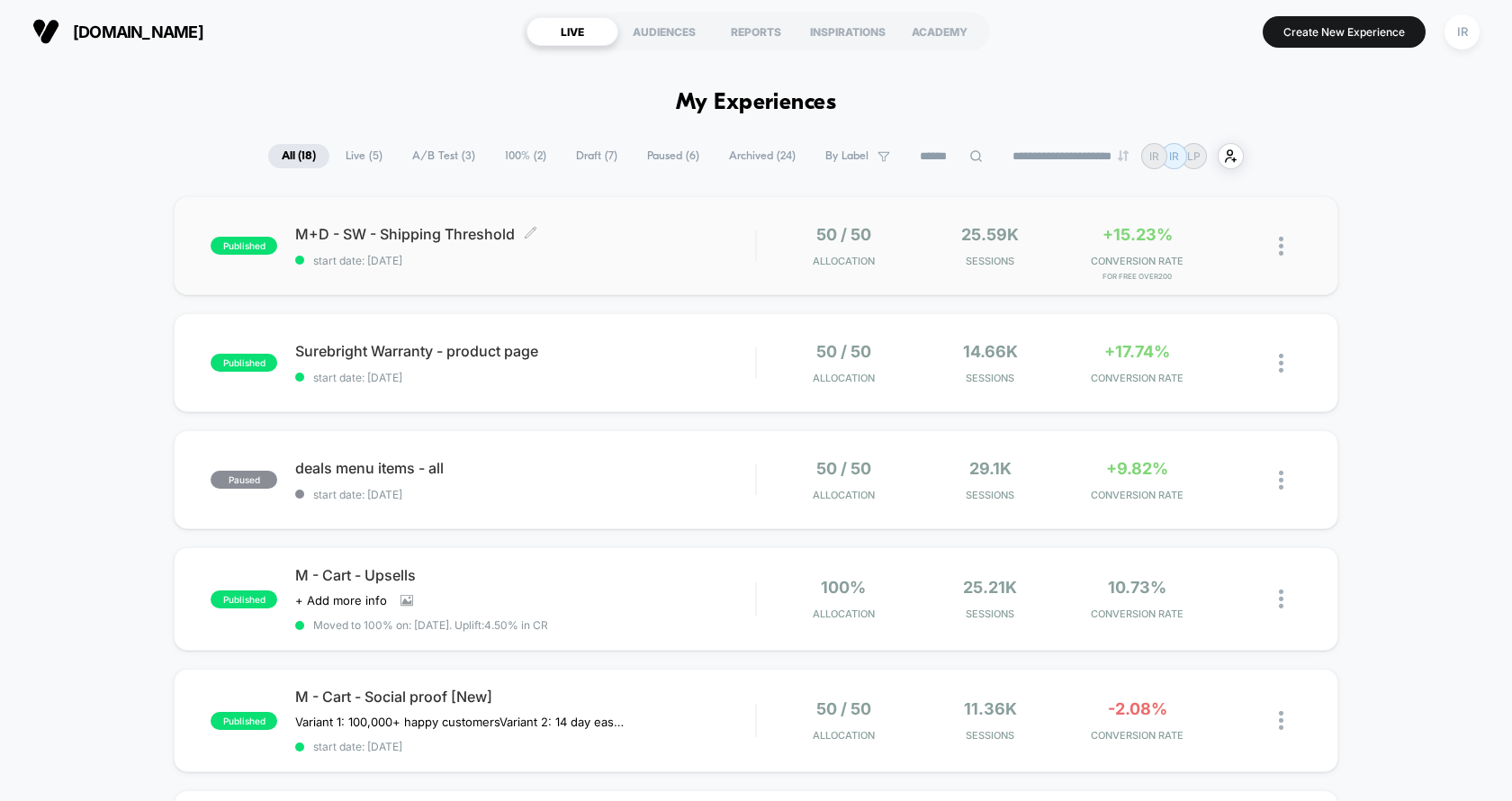
click at [616, 249] on div "M+D - SW - Shipping Threshold Click to edit experience details Click to edit ex…" at bounding box center [525, 246] width 460 height 42
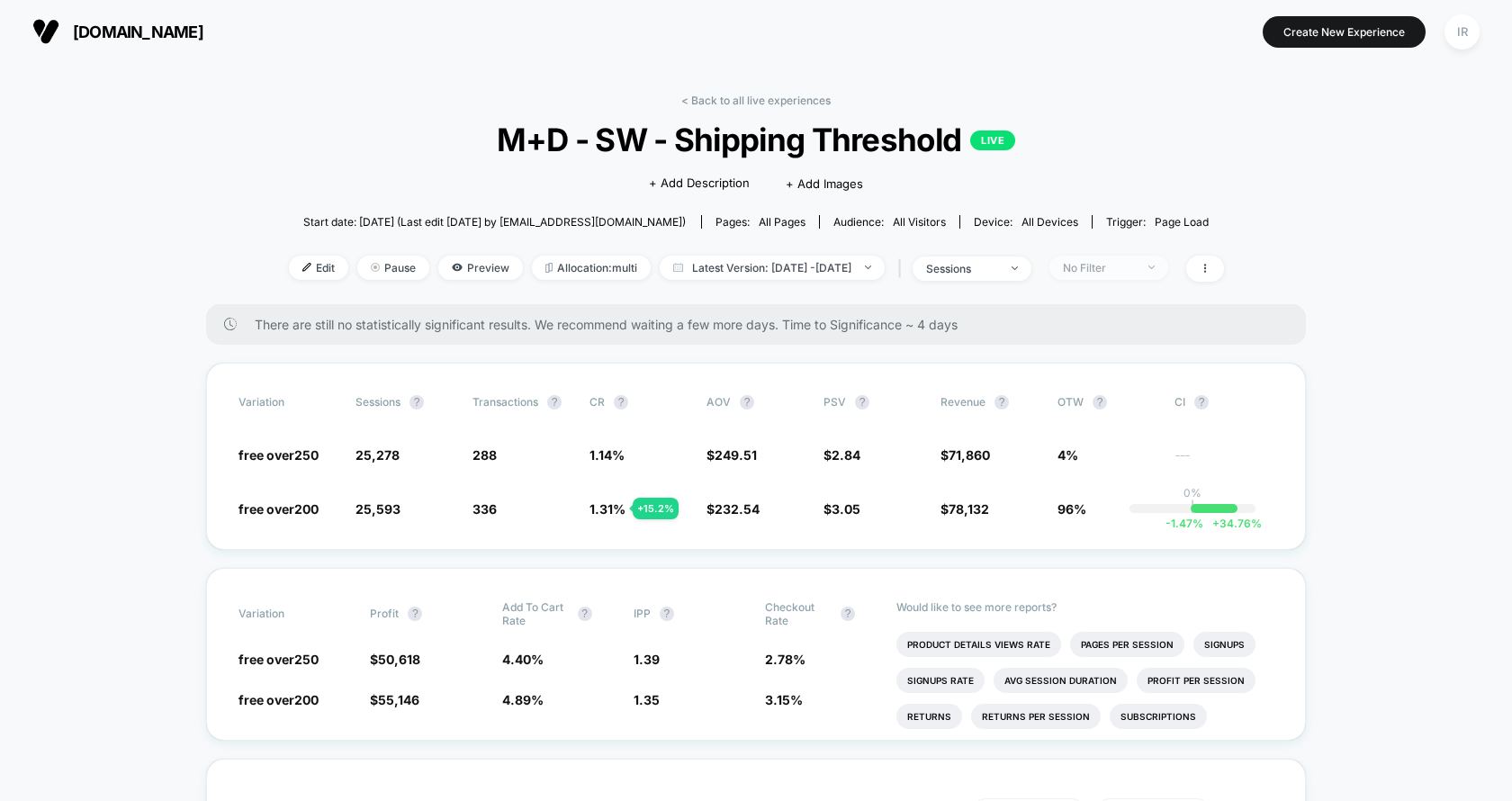
click at [1161, 274] on span "No Filter" at bounding box center [1108, 267] width 118 height 25
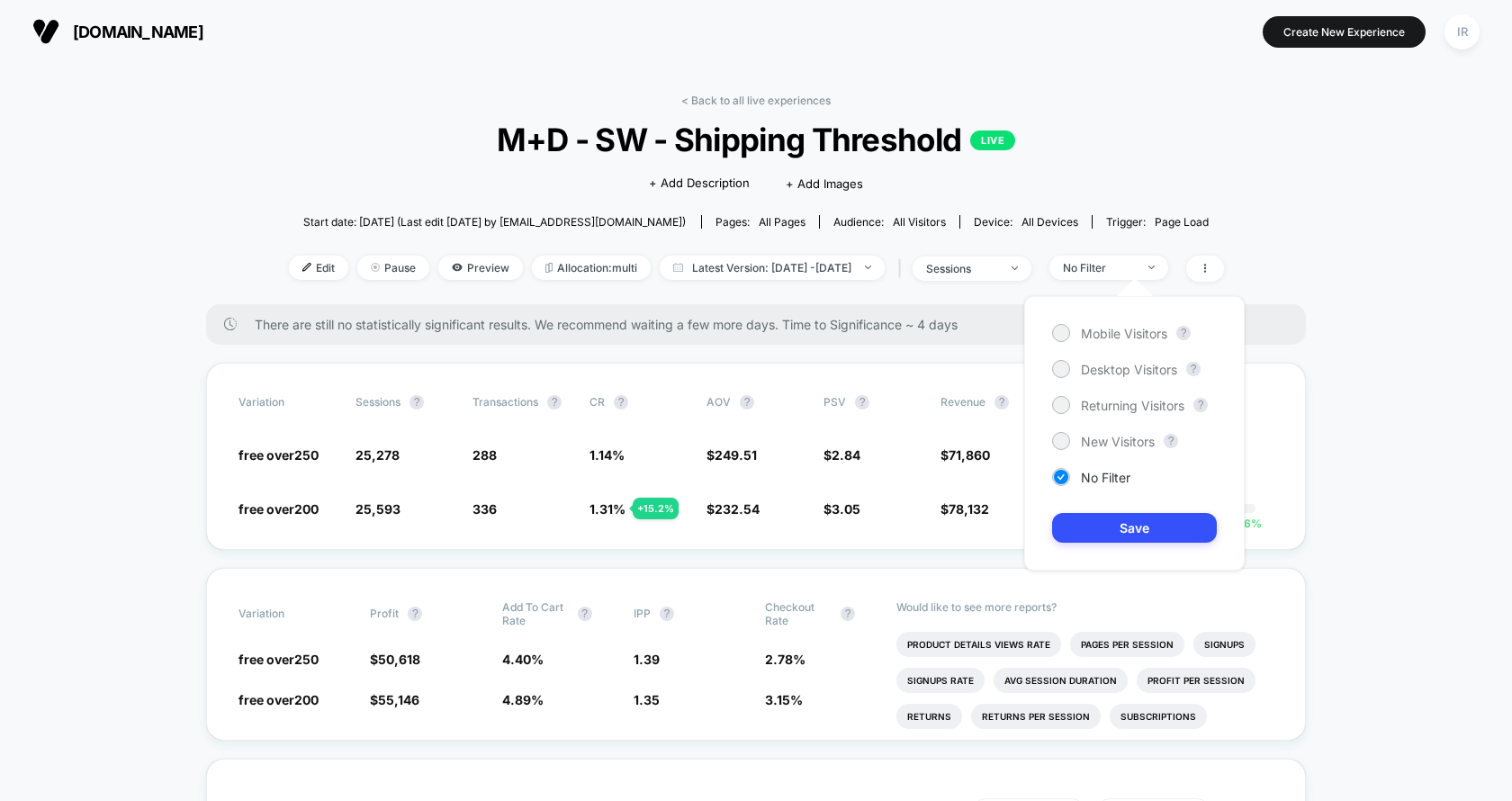
click at [1057, 426] on div "Mobile Visitors ? Desktop Visitors ? Returning Visitors ? New Visitors ? No Fil…" at bounding box center [1134, 433] width 220 height 274
click at [1057, 434] on div at bounding box center [1061, 441] width 14 height 14
click at [1070, 528] on button "Save" at bounding box center [1134, 528] width 165 height 30
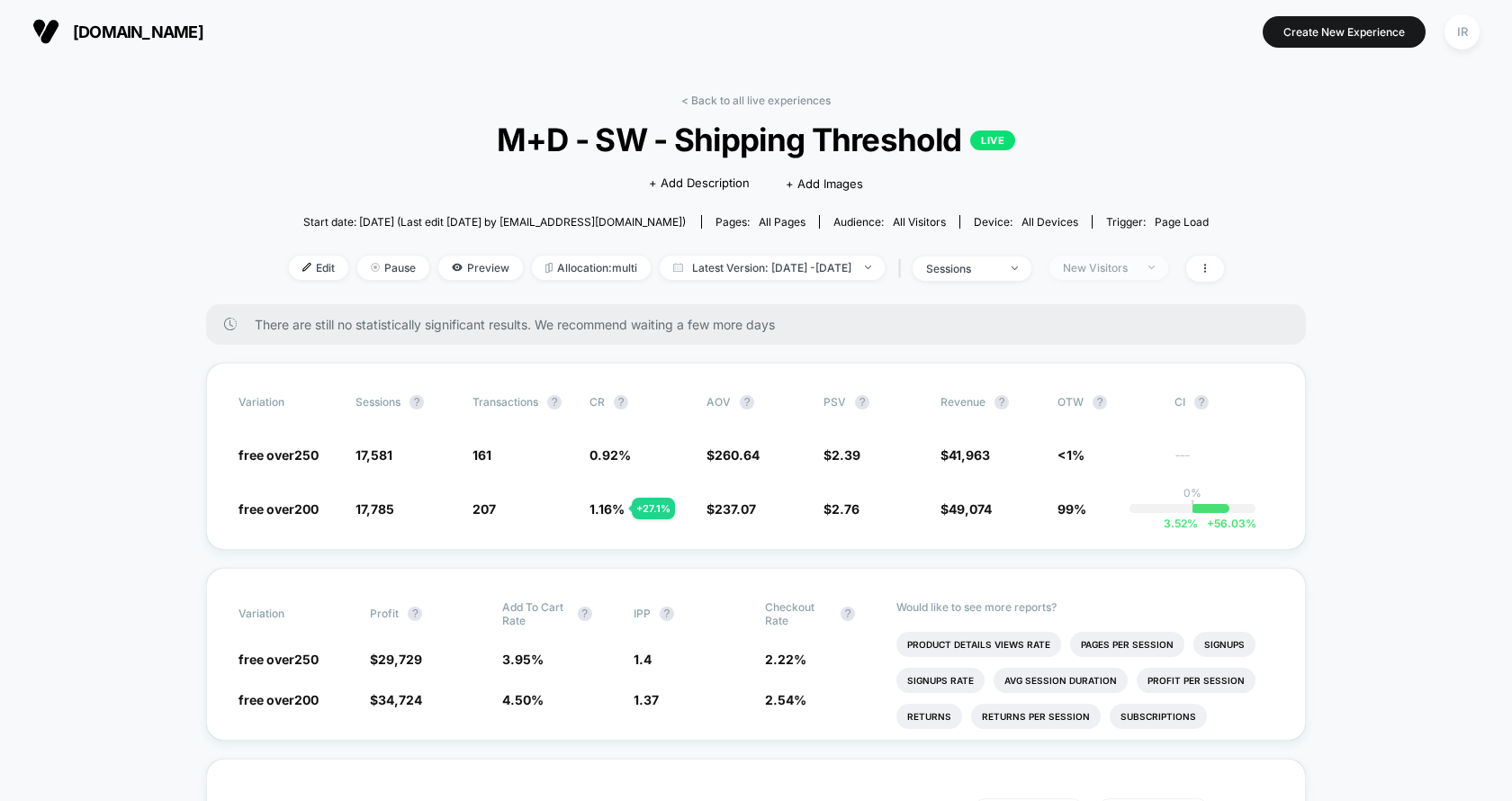
click at [1135, 268] on div "New Visitors" at bounding box center [1098, 267] width 72 height 14
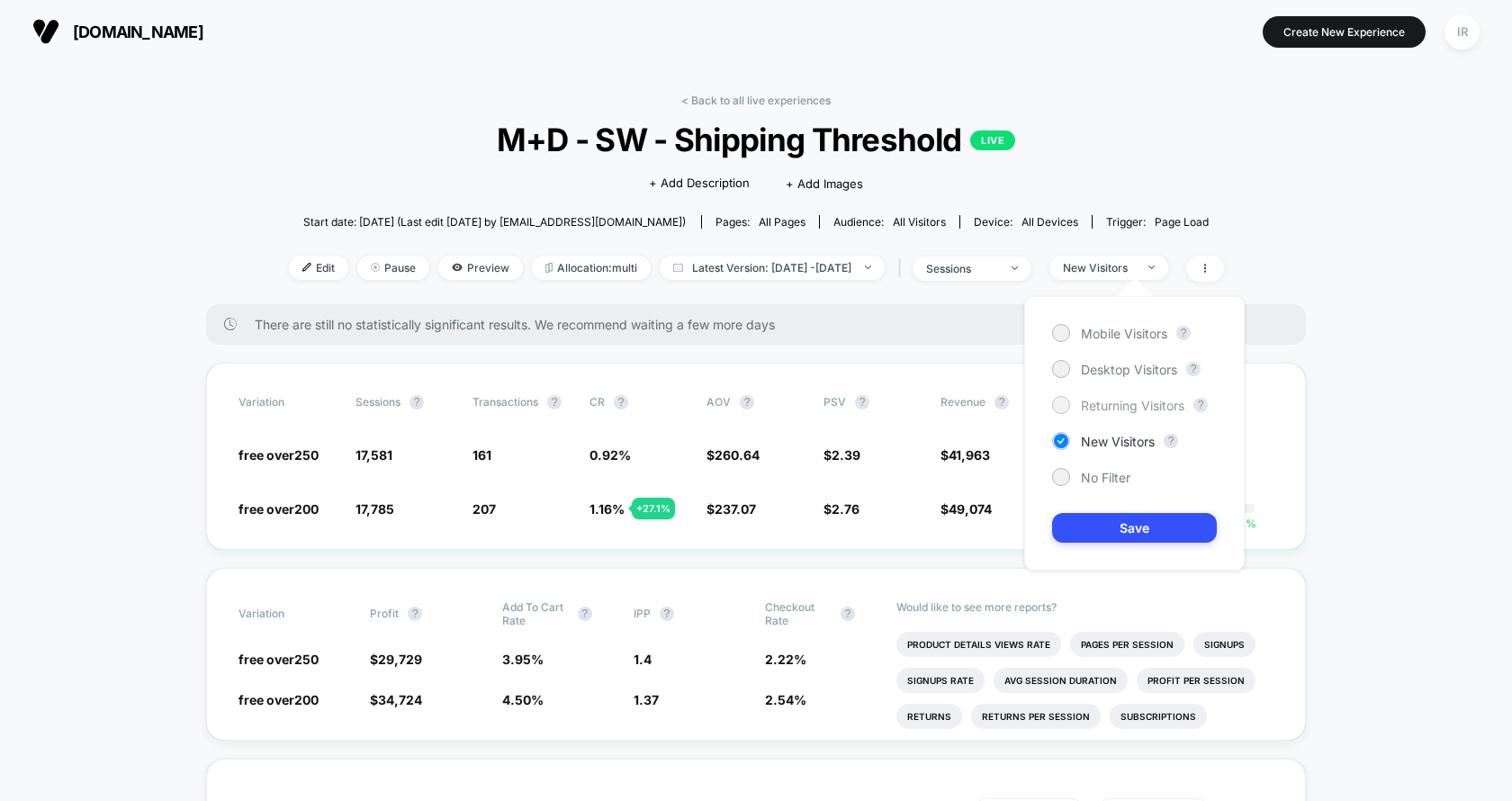
click at [1088, 412] on div "Returning Visitors" at bounding box center [1118, 404] width 132 height 18
click at [1088, 516] on button "Save" at bounding box center [1134, 528] width 165 height 30
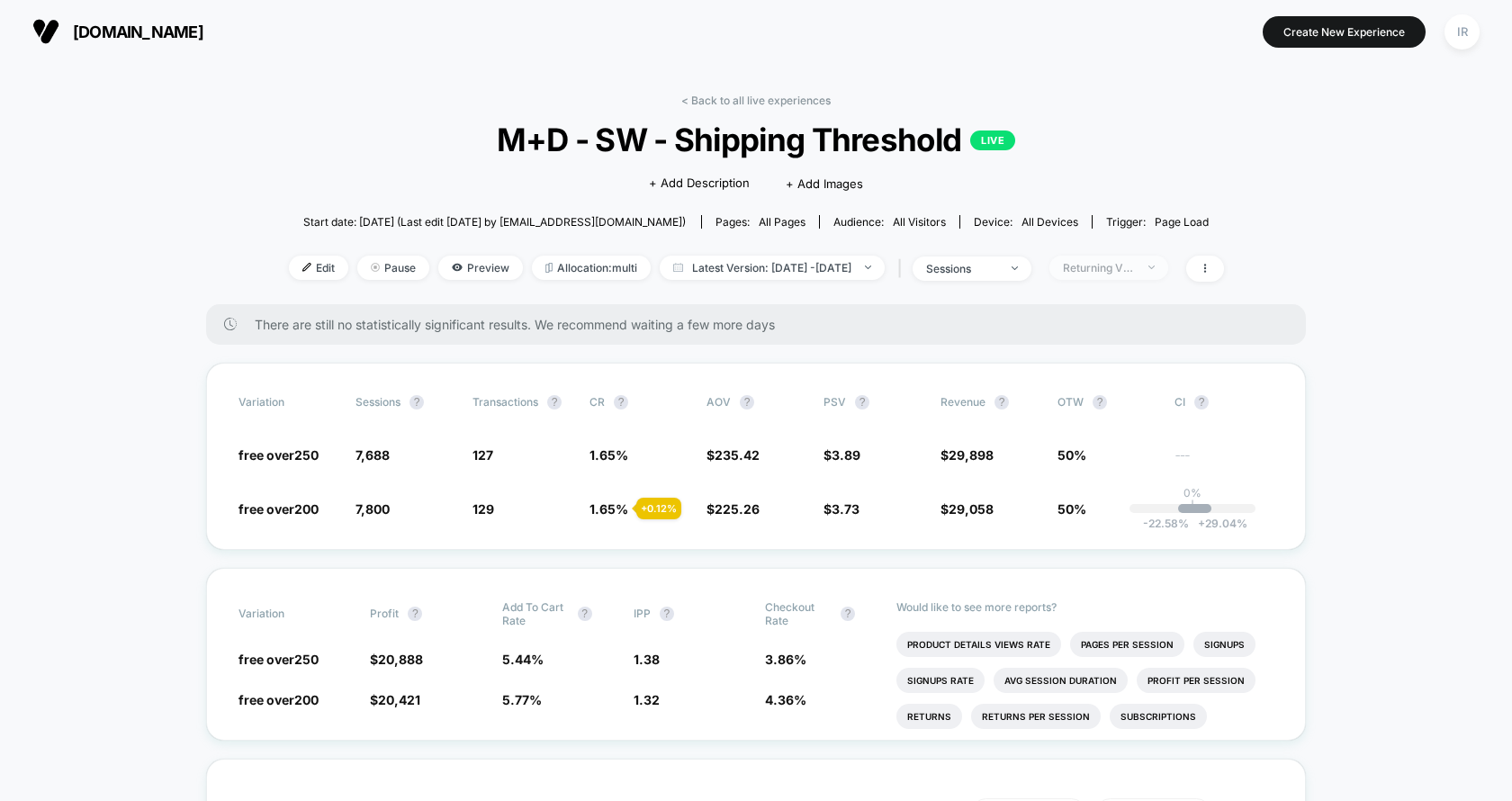
click at [1100, 268] on div "Returning Visitors" at bounding box center [1098, 267] width 72 height 14
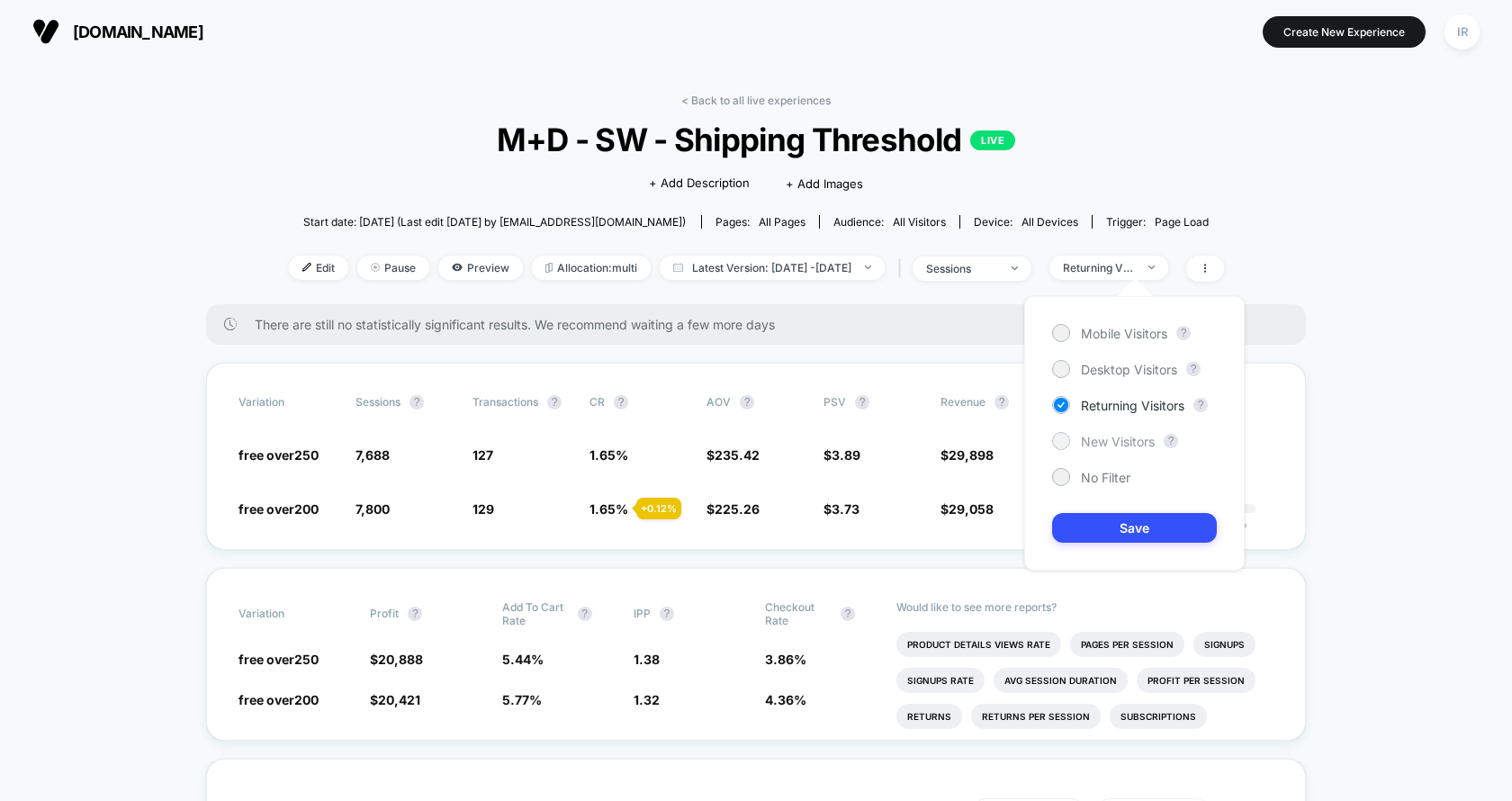
click at [1092, 441] on span "New Visitors" at bounding box center [1117, 442] width 74 height 16
click at [1092, 521] on button "Save" at bounding box center [1134, 528] width 165 height 30
